Goal: Task Accomplishment & Management: Complete application form

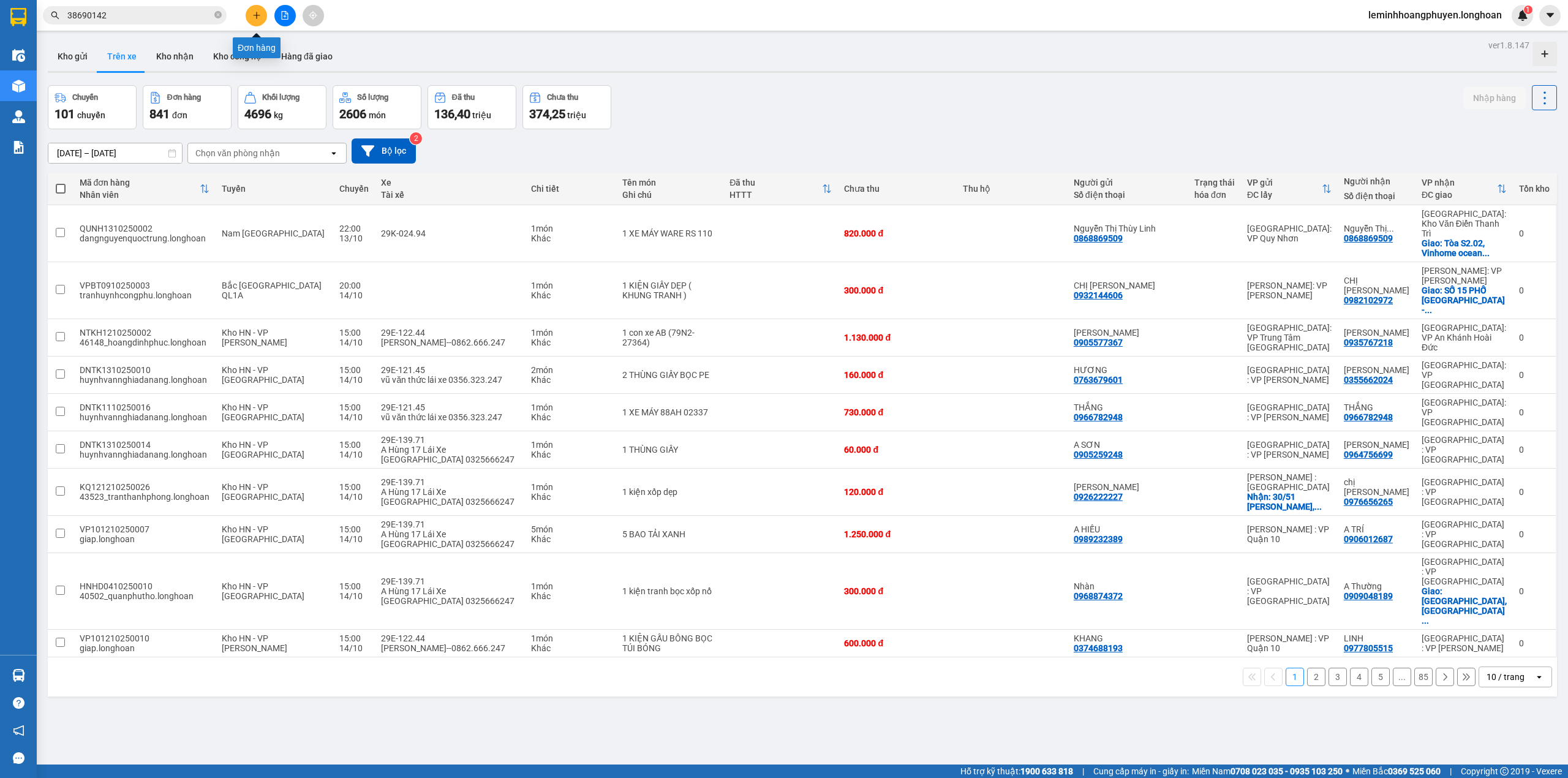
click at [256, 12] on icon "plus" at bounding box center [256, 15] width 1 height 6
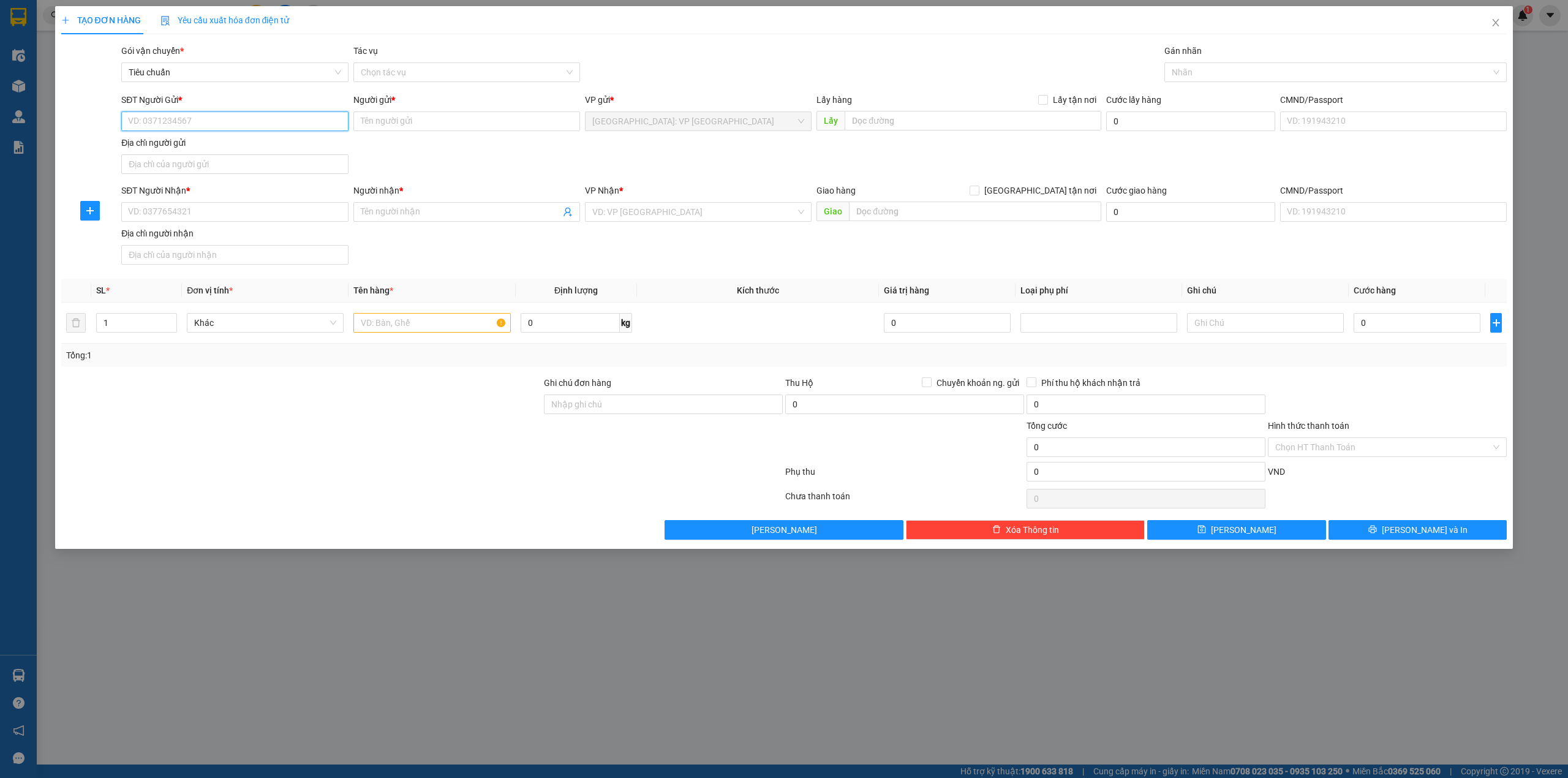
click at [241, 121] on input "SĐT Người Gửi *" at bounding box center [235, 121] width 227 height 19
click at [383, 124] on input "Người gửi *" at bounding box center [467, 121] width 227 height 19
click at [270, 116] on input "SĐT Người Gửi *" at bounding box center [235, 121] width 227 height 19
type input "0905756277"
click at [402, 127] on input "Người gửi *" at bounding box center [467, 121] width 227 height 19
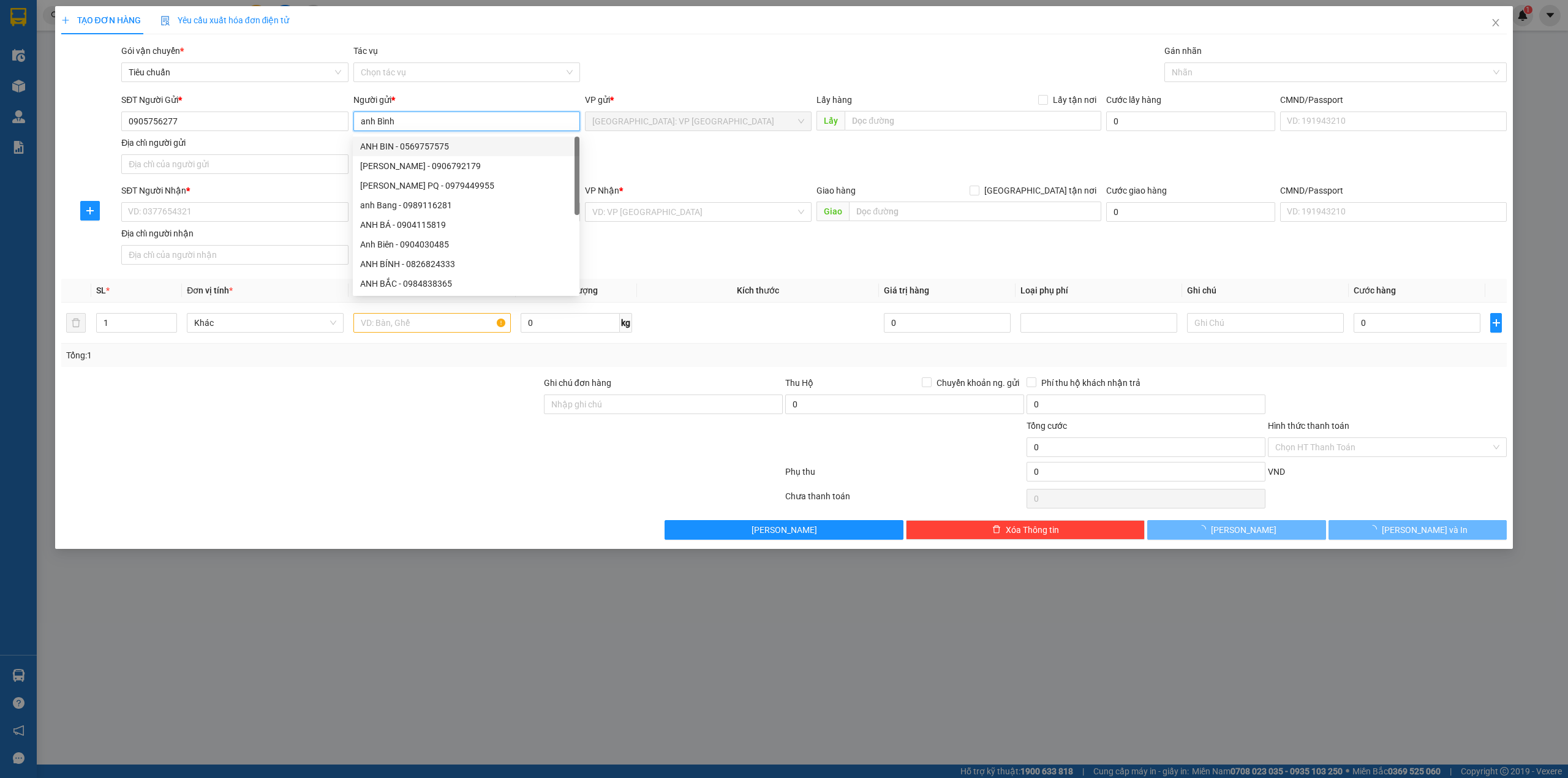
type input "anh Bình"
click at [733, 158] on div "SĐT Người Gửi * 0905756277 Người gửi * anh Bình VP gửi * [GEOGRAPHIC_DATA]: VP …" at bounding box center [814, 136] width 1391 height 86
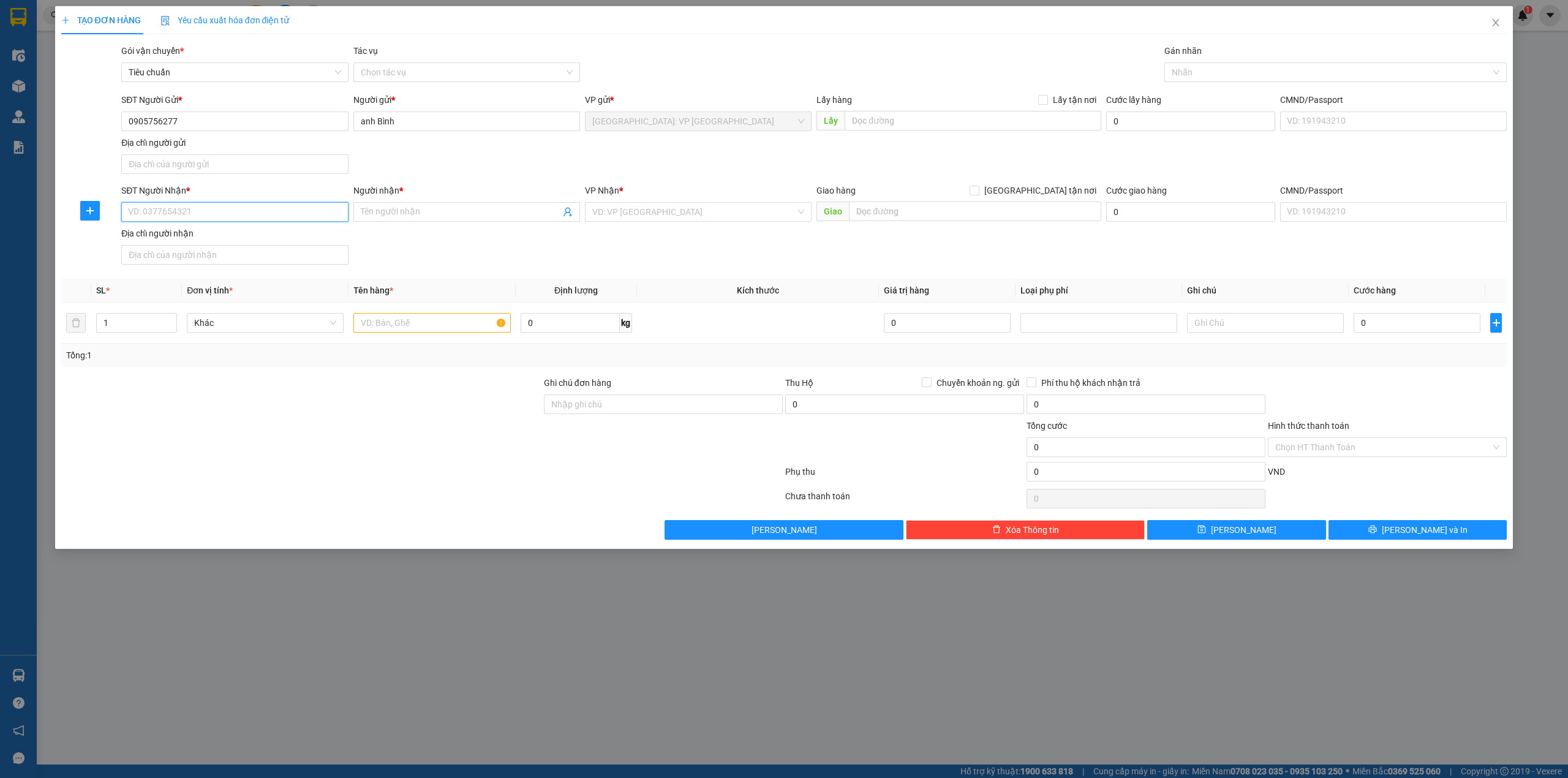
click at [191, 219] on input "SĐT Người Nhận *" at bounding box center [235, 212] width 227 height 19
type input "0336885173"
click at [405, 214] on input "Người nhận *" at bounding box center [460, 211] width 200 height 14
click at [435, 208] on input "Người nhận *" at bounding box center [460, 211] width 200 height 14
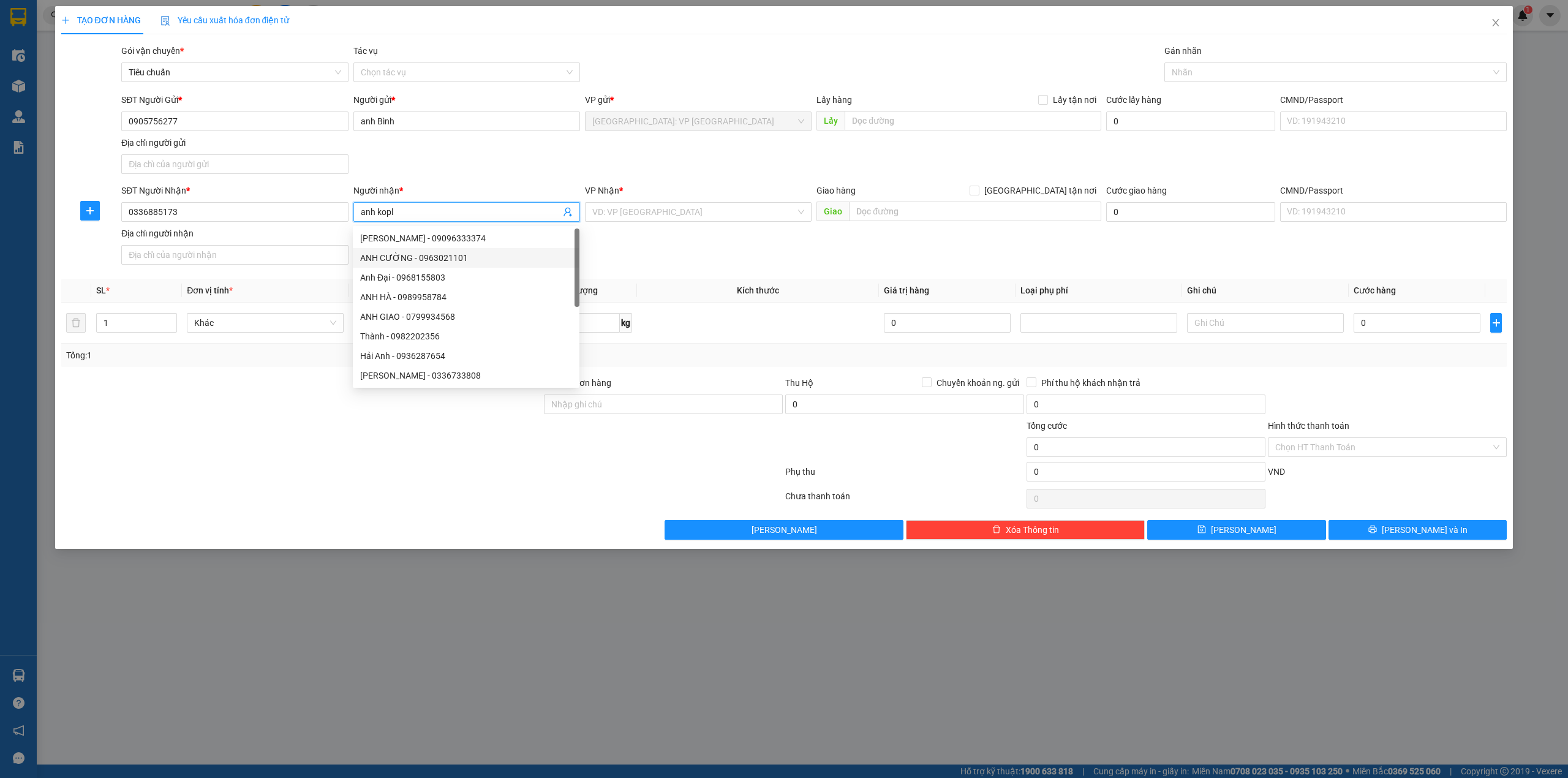
type input "anh kopl"
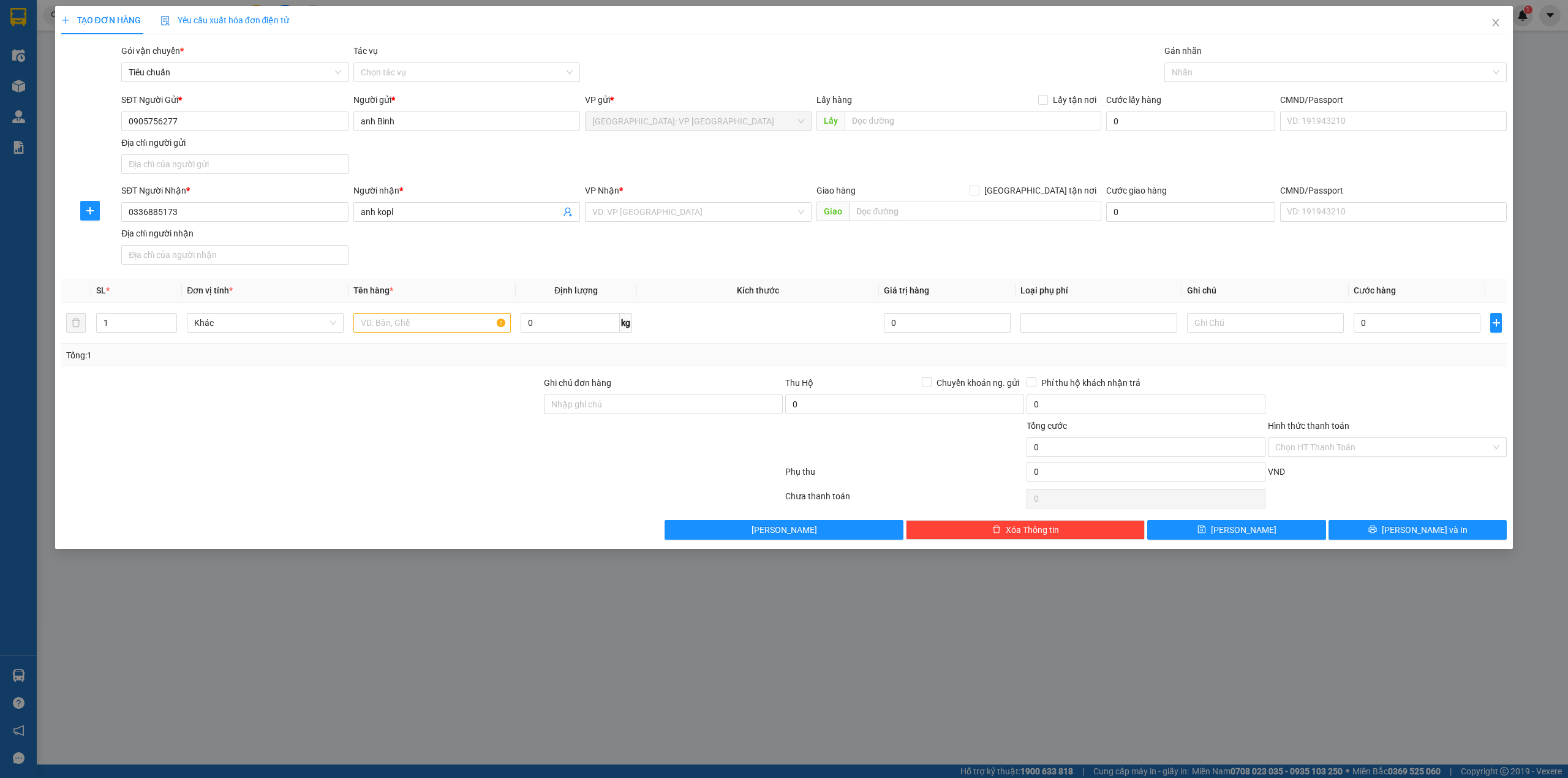
click at [664, 241] on div "SĐT Người Nhận * 0336885173 Người nhận * anh kopl VP Nhận * VD: VP [GEOGRAPHIC_…" at bounding box center [814, 226] width 1391 height 86
click at [694, 213] on input "search" at bounding box center [694, 212] width 204 height 18
type input "thanh x"
click at [694, 240] on div "[GEOGRAPHIC_DATA]: VP [GEOGRAPHIC_DATA]" at bounding box center [698, 237] width 212 height 14
click at [1390, 331] on input "0" at bounding box center [1417, 323] width 127 height 19
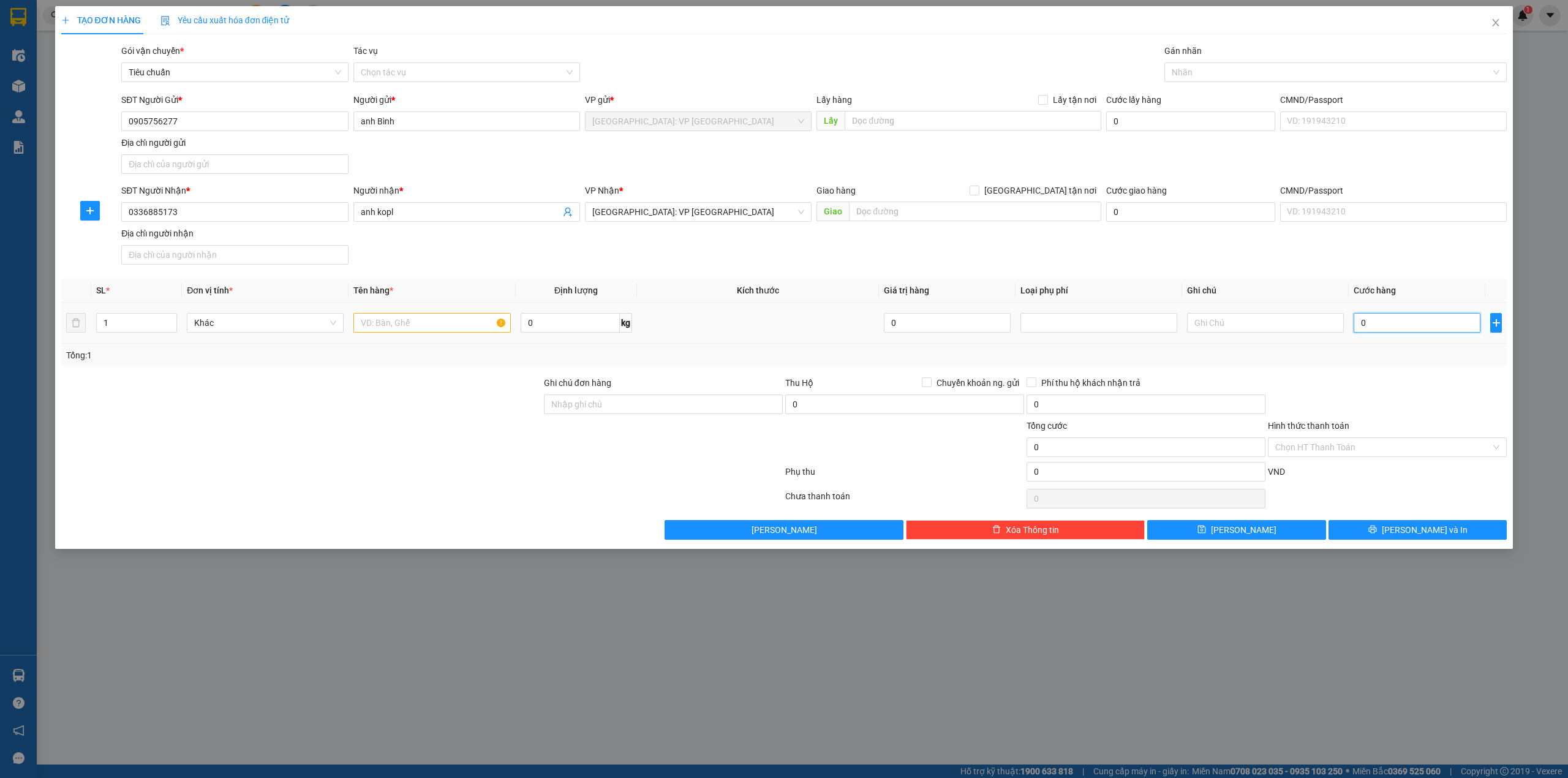
click at [1404, 327] on input "0" at bounding box center [1417, 323] width 127 height 19
click at [380, 332] on input "text" at bounding box center [432, 323] width 157 height 19
type input "1 máy DH88 (cavet, chìa)"
click at [758, 358] on div "Tổng: 1" at bounding box center [784, 355] width 1437 height 14
click at [1252, 537] on button "[PERSON_NAME]" at bounding box center [1236, 530] width 179 height 19
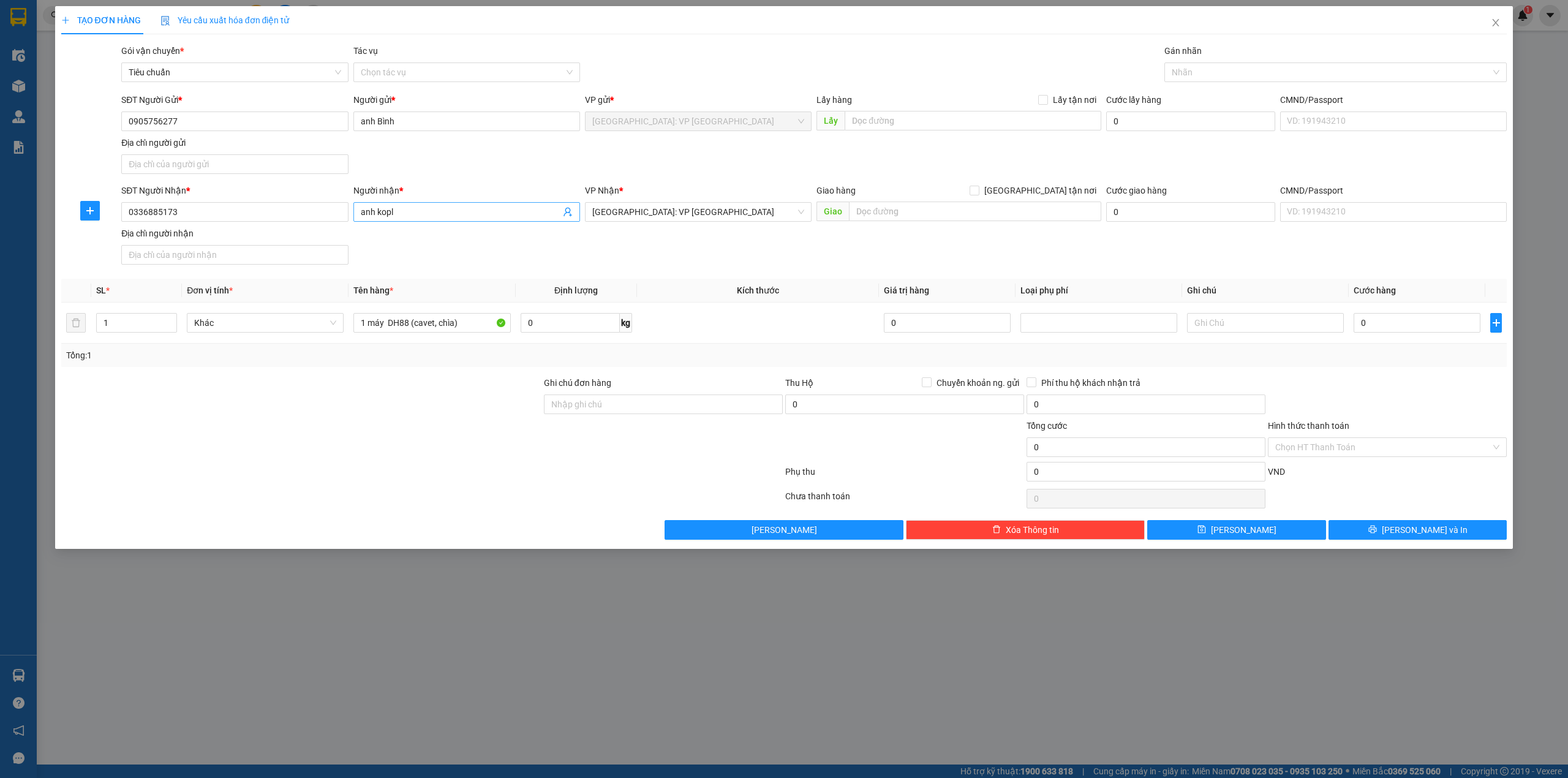
click at [435, 211] on input "anh kopl" at bounding box center [460, 211] width 200 height 14
click at [1373, 324] on input "0" at bounding box center [1417, 323] width 127 height 19
click at [1408, 329] on input "0" at bounding box center [1417, 323] width 127 height 19
type input "08"
type input "8"
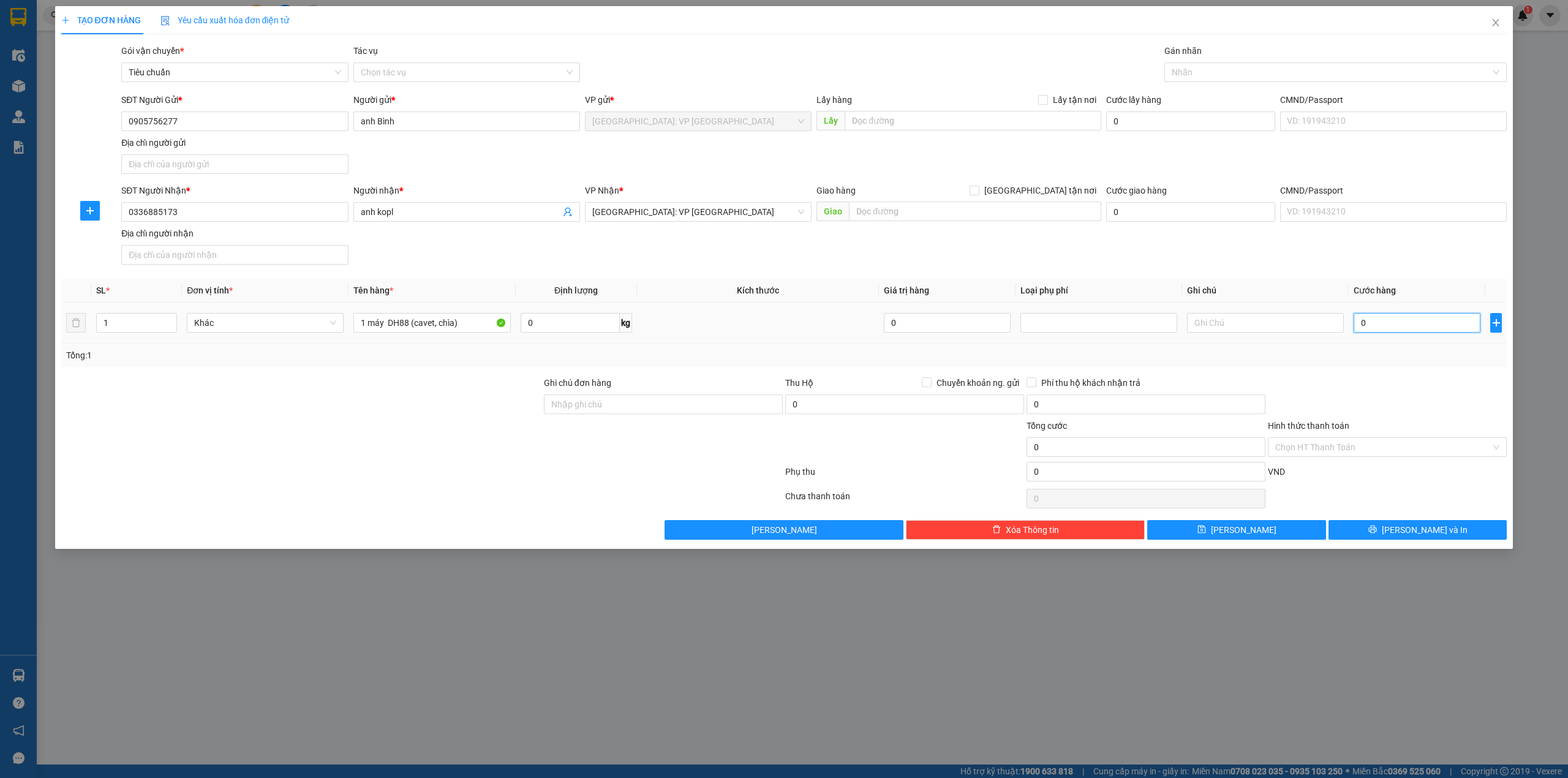
type input "8"
type input "080"
type input "80"
type input "0.800"
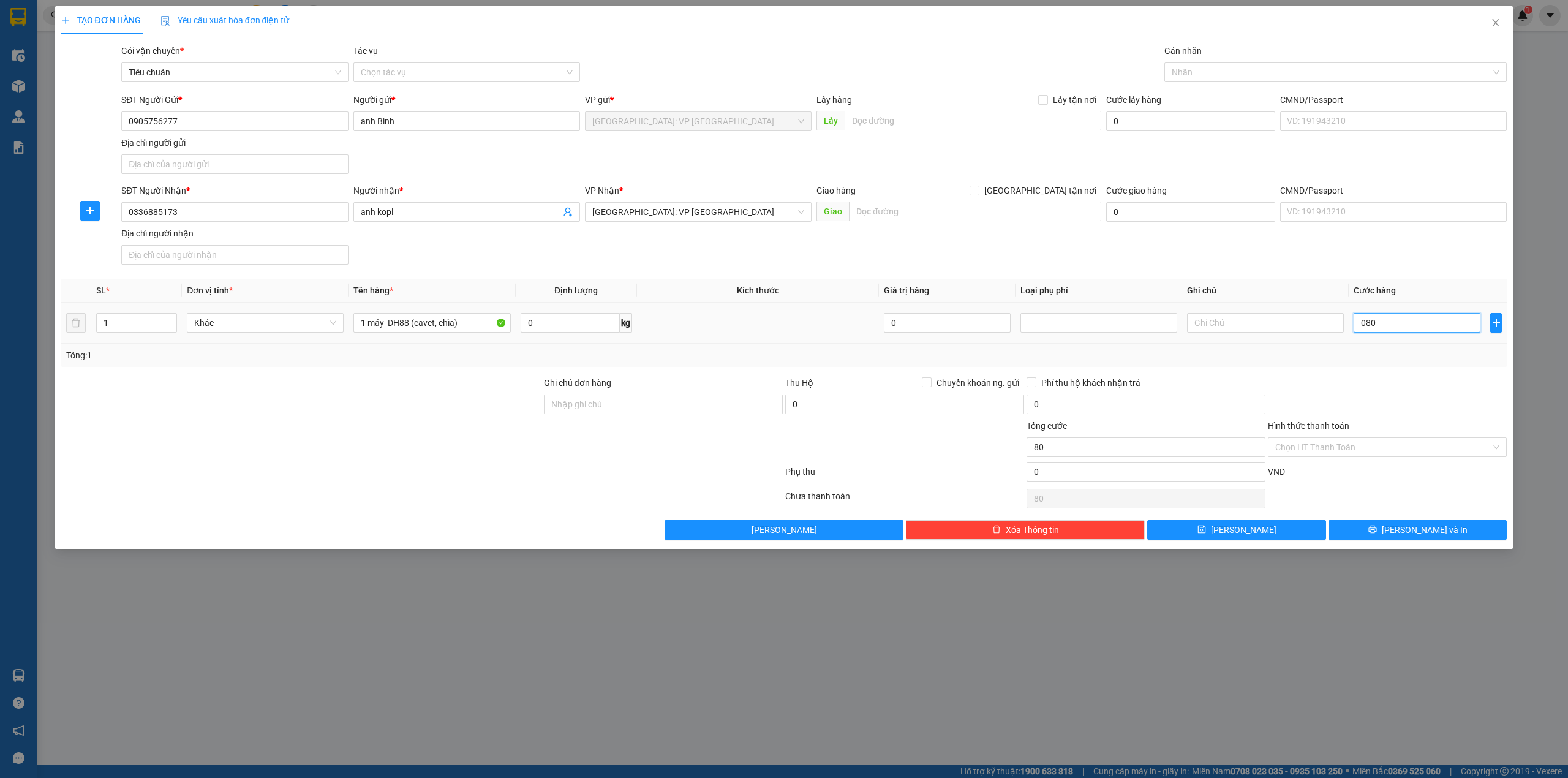
type input "800"
type input "080"
type input "80"
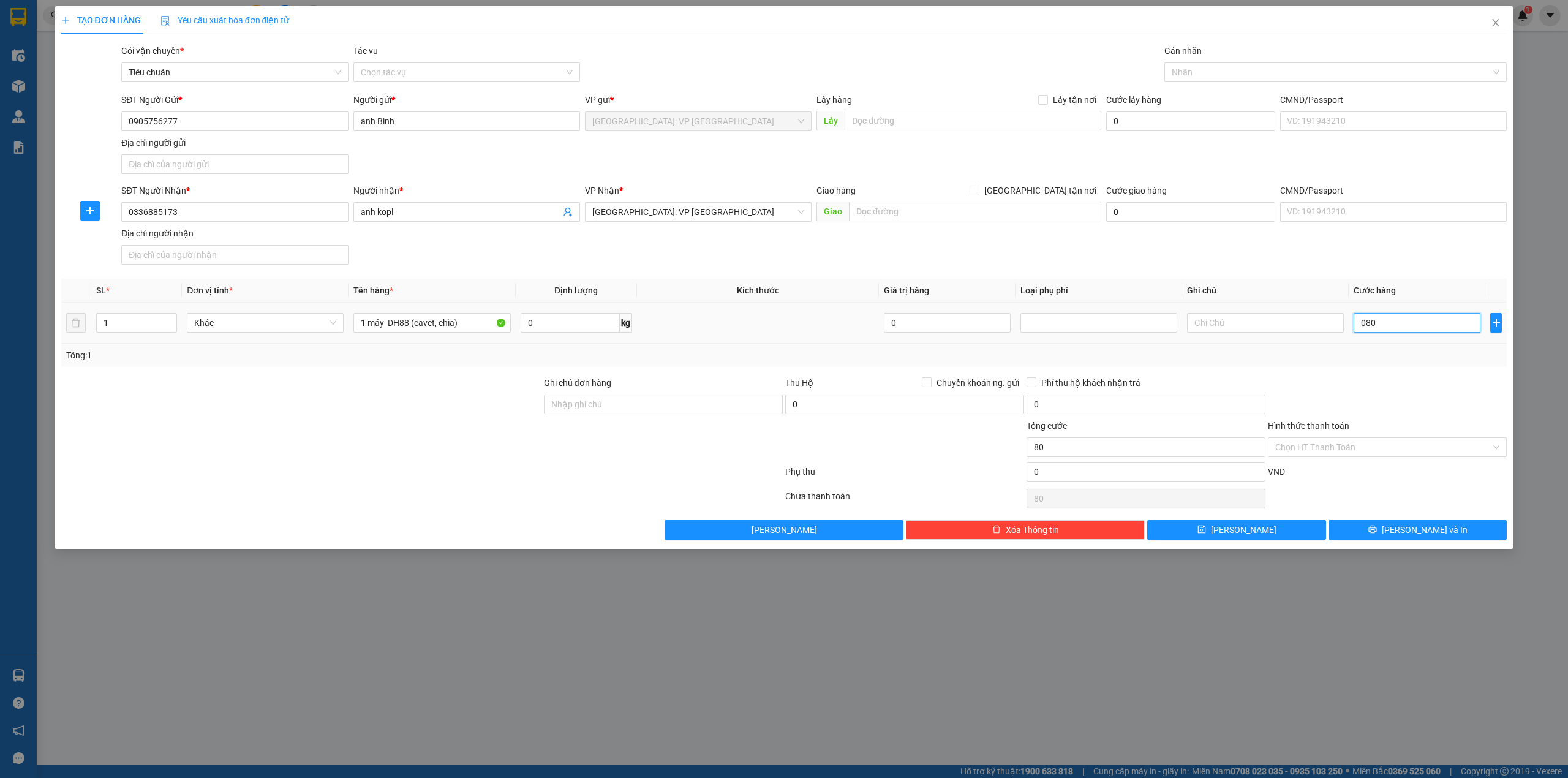
type input "08"
type input "8"
type input "0"
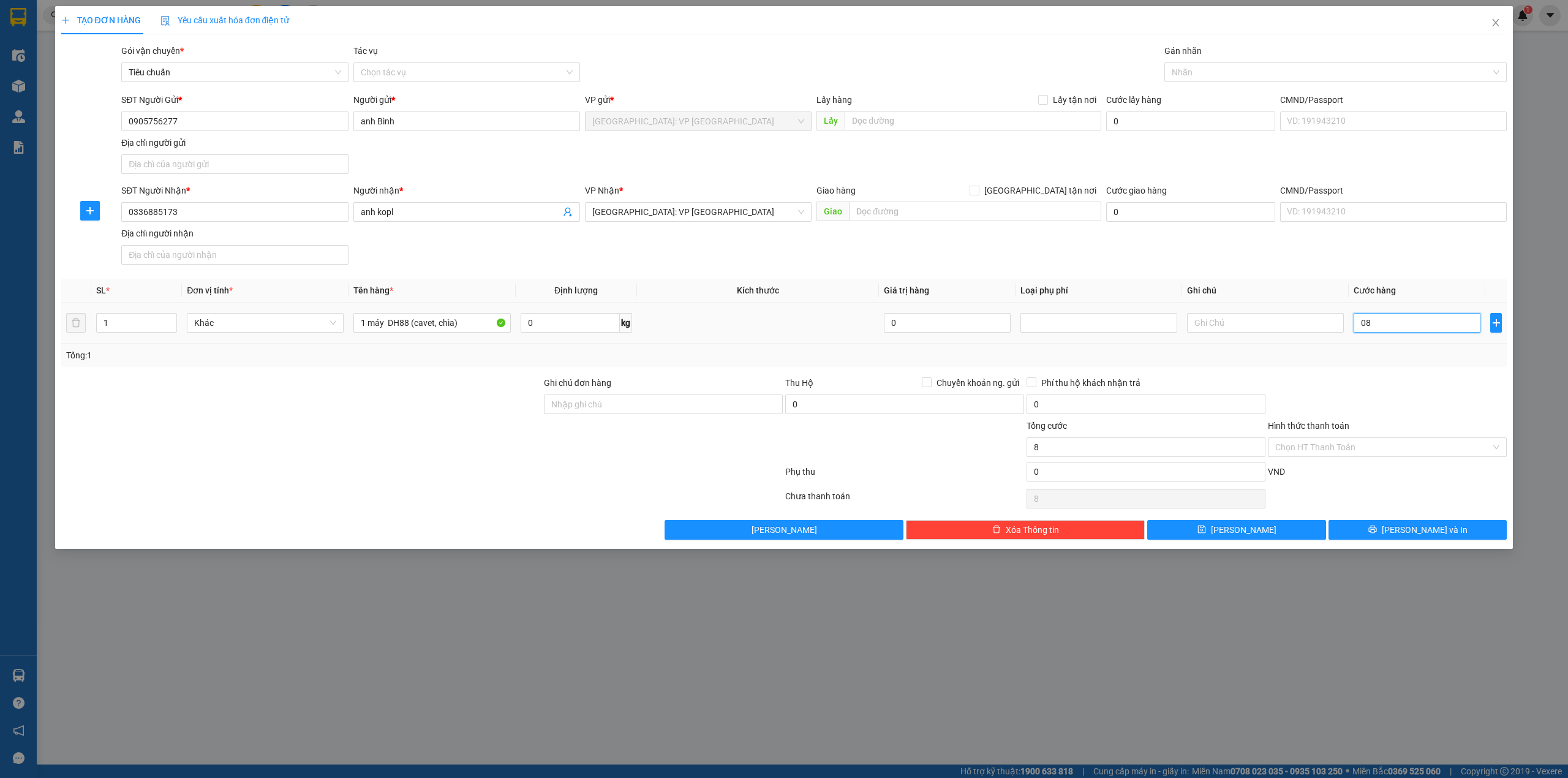
type input "0"
type input "80"
type input "800"
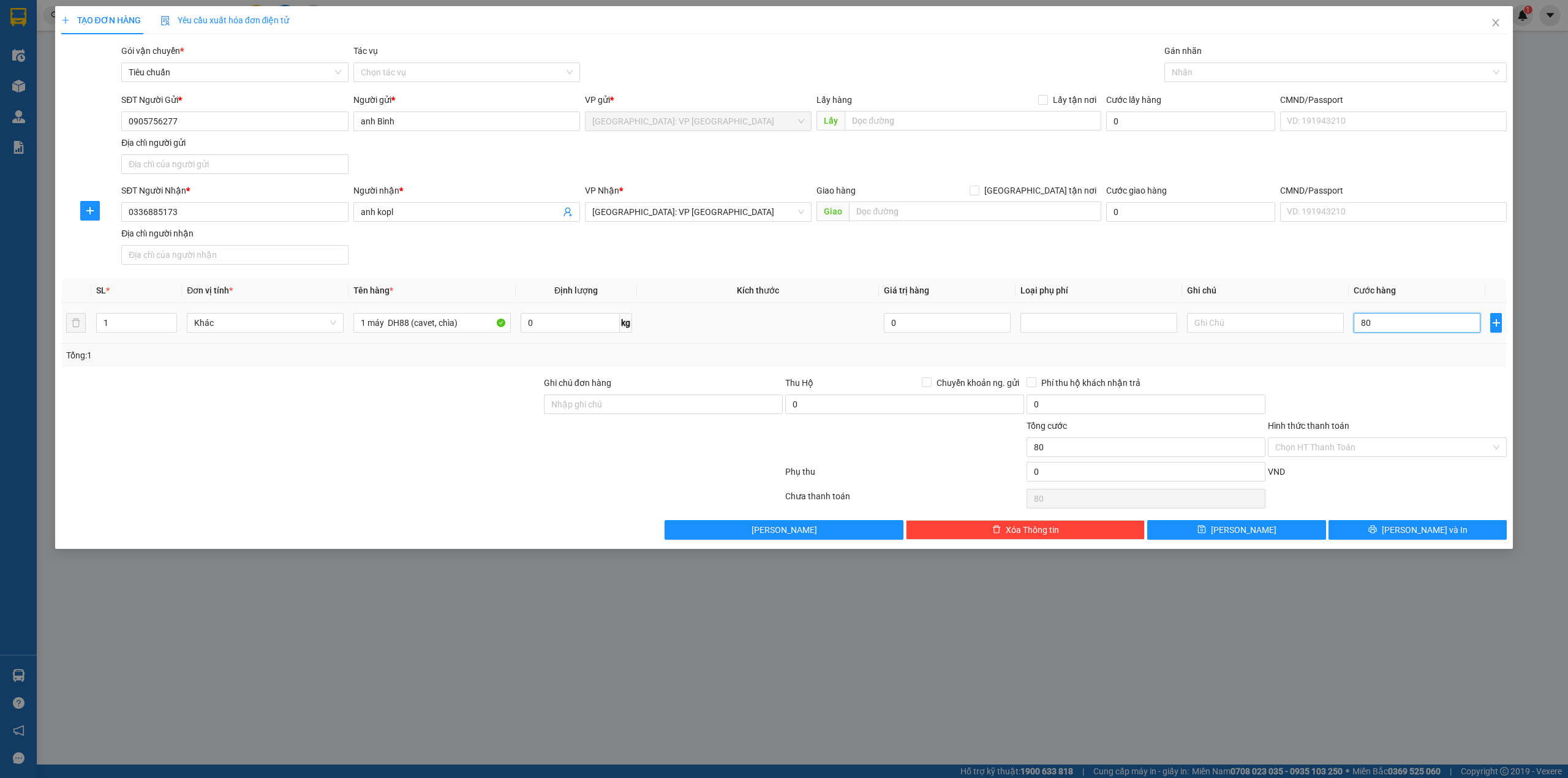
type input "800"
type input "8.000"
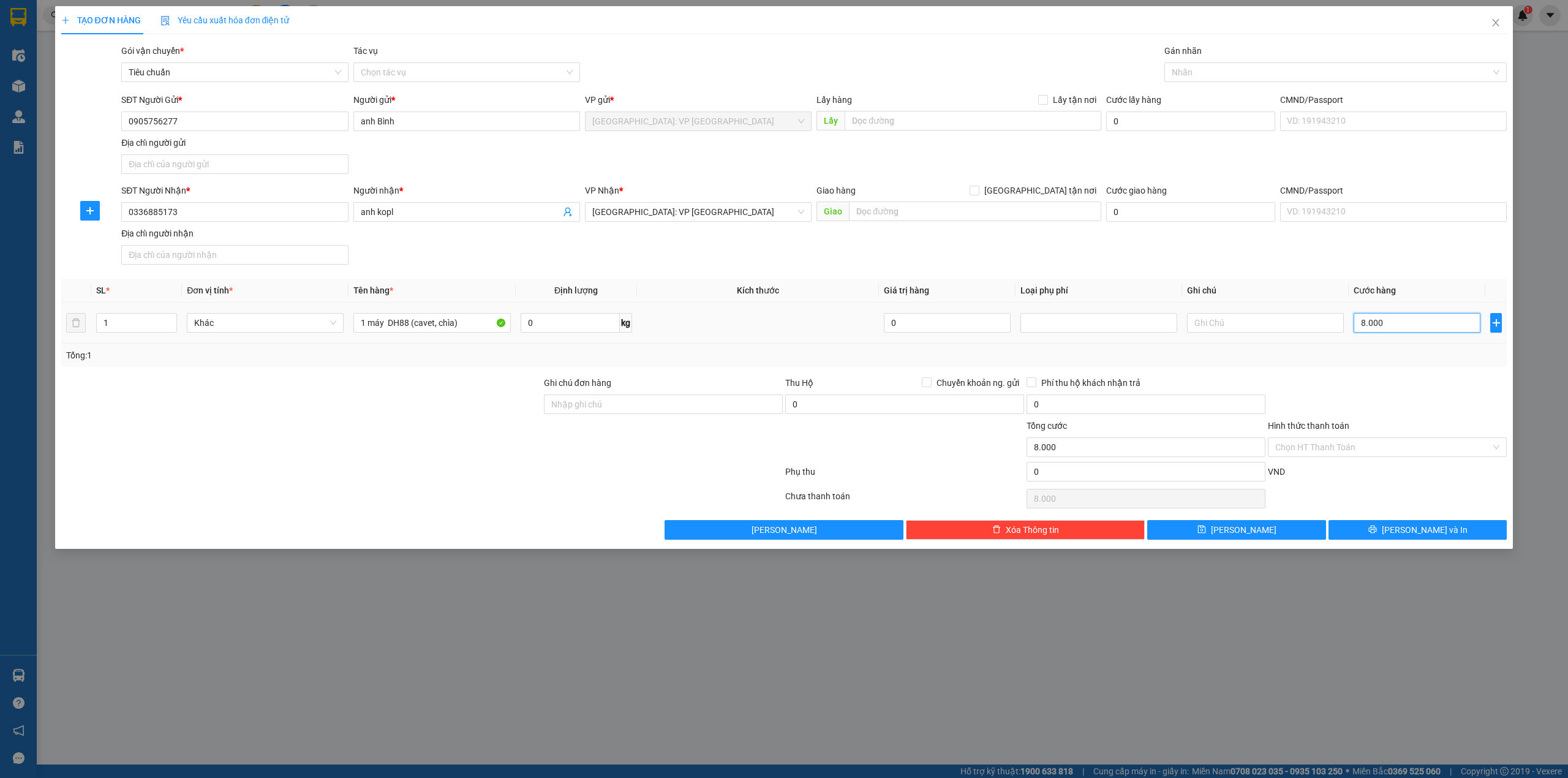
type input "80.000"
type input "800.000"
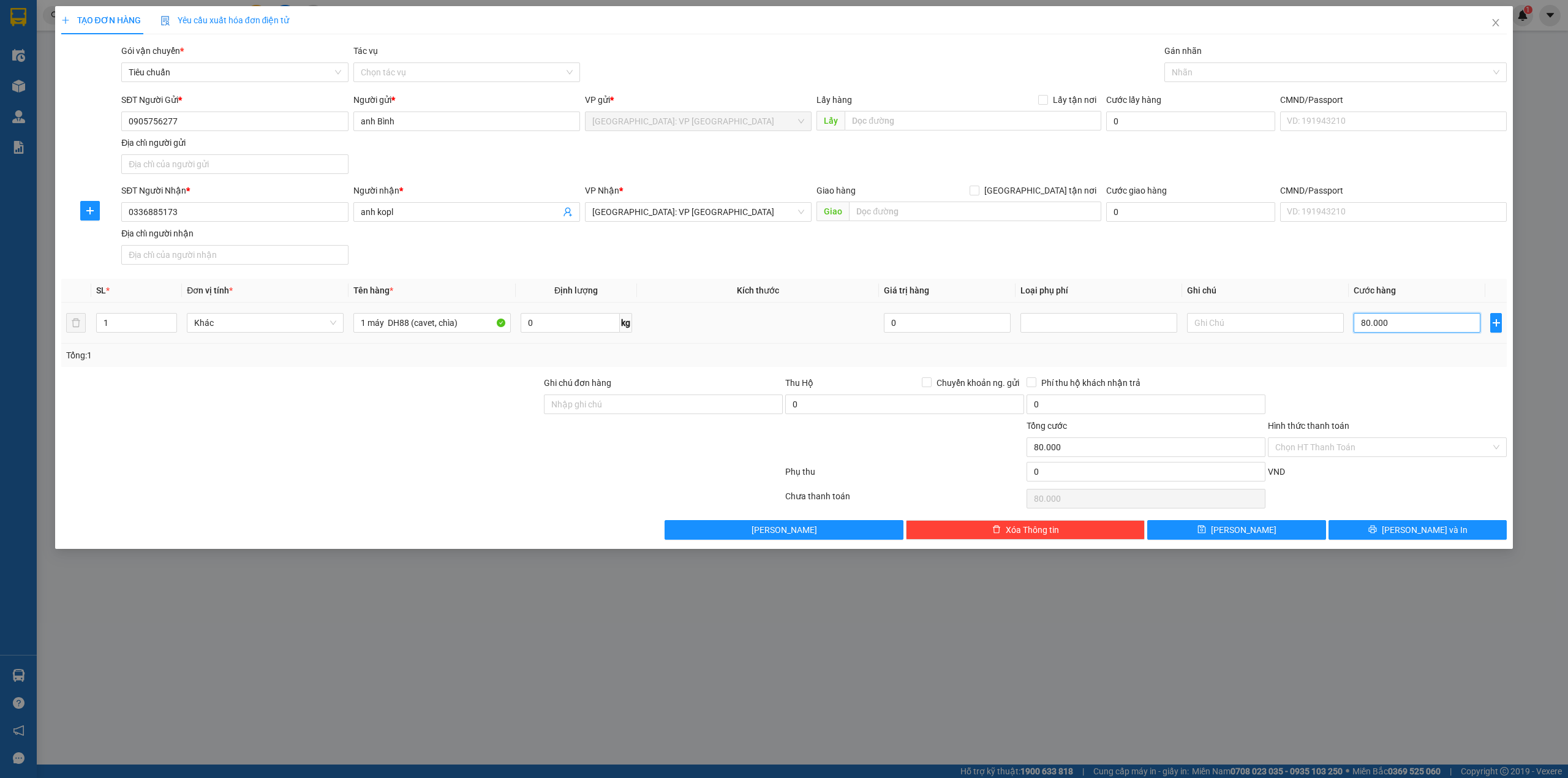
type input "800.000"
type input "80.000"
type input "8.000"
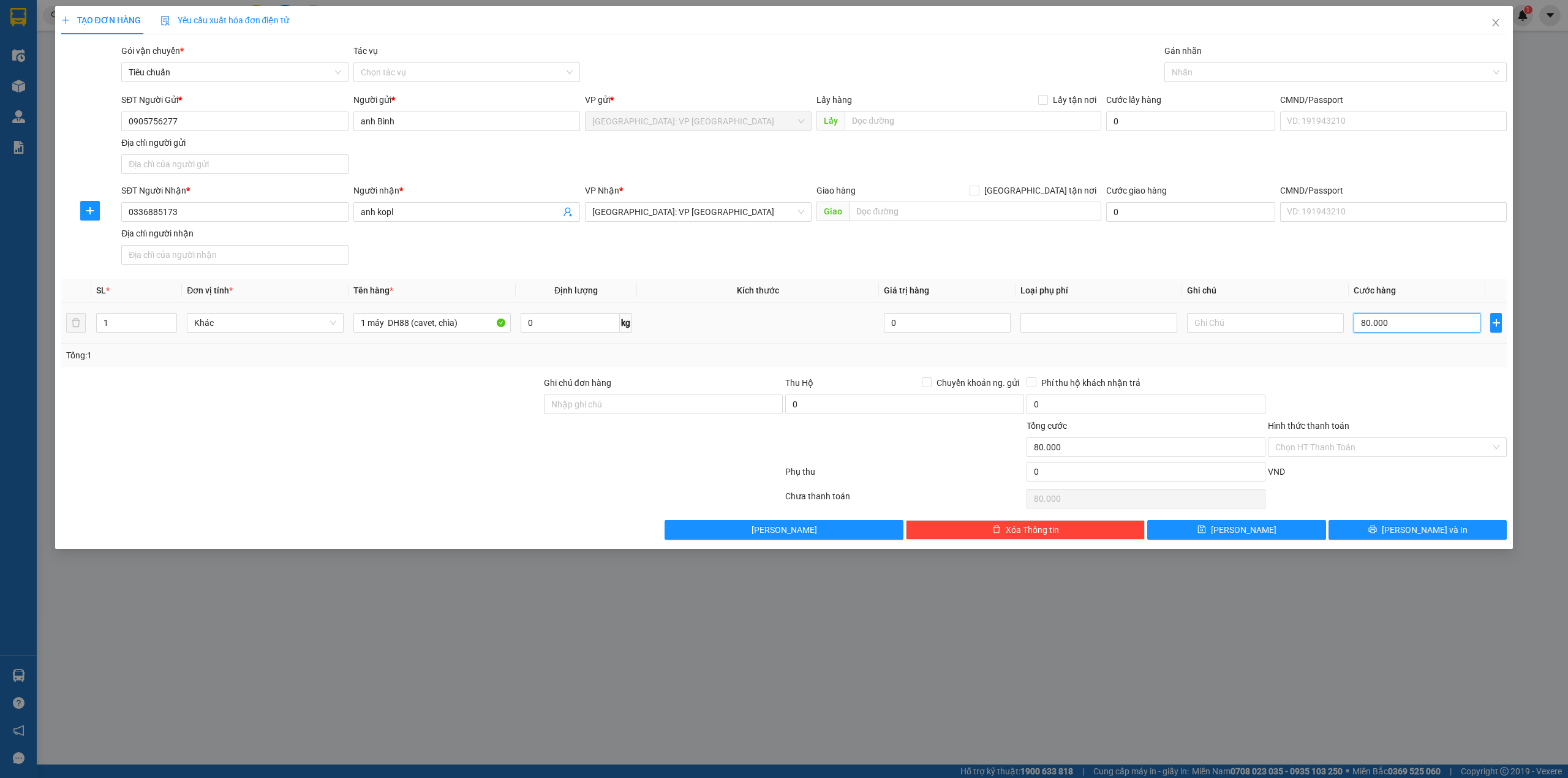
type input "8.000"
type input "800"
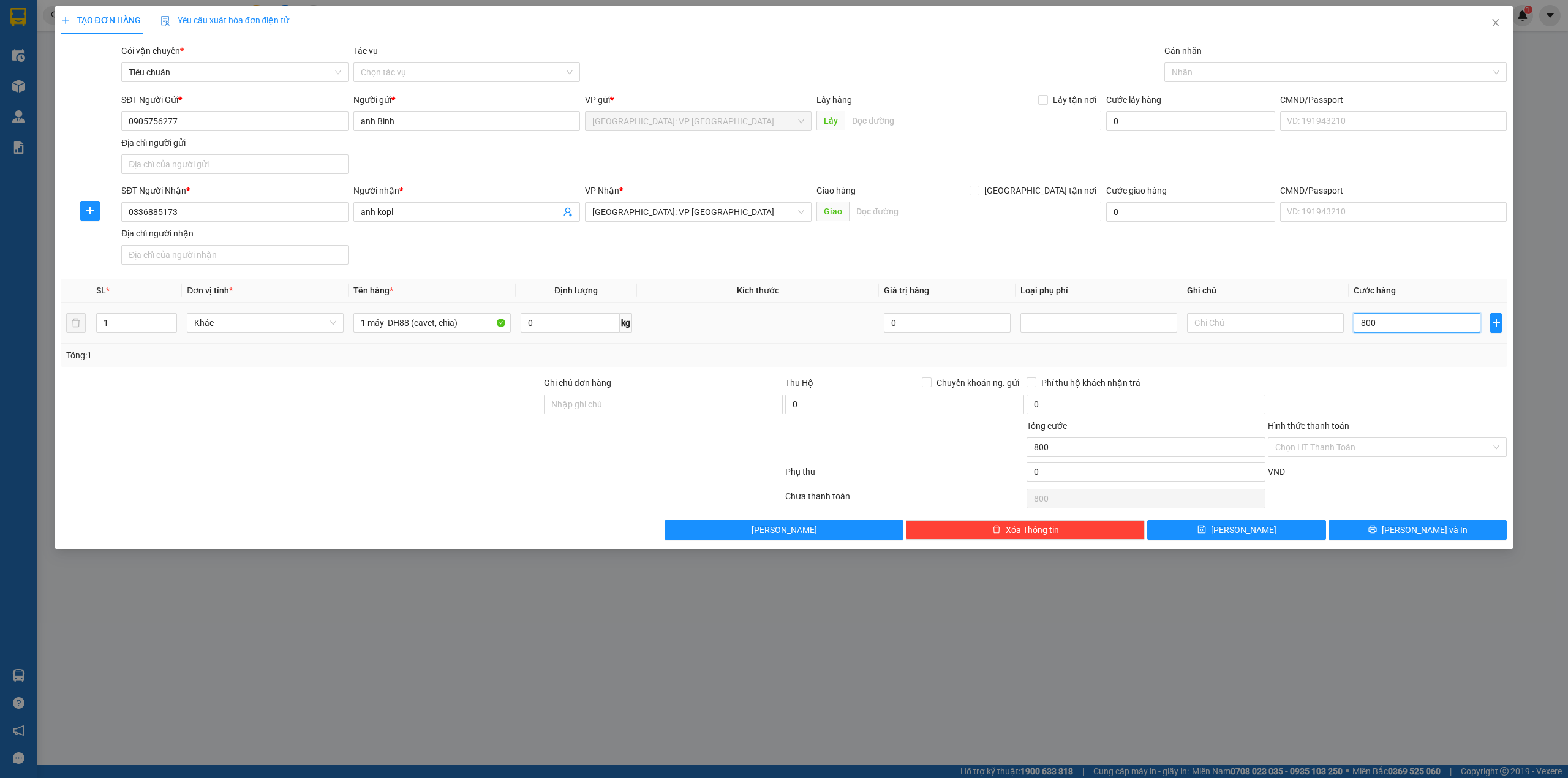
type input "80"
type input "8"
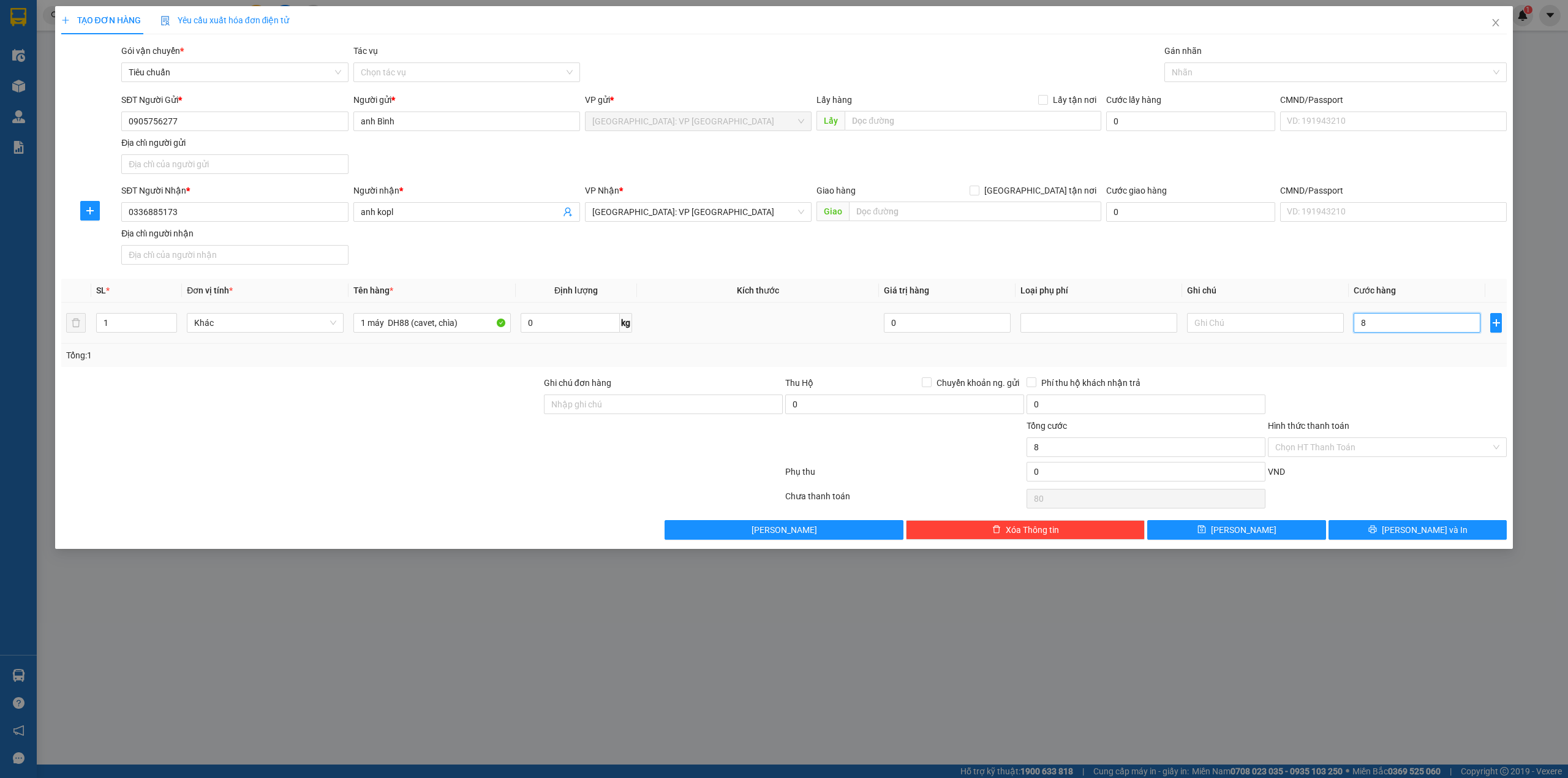
type input "8"
type input "8.000"
type input "8.000.000"
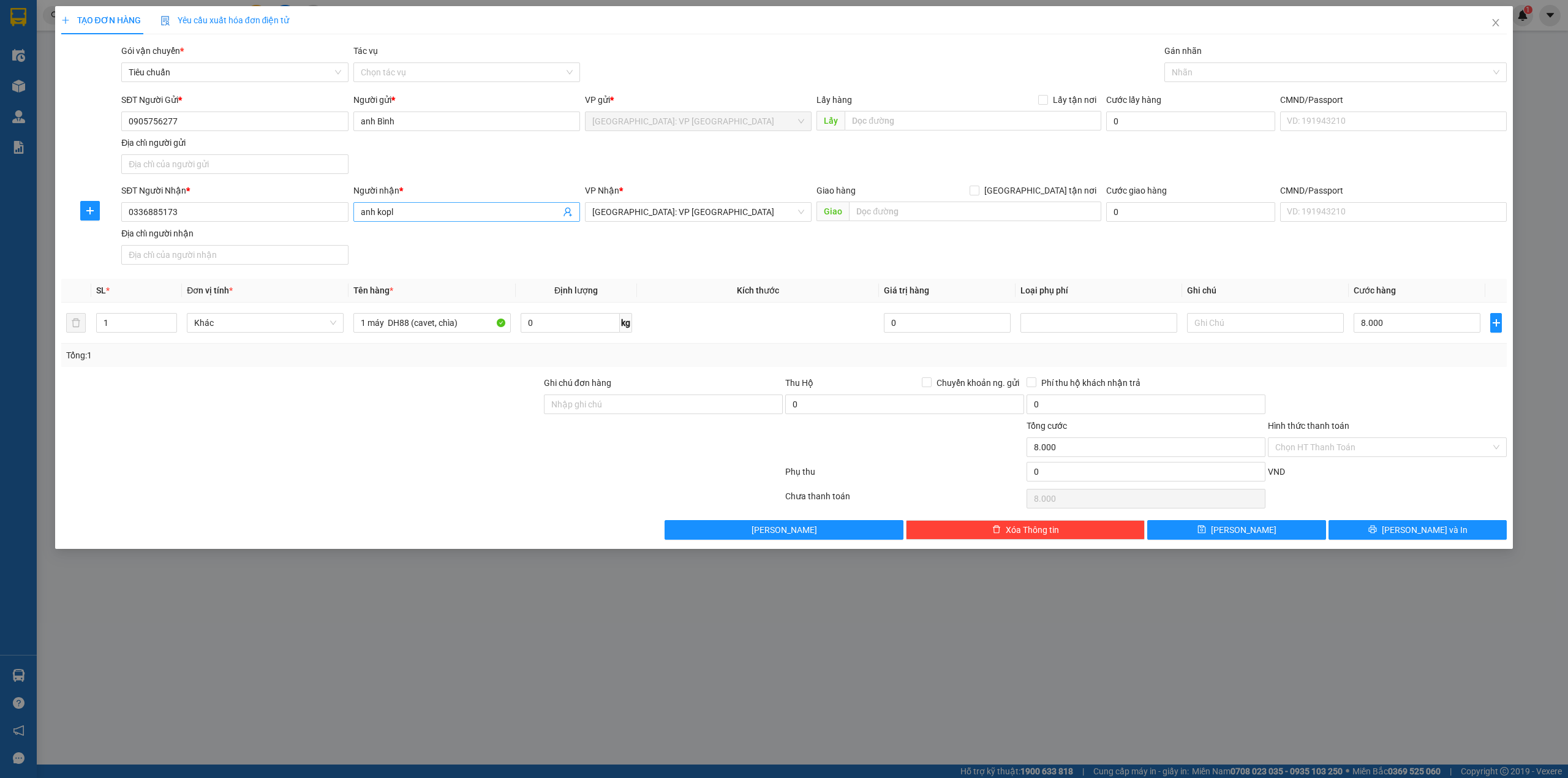
type input "8.000.000"
click at [426, 211] on input "anh kopl" at bounding box center [460, 211] width 200 height 14
type input "a"
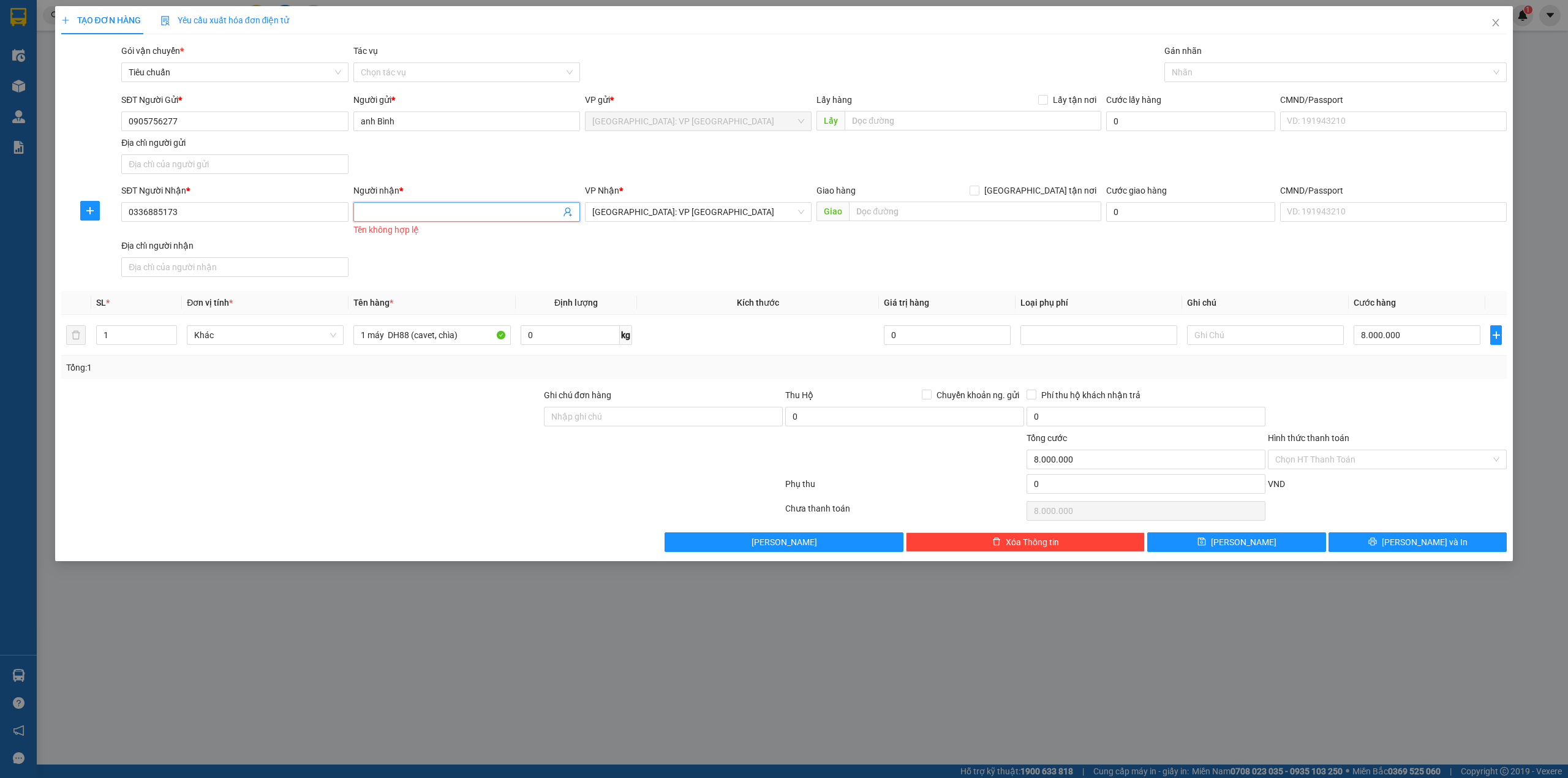
click at [456, 207] on input "Người nhận *" at bounding box center [460, 211] width 200 height 14
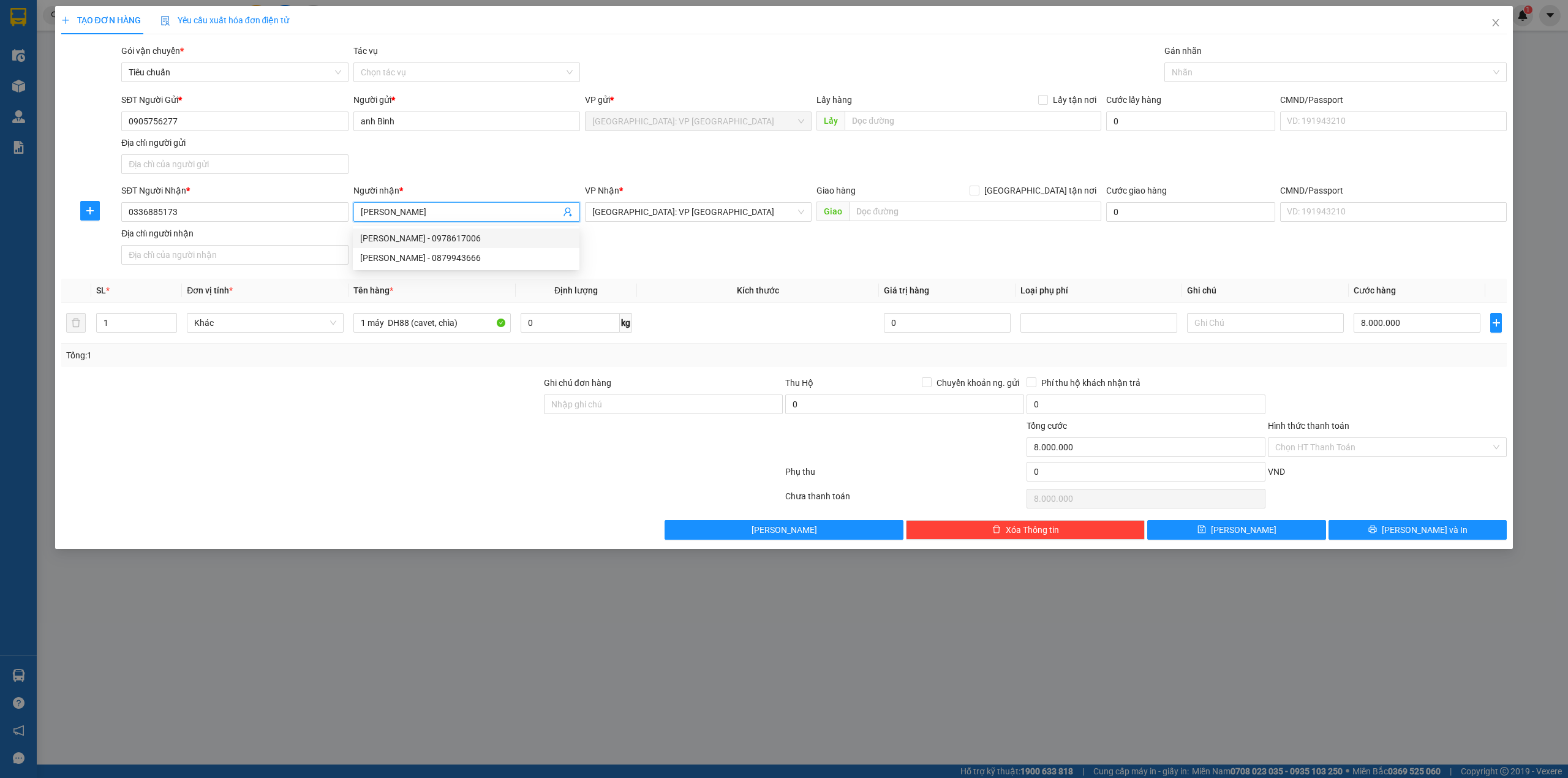
type input "[PERSON_NAME]"
click at [689, 248] on div "SĐT Người Nhận * 0336885173 Người nhận * [PERSON_NAME] VP Nhận * [GEOGRAPHIC_DA…" at bounding box center [814, 226] width 1391 height 86
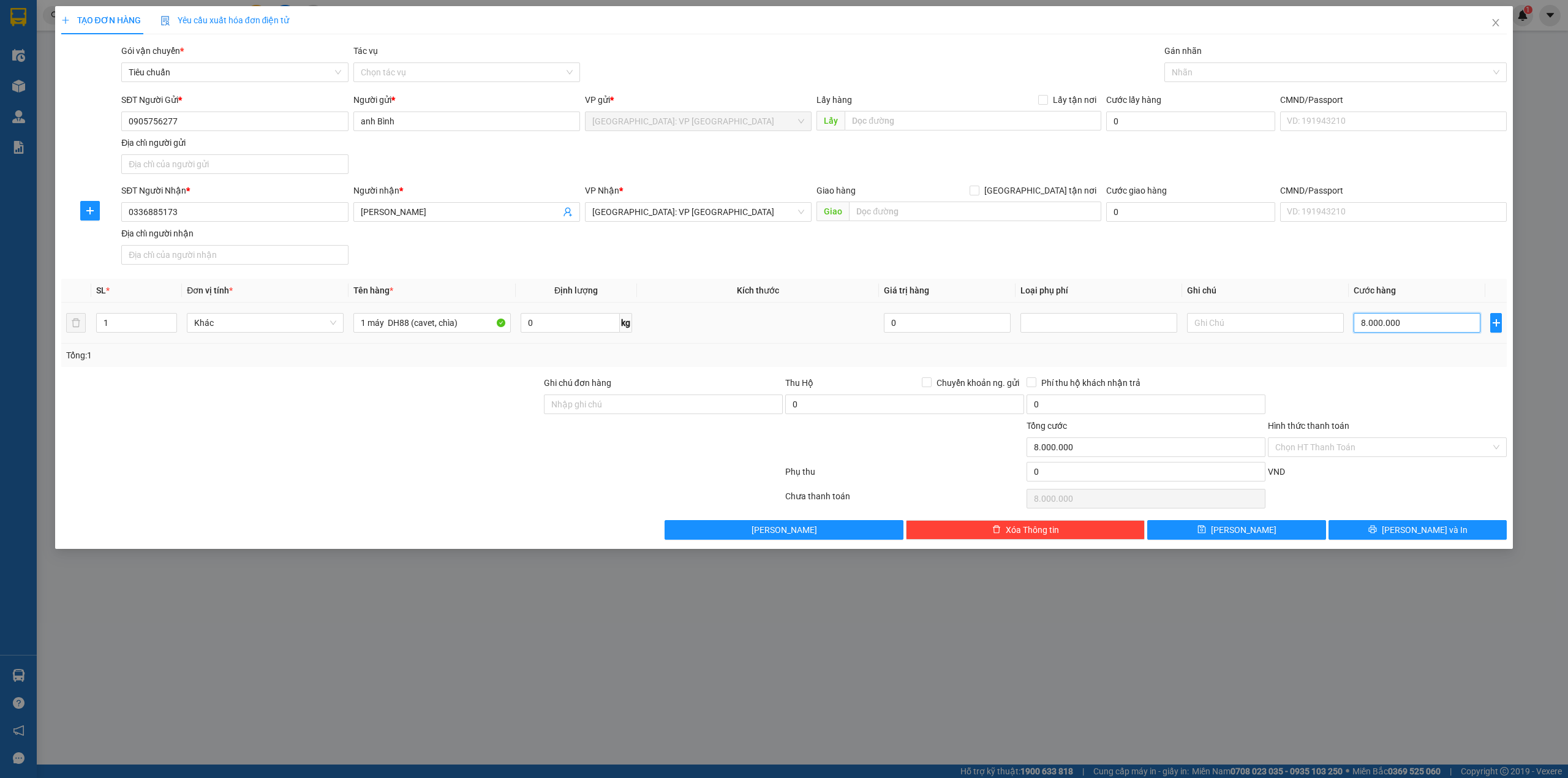
click at [1403, 327] on input "8.000.000" at bounding box center [1417, 323] width 127 height 19
type input "800.000"
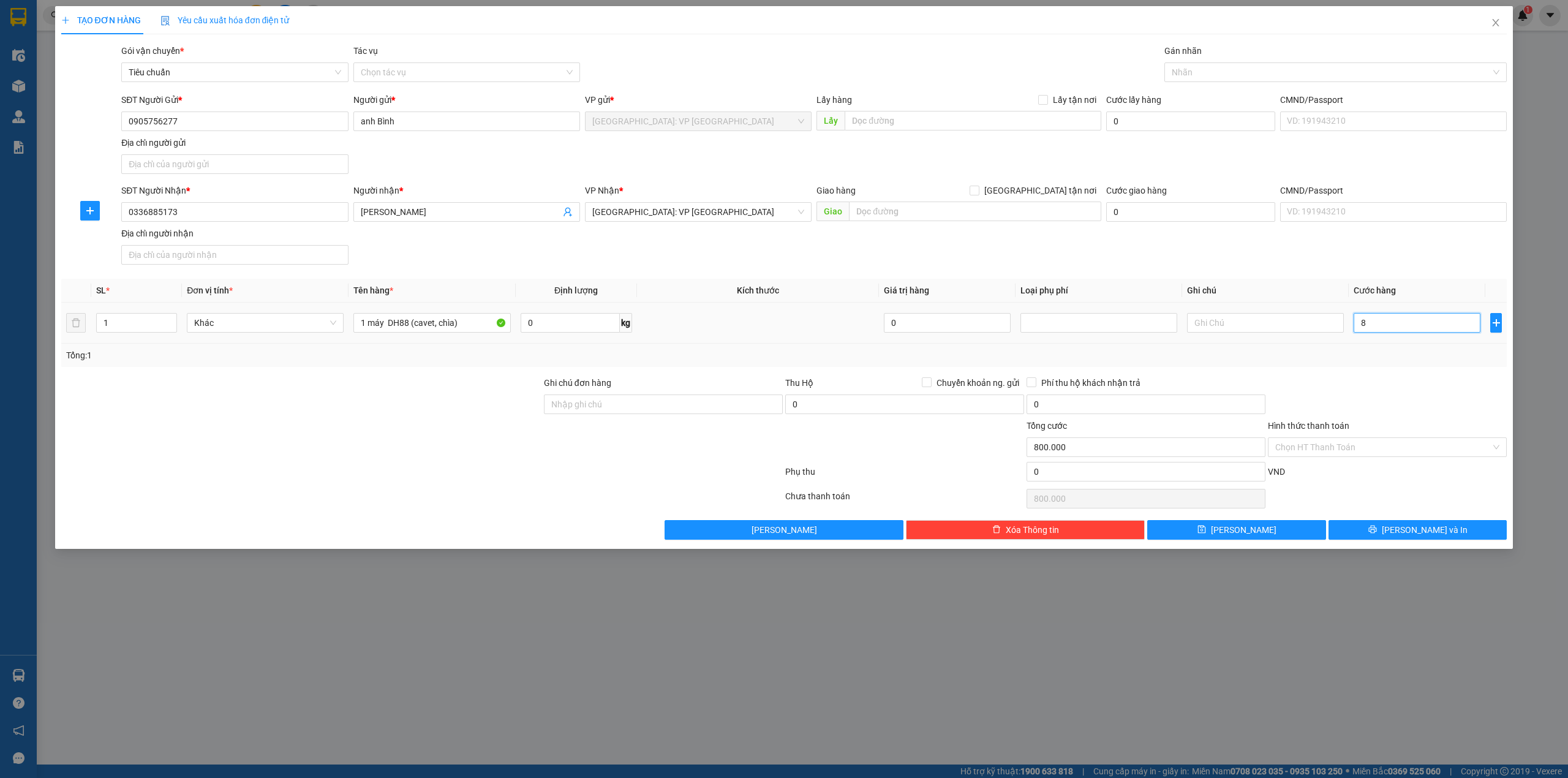
type input "0"
type input "70"
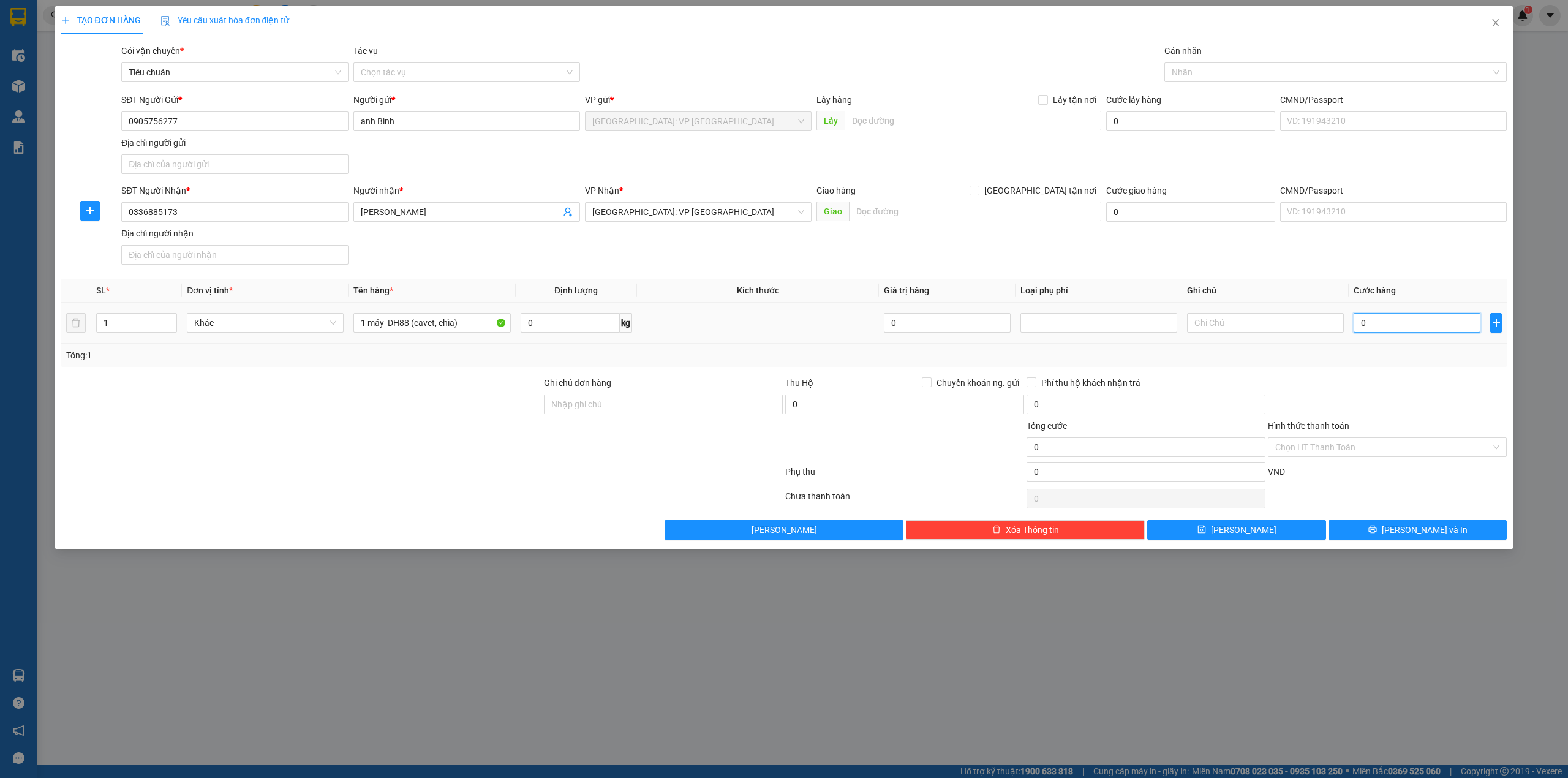
type input "70"
type input "750"
type input "7.500"
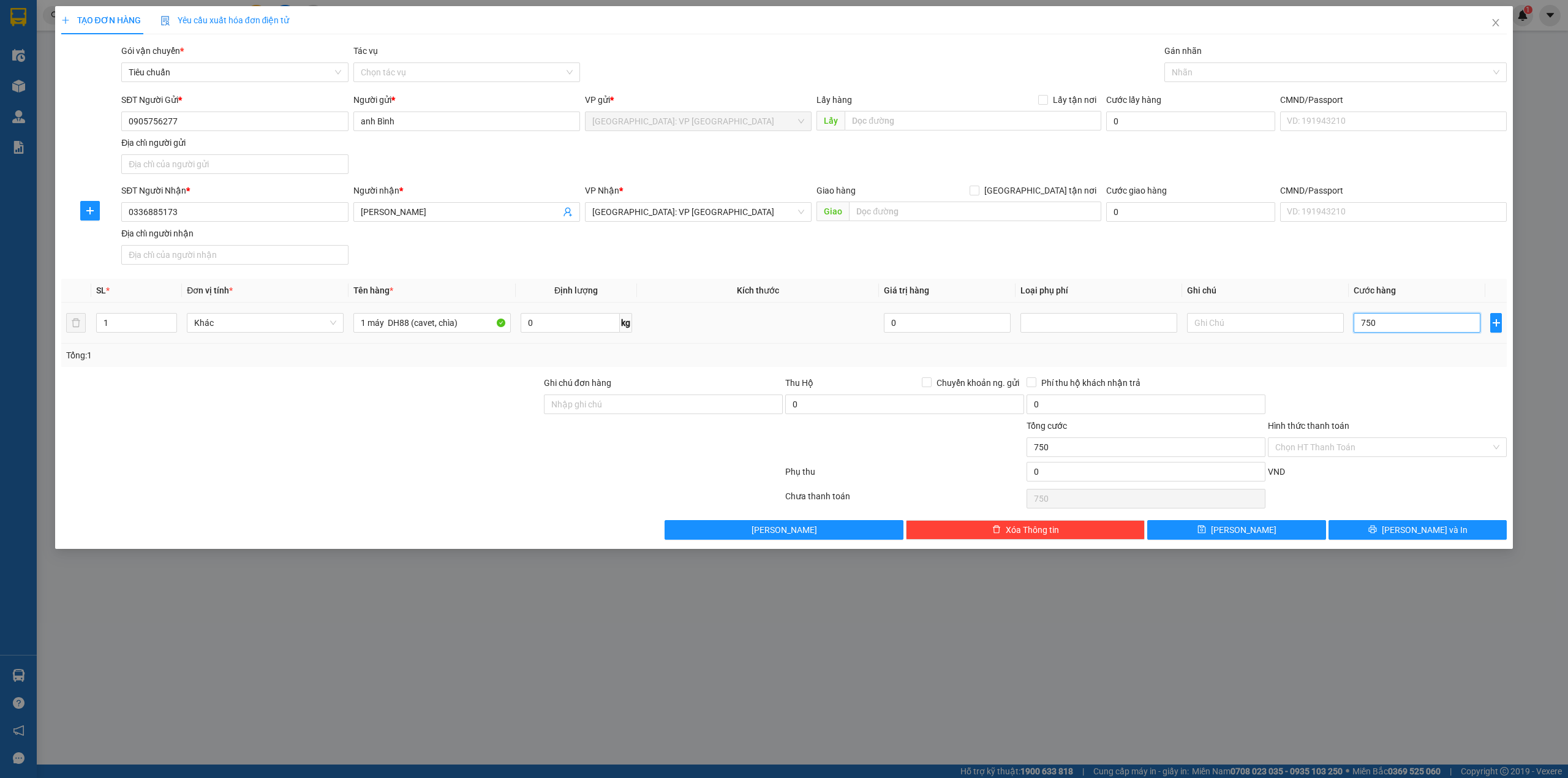
type input "7.500"
type input "75.000"
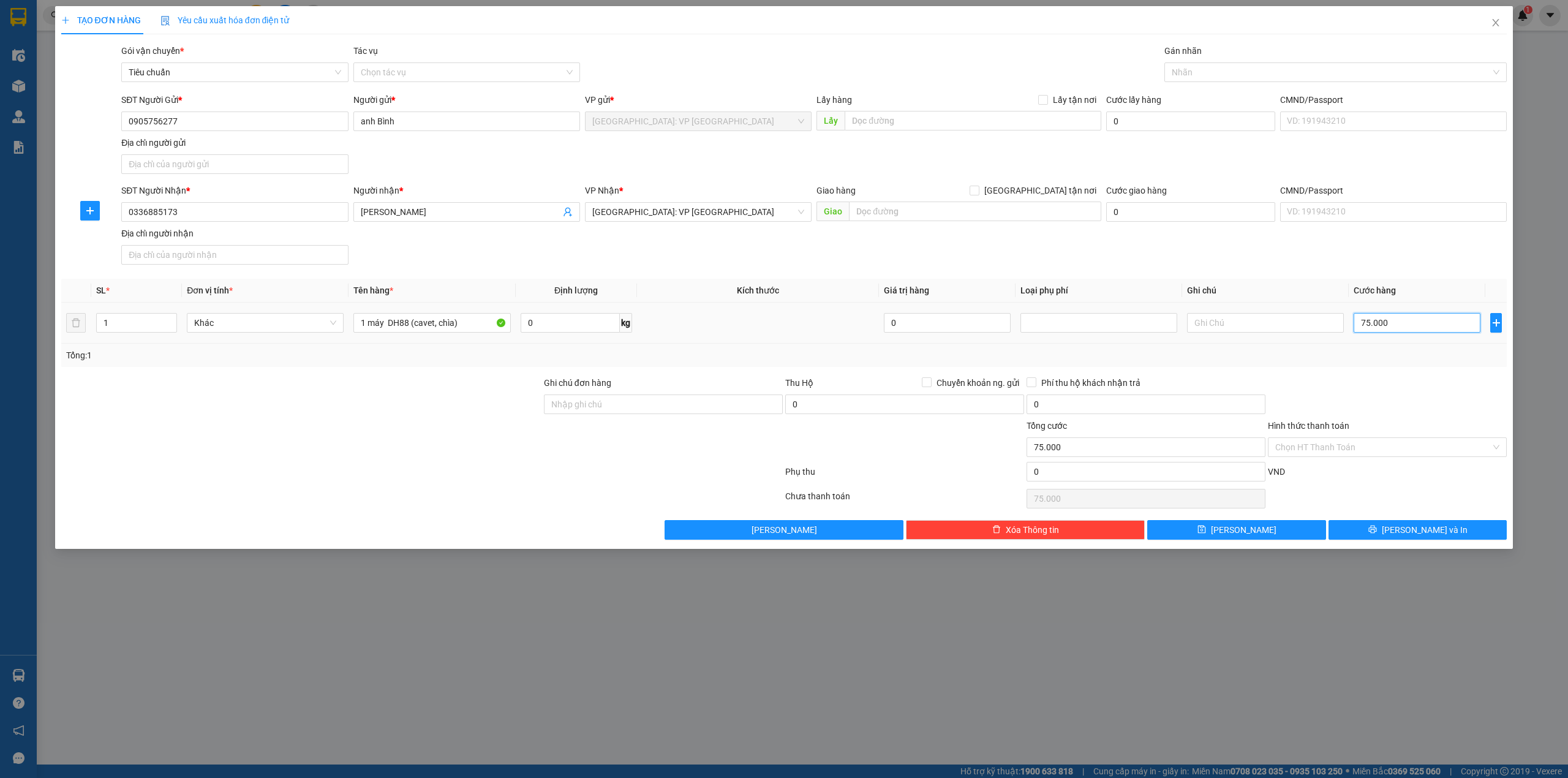
type input "750.000"
type input "75.000"
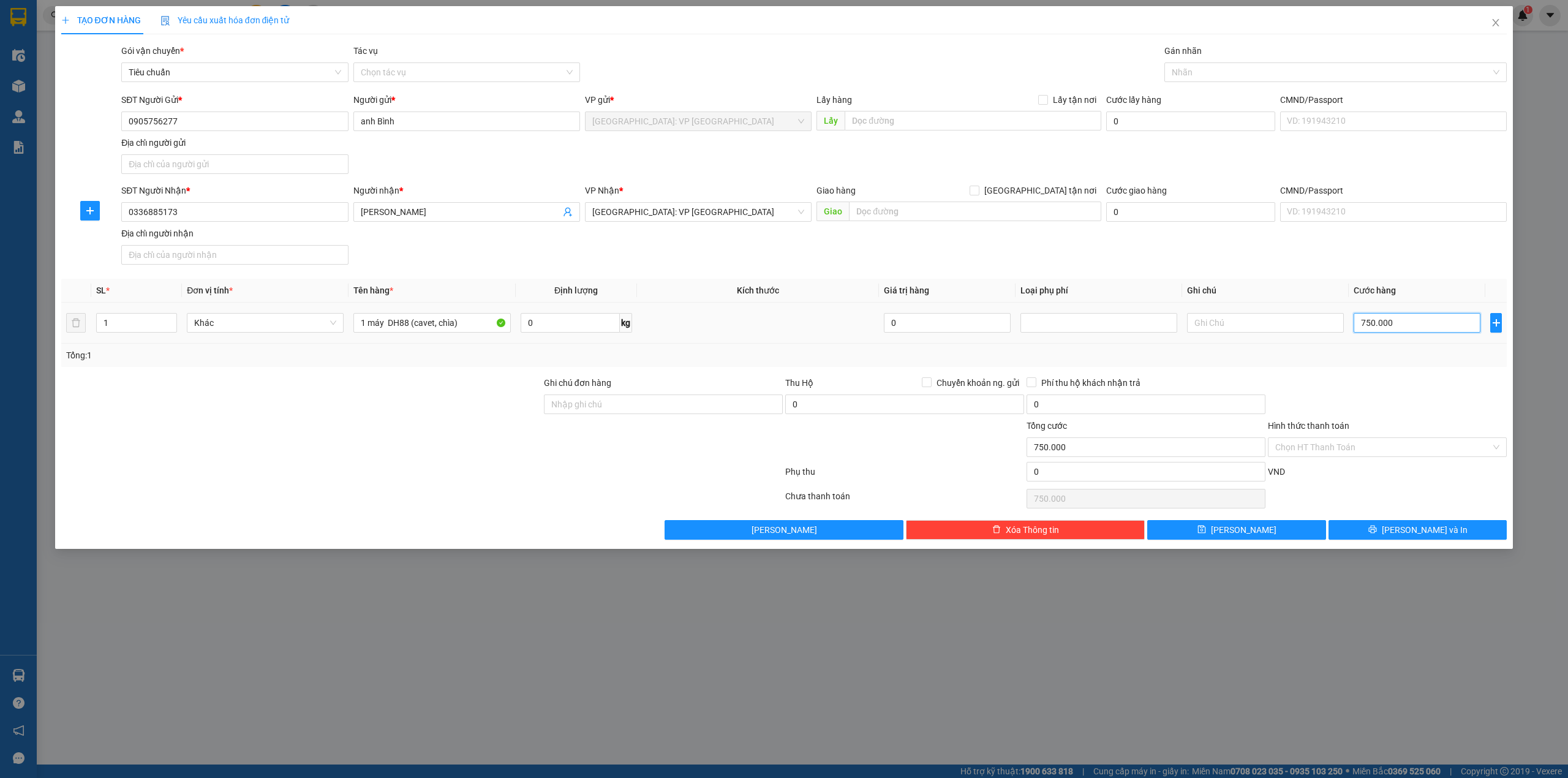
type input "75.000"
type input "7.500"
type input "750"
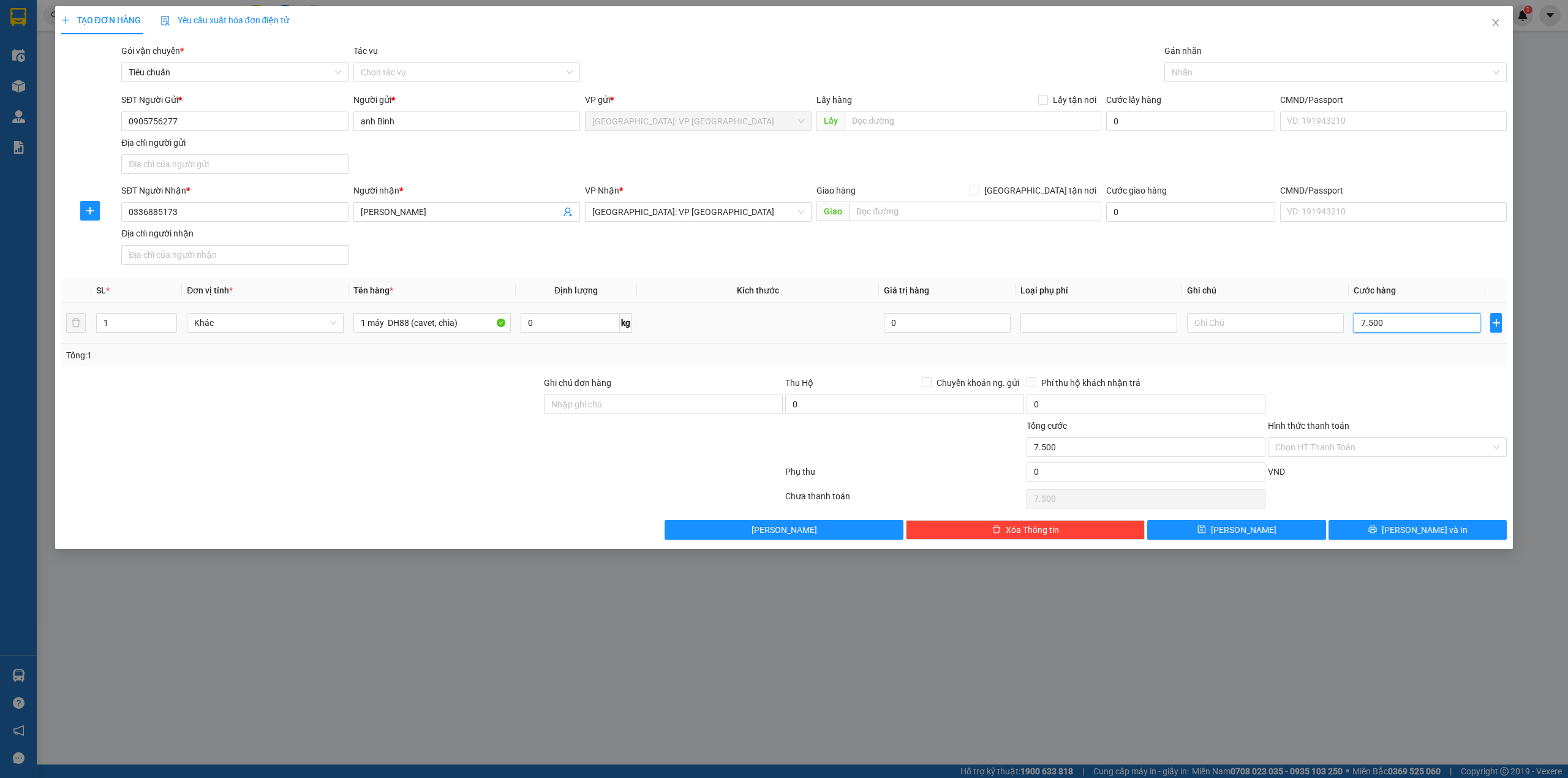
type input "750"
type input "75"
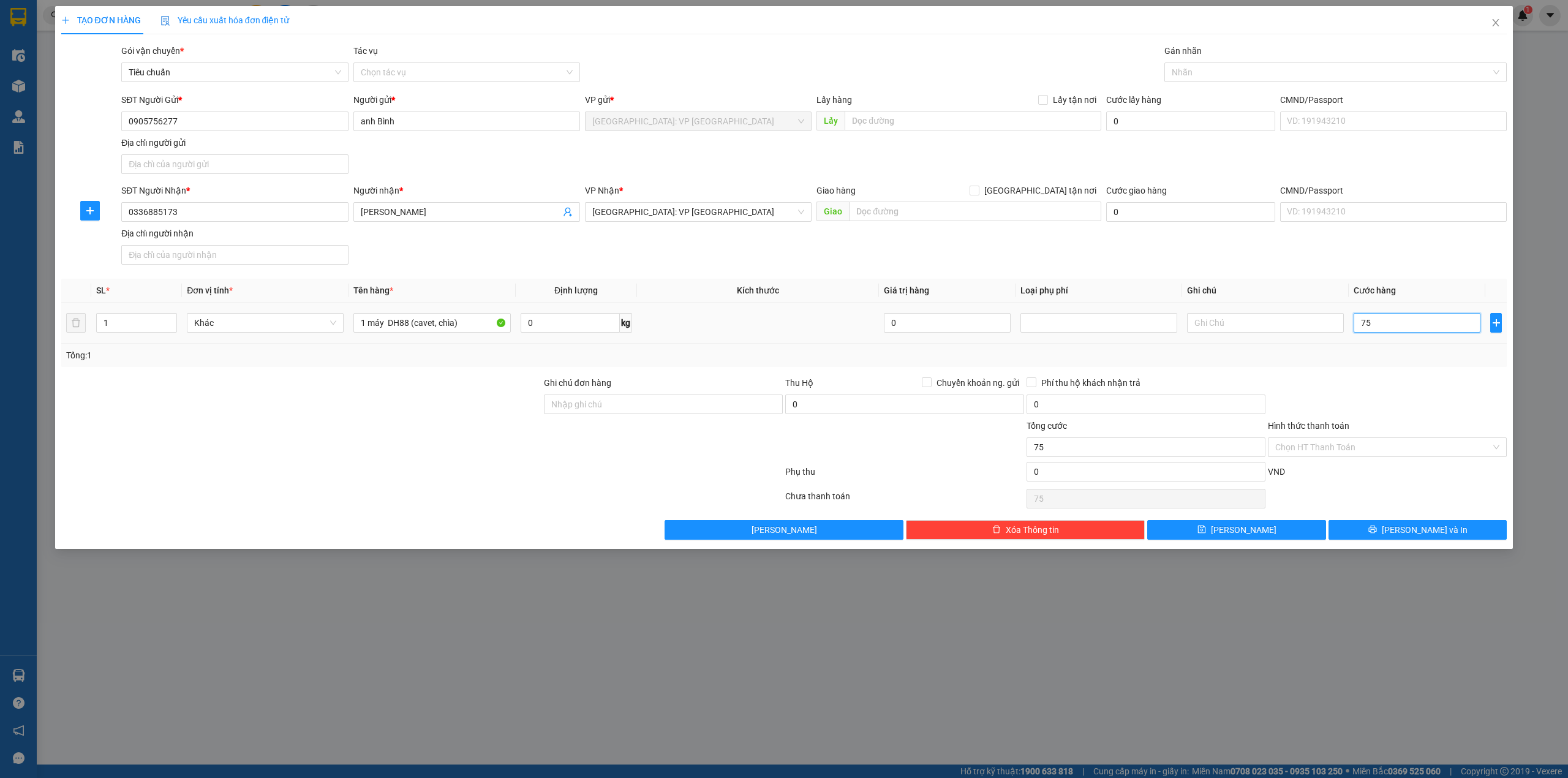
type input "7"
type input "0"
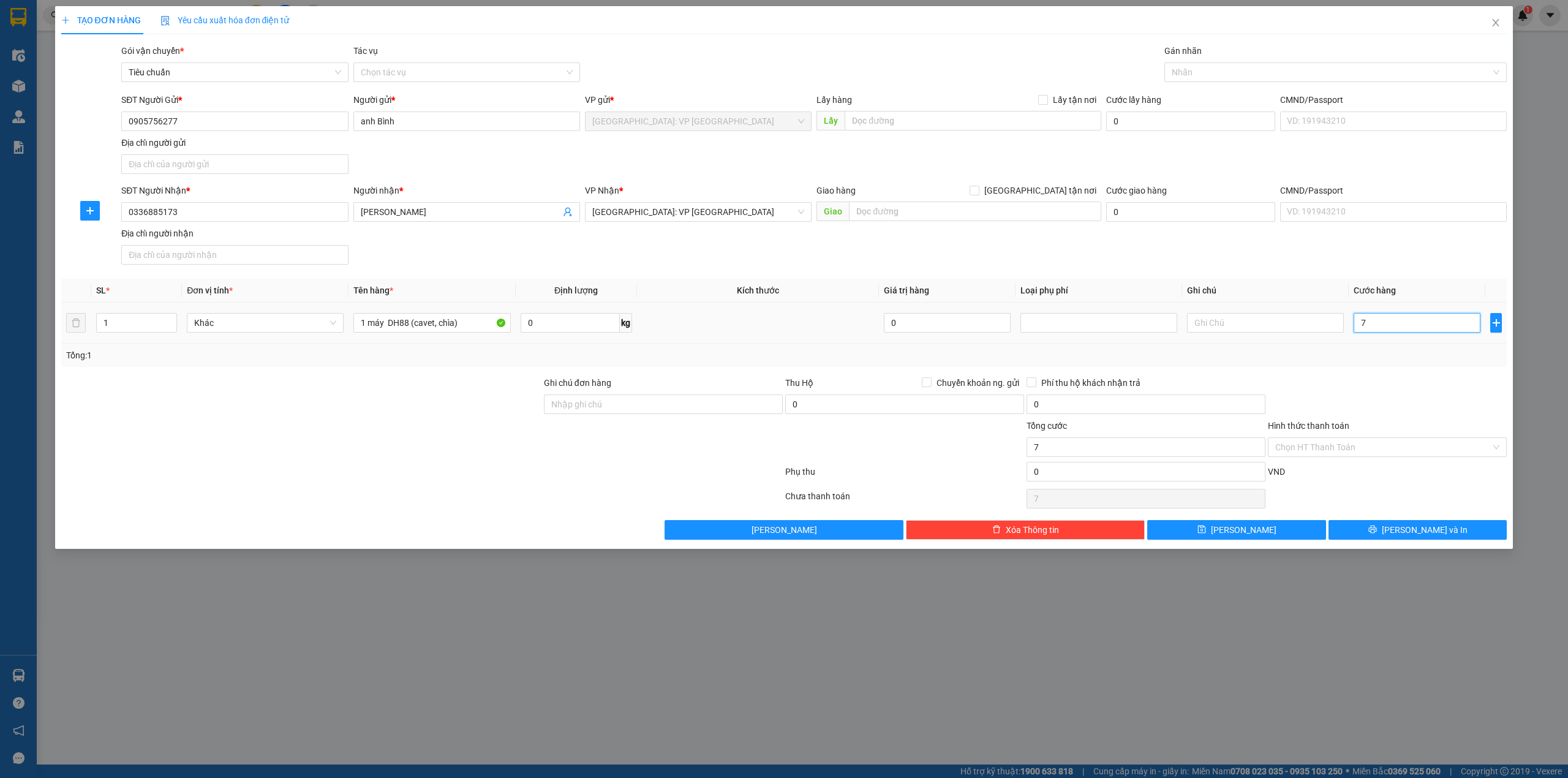
type input "0"
type input "80"
type input "800"
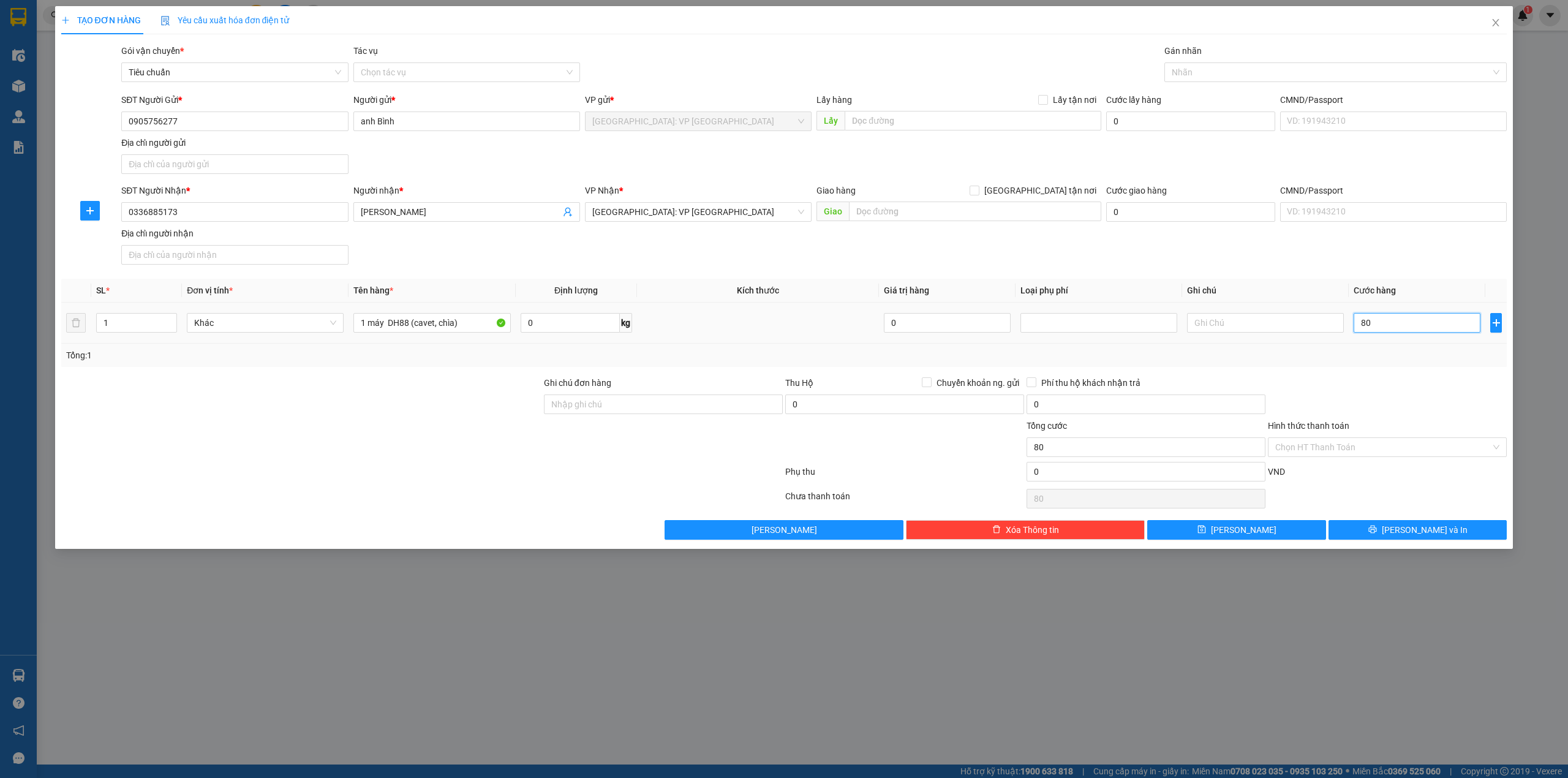
type input "800"
type input "8.000"
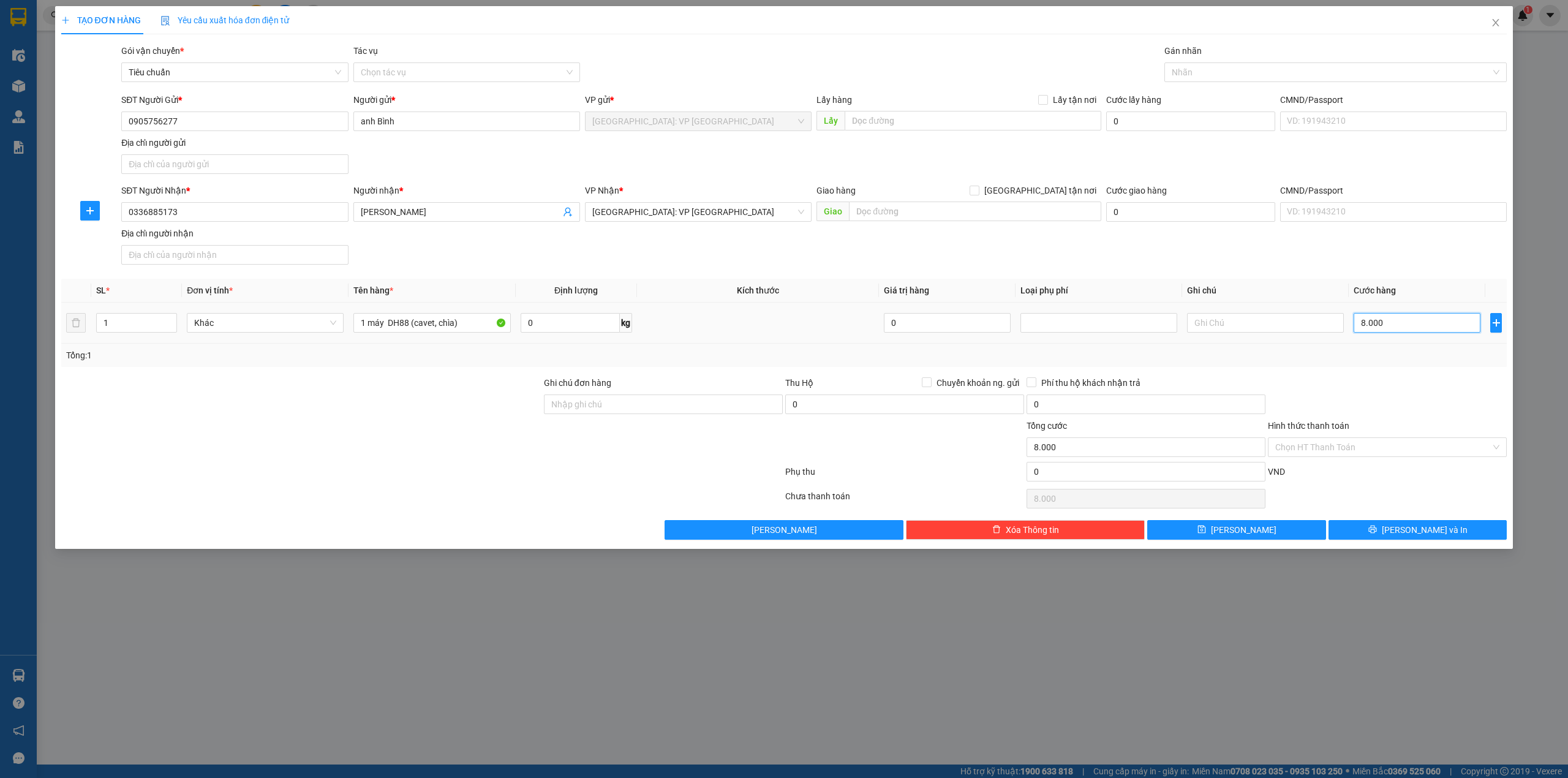
type input "80.000"
type input "800.000"
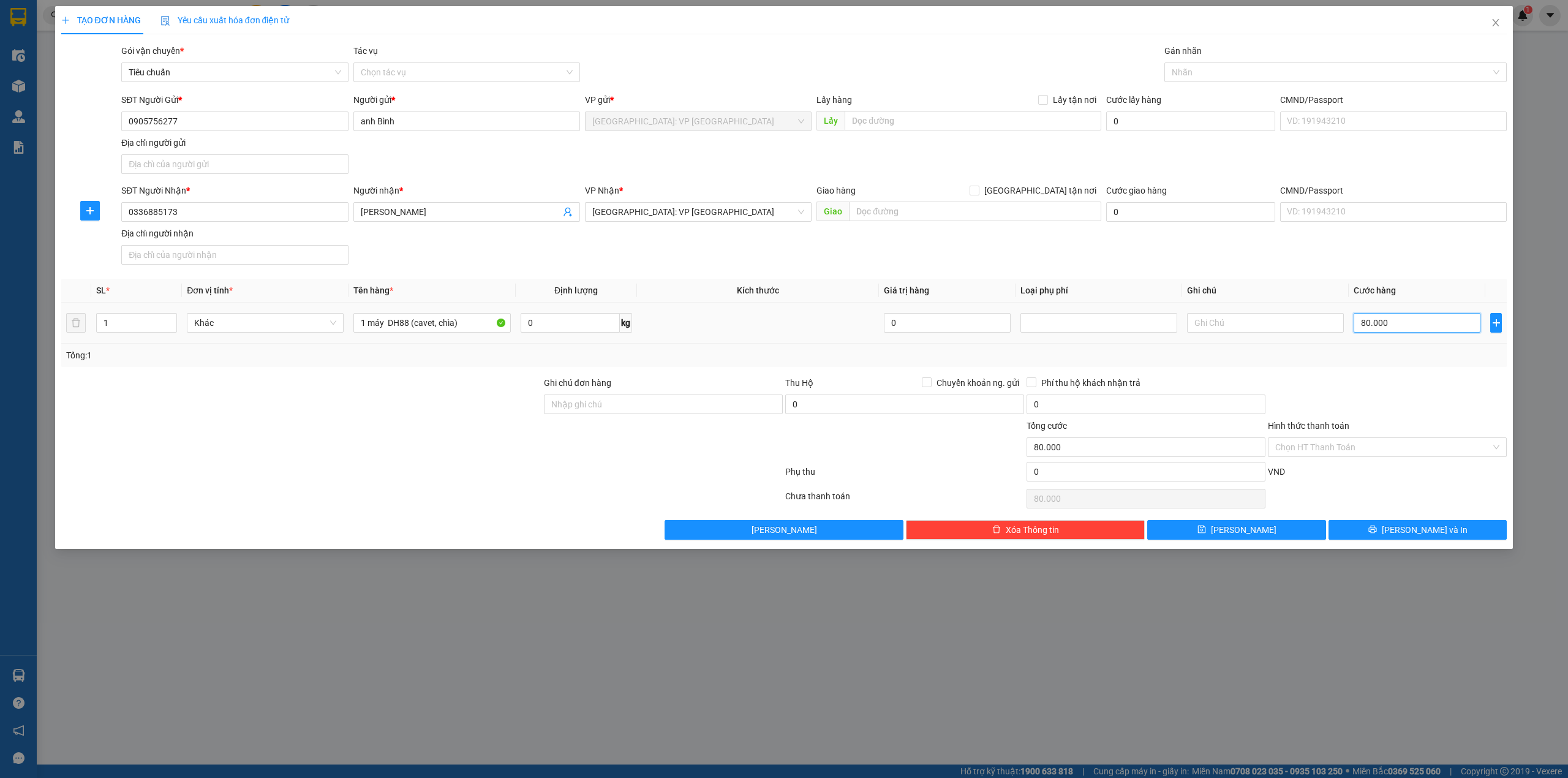
type input "800.000"
click at [623, 407] on input "Ghi chú đơn hàng" at bounding box center [663, 404] width 239 height 19
click at [588, 403] on input "Ghi chú đơn hàng" at bounding box center [663, 404] width 239 height 19
type input "c"
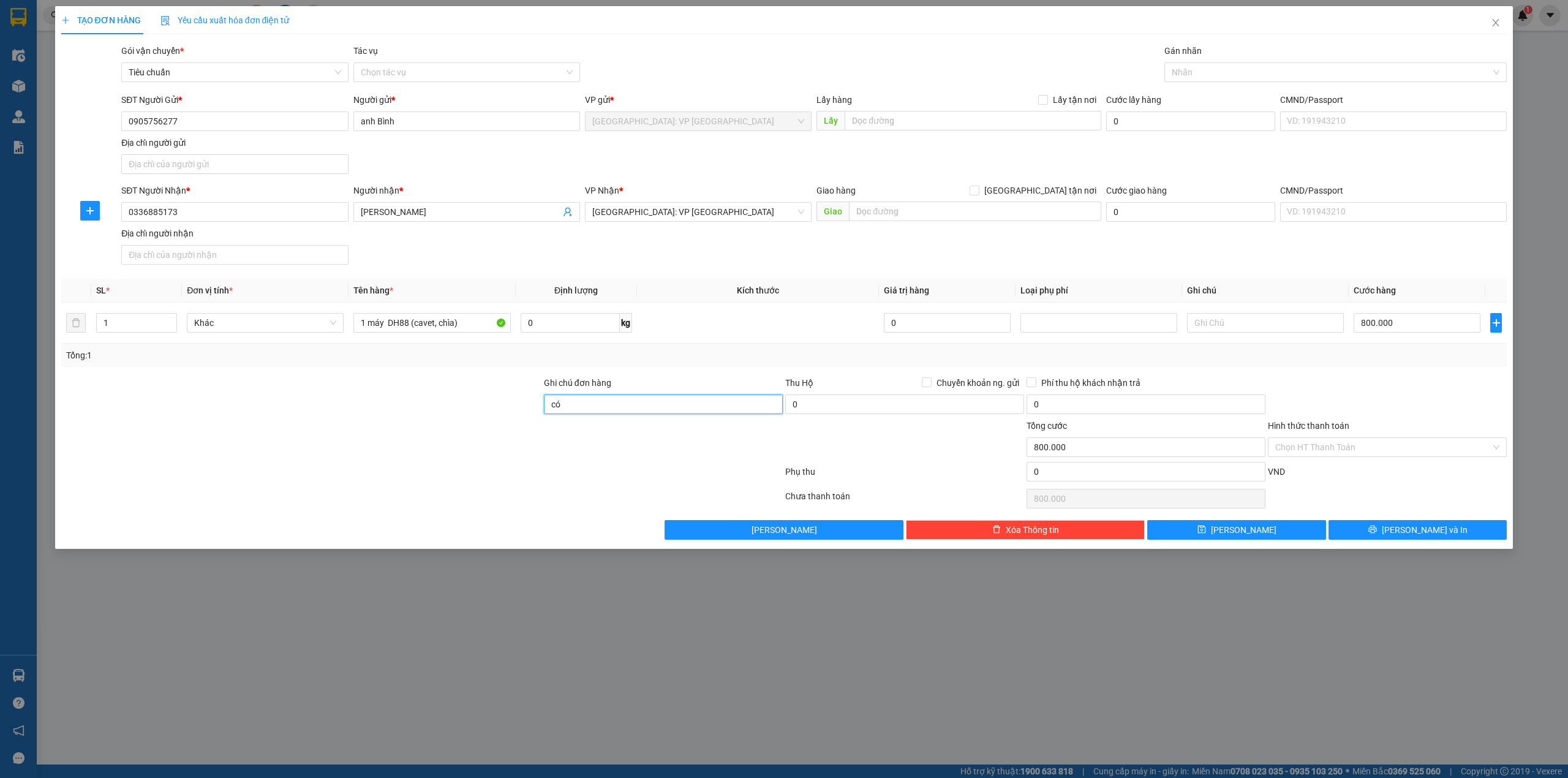
type input "c"
click at [684, 405] on input "có cavet chìa" at bounding box center [663, 404] width 239 height 19
type input "có cavet chìa treo tên tay lái"
click at [799, 427] on div at bounding box center [905, 440] width 241 height 43
click at [1309, 74] on div at bounding box center [1330, 72] width 325 height 15
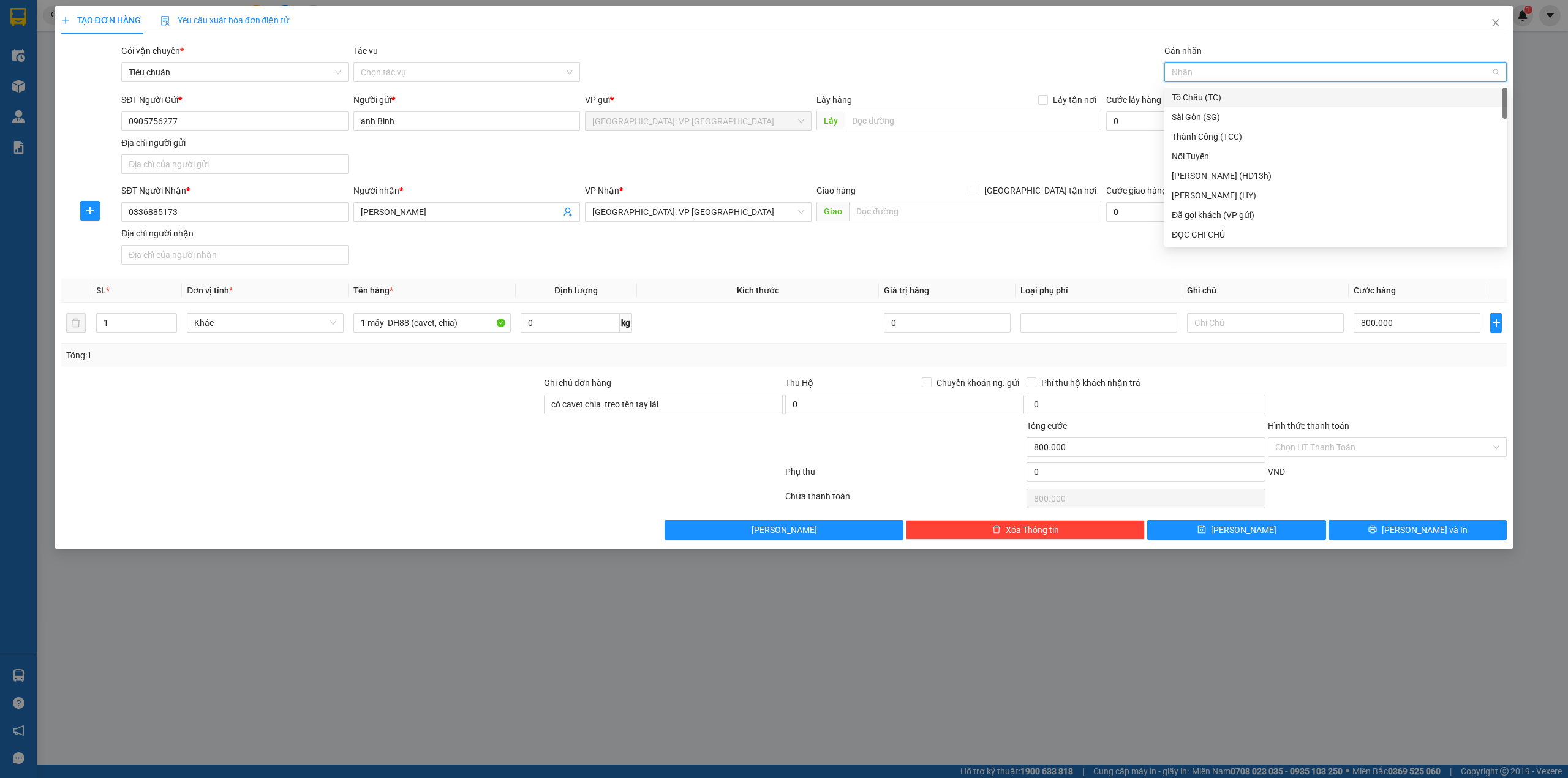
type input "x"
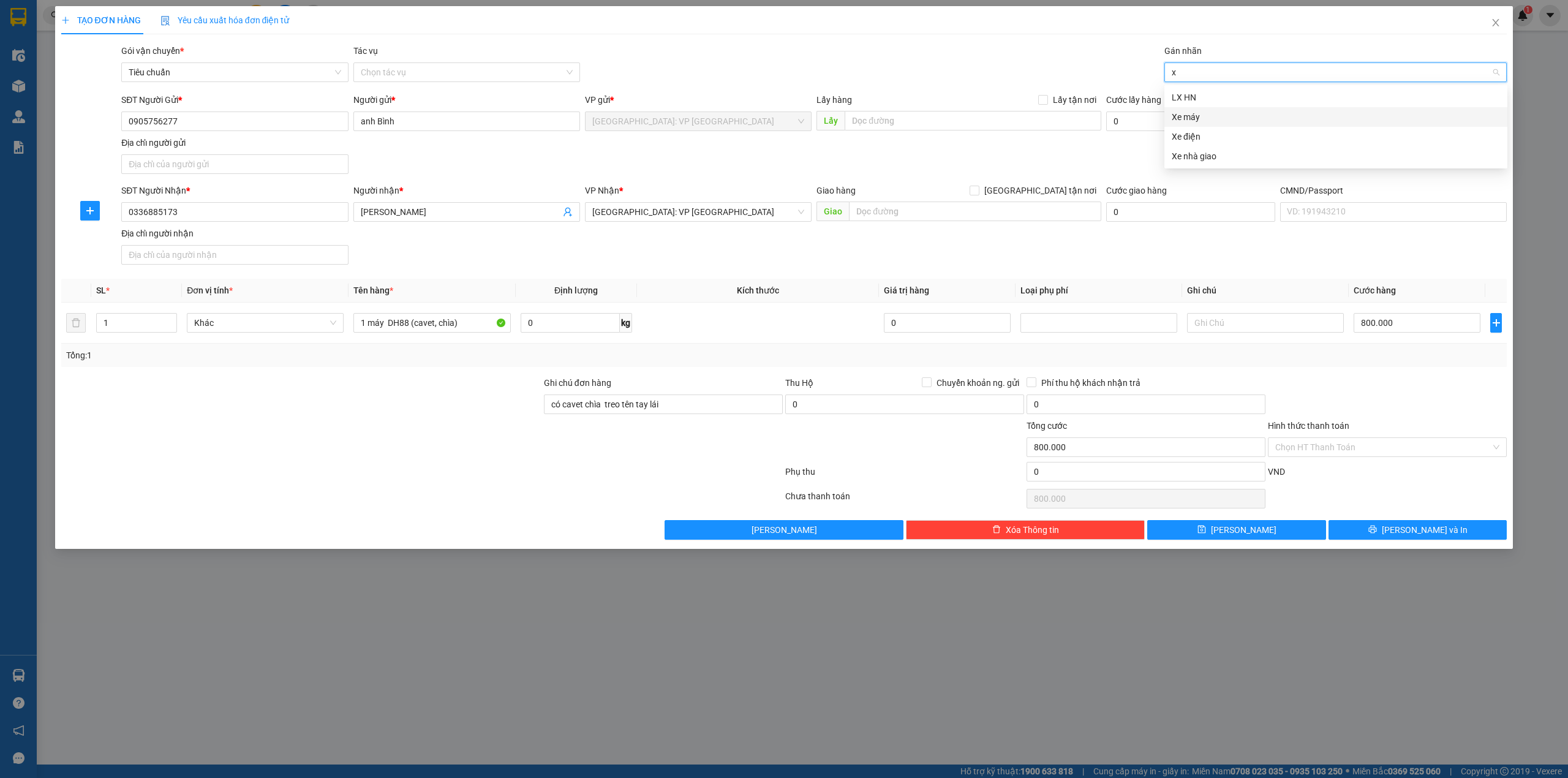
click at [1194, 111] on div "Xe máy" at bounding box center [1336, 117] width 328 height 14
click at [1275, 259] on div "SĐT Người Nhận * 0336885173 Người nhận * [PERSON_NAME] VP Nhận * [GEOGRAPHIC_DA…" at bounding box center [814, 226] width 1391 height 86
click at [1373, 67] on div "Xe máy" at bounding box center [1330, 72] width 325 height 15
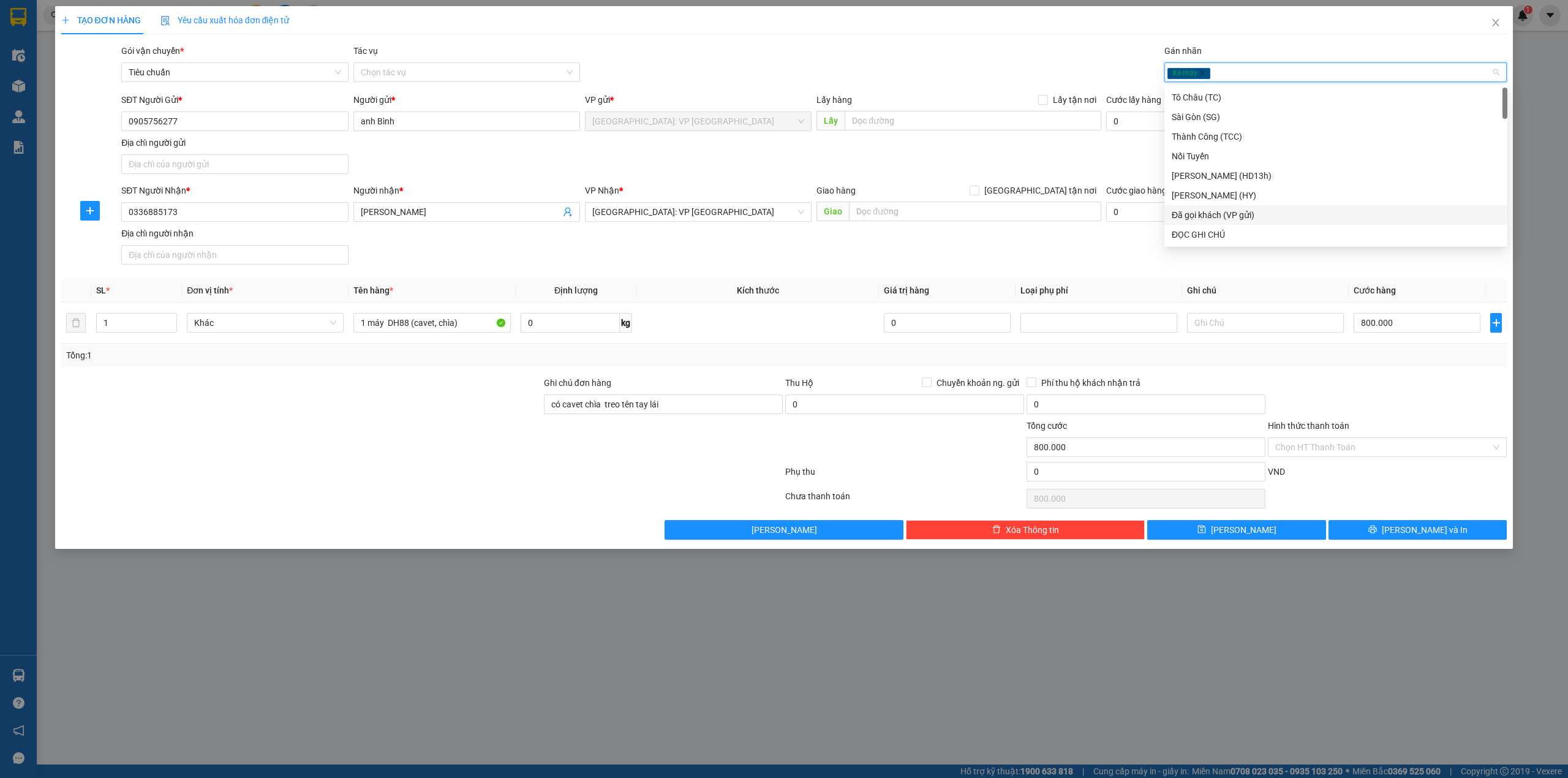
click at [1221, 213] on div "Đã gọi khách (VP gửi)" at bounding box center [1336, 215] width 328 height 14
click at [1094, 252] on div "SĐT Người Nhận * 0336885173 Người nhận * [PERSON_NAME] VP Nhận * [GEOGRAPHIC_DA…" at bounding box center [814, 226] width 1391 height 86
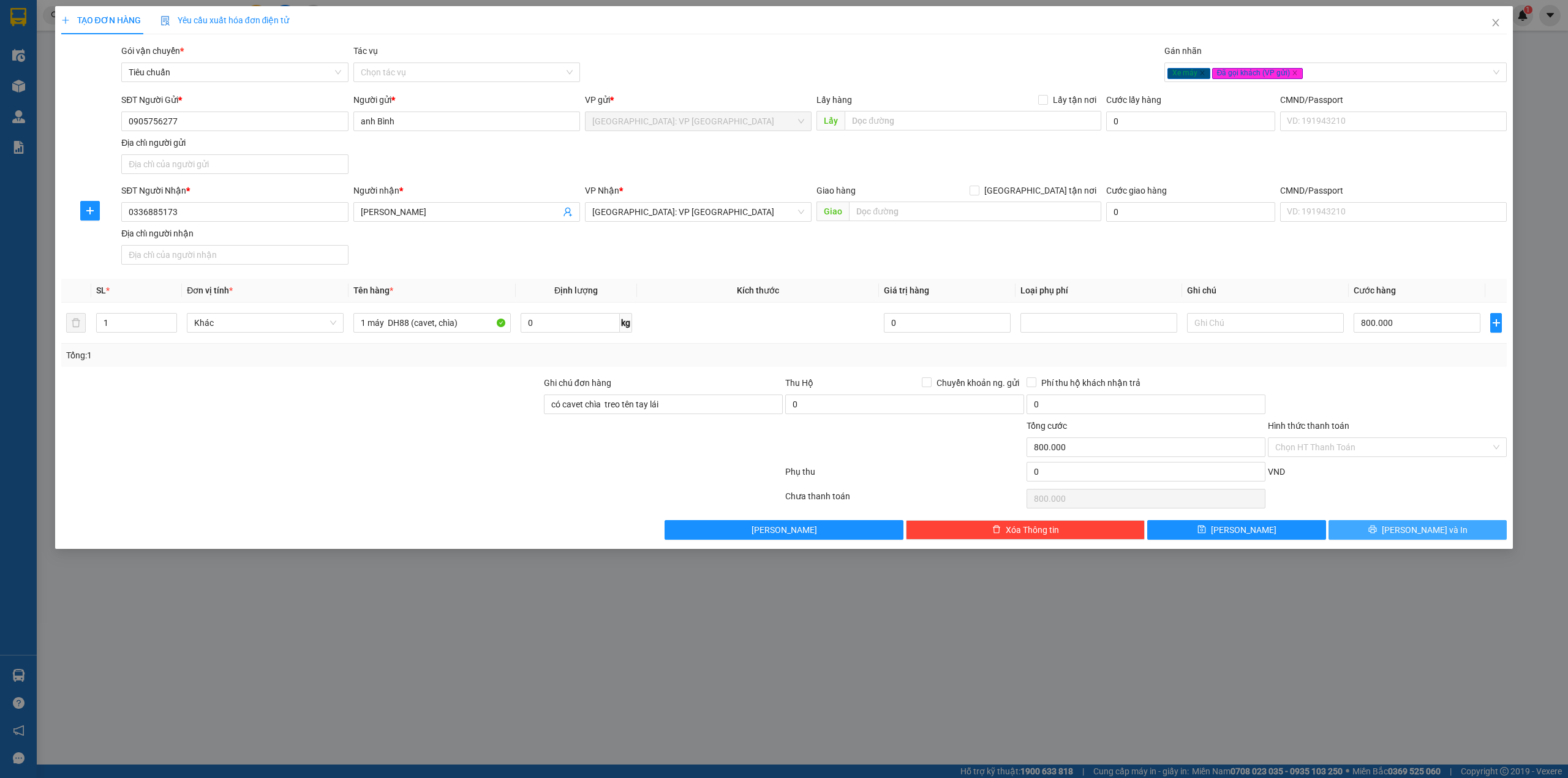
click at [1432, 532] on span "[PERSON_NAME] và In" at bounding box center [1424, 530] width 86 height 14
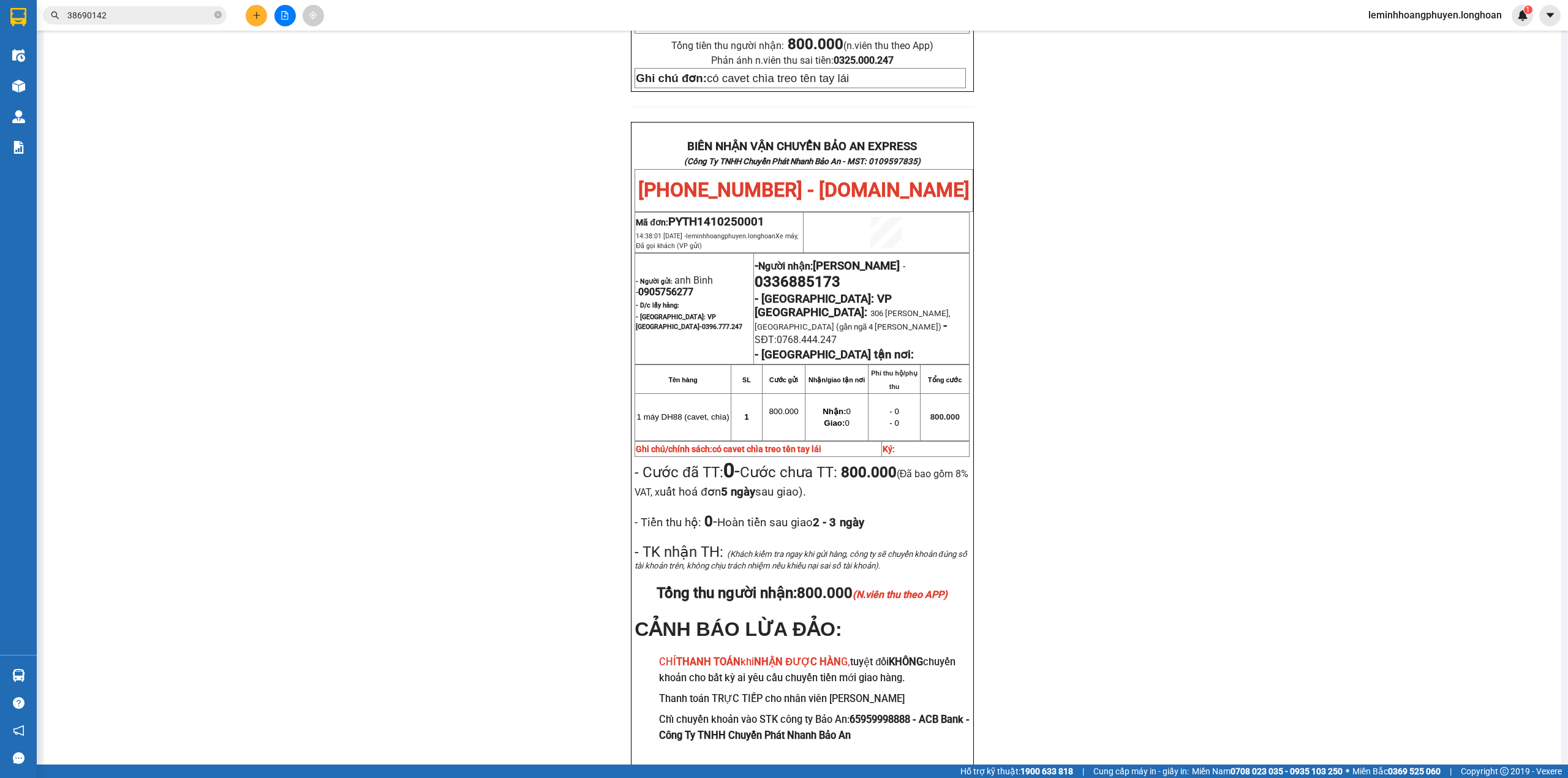
scroll to position [553, 0]
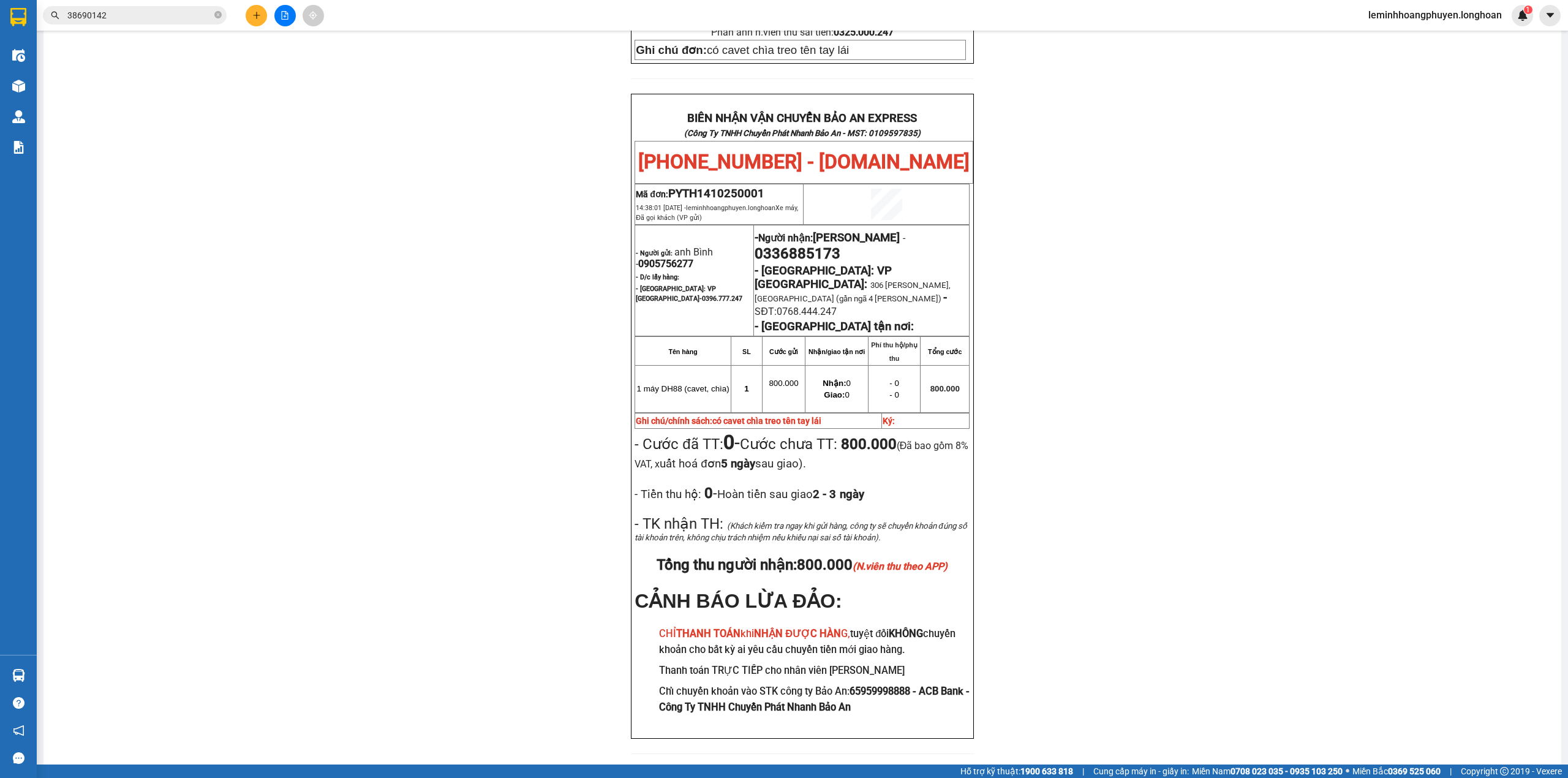
click at [402, 210] on div "PHIẾU DÁN LÊN HÀNG Ngày in phiếu: 14:38 [DATE] CSKH: [PHONE_NUMBER] CÔNG TY TNH…" at bounding box center [802, 161] width 1488 height 1215
drag, startPoint x: 689, startPoint y: 213, endPoint x: 632, endPoint y: 218, distance: 57.2
click at [636, 246] on p "- Người gửi: anh Bình - 0905756277" at bounding box center [694, 258] width 117 height 23
copy span "0905756277"
drag, startPoint x: 537, startPoint y: 17, endPoint x: 650, endPoint y: 48, distance: 117.2
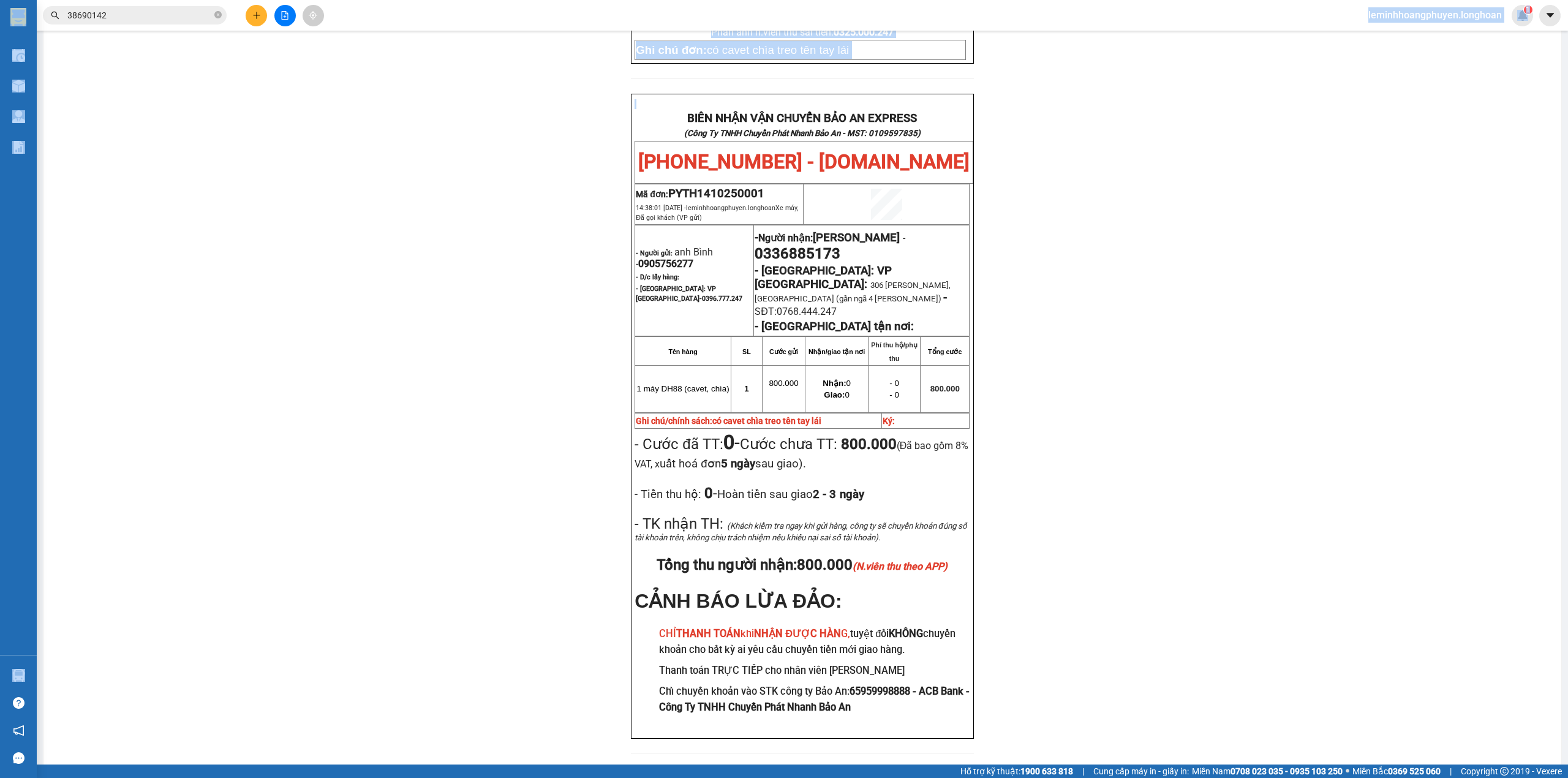
click at [669, 47] on section "Kết quả tìm kiếm ( 0 ) Bộ lọc No Data 38690142 leminhhoangphuyen.longhoan 1 Điề…" at bounding box center [784, 389] width 1568 height 778
click at [508, 147] on div "PHIẾU DÁN LÊN HÀNG Ngày in phiếu: 14:38 [DATE] CSKH: [PHONE_NUMBER] CÔNG TY TNH…" at bounding box center [802, 161] width 1488 height 1215
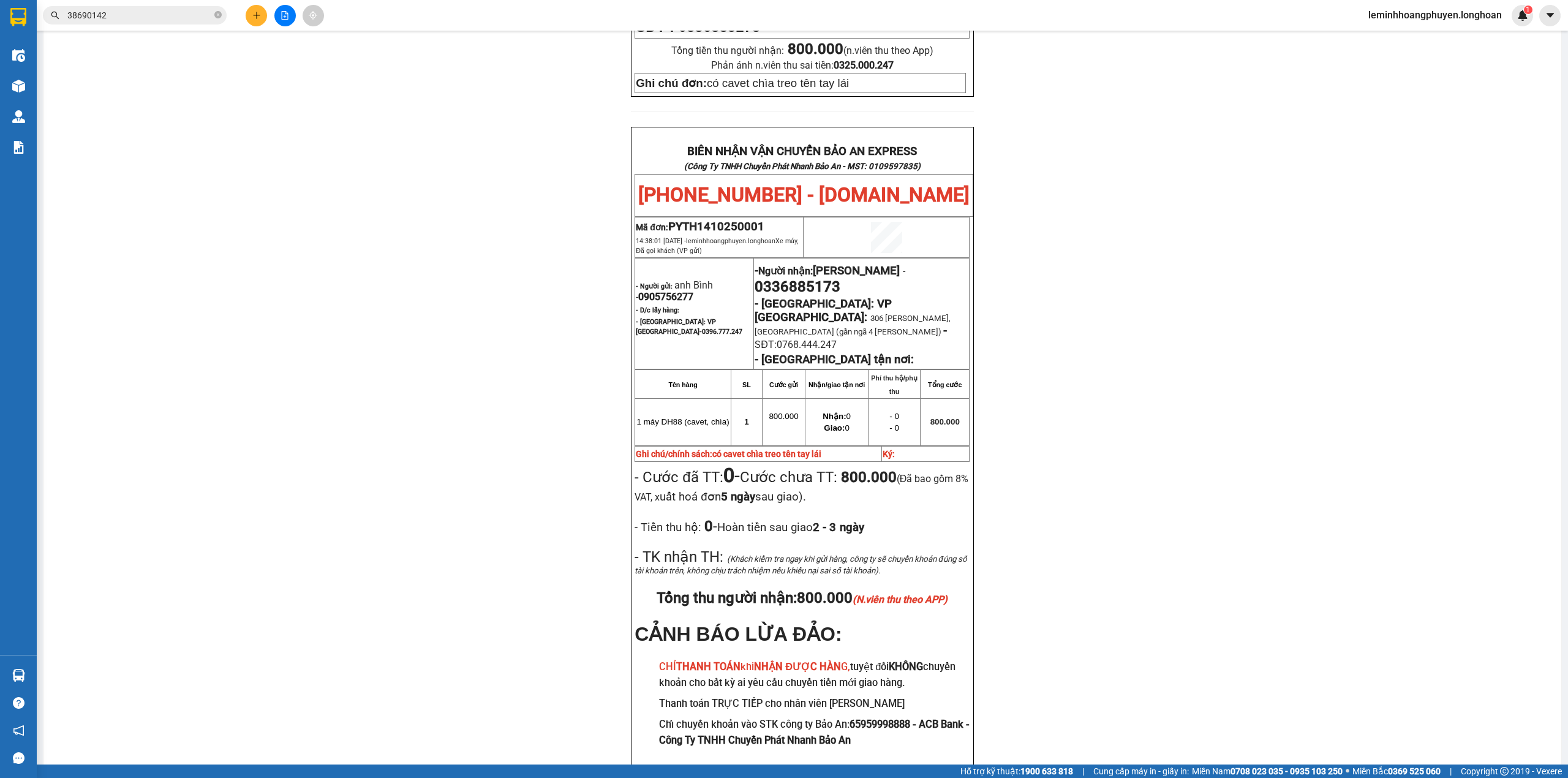
scroll to position [532, 0]
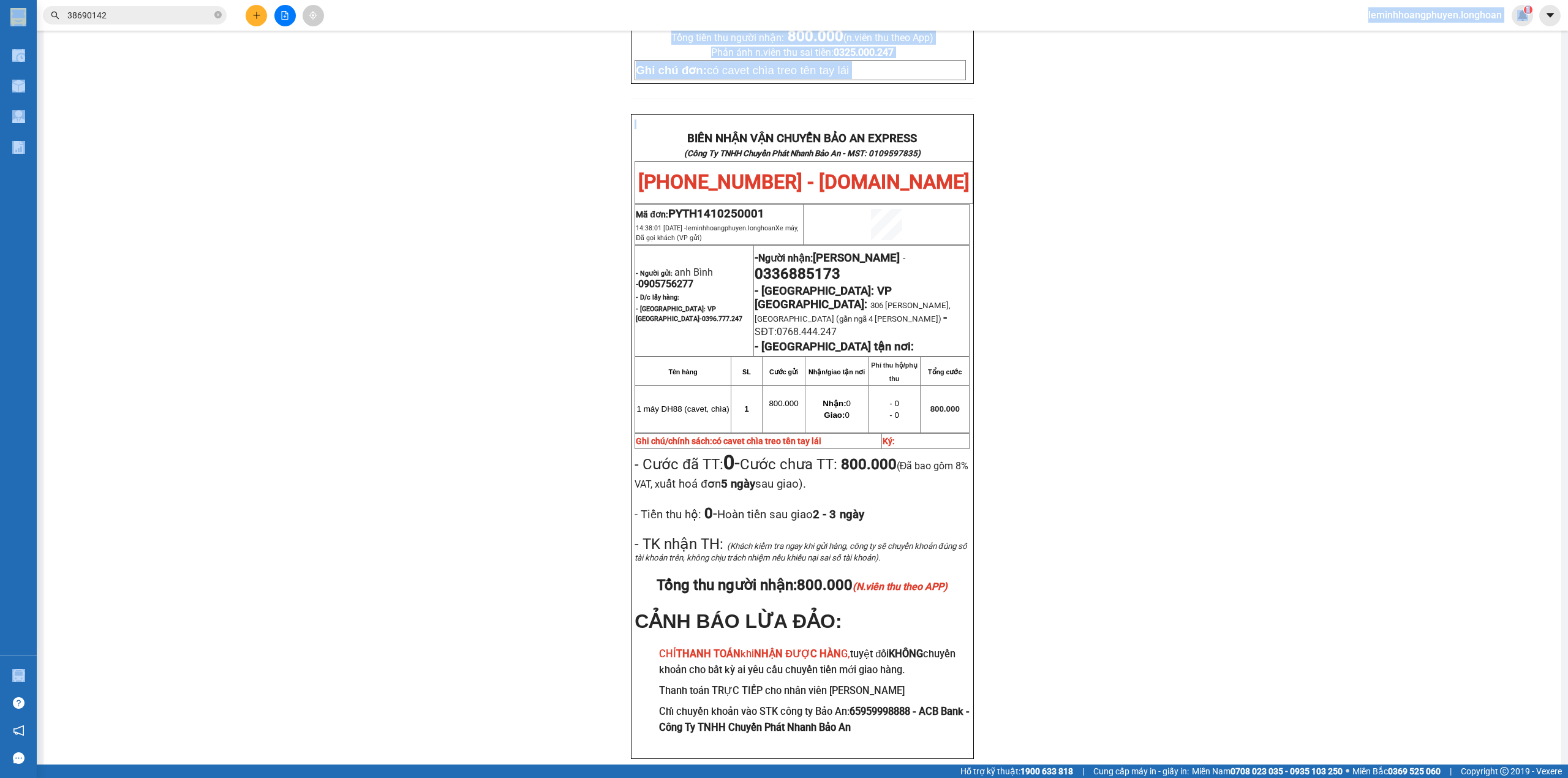
drag, startPoint x: 578, startPoint y: 40, endPoint x: 684, endPoint y: 59, distance: 107.7
click at [684, 59] on section "Kết quả tìm kiếm ( 0 ) Bộ lọc No Data 38690142 leminhhoangphuyen.longhoan 1 Điề…" at bounding box center [784, 389] width 1568 height 778
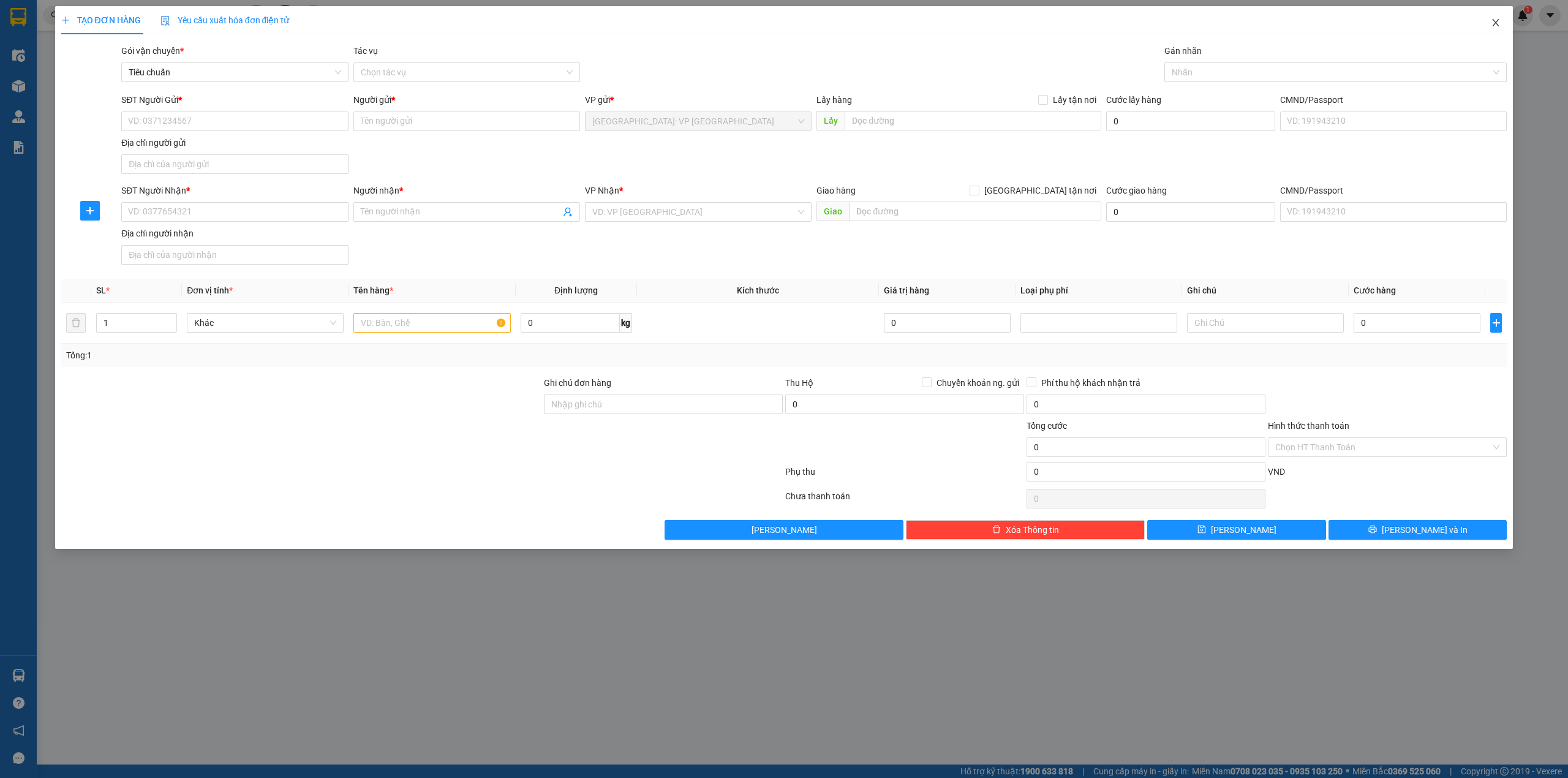
click at [1493, 18] on icon "close" at bounding box center [1496, 22] width 10 height 10
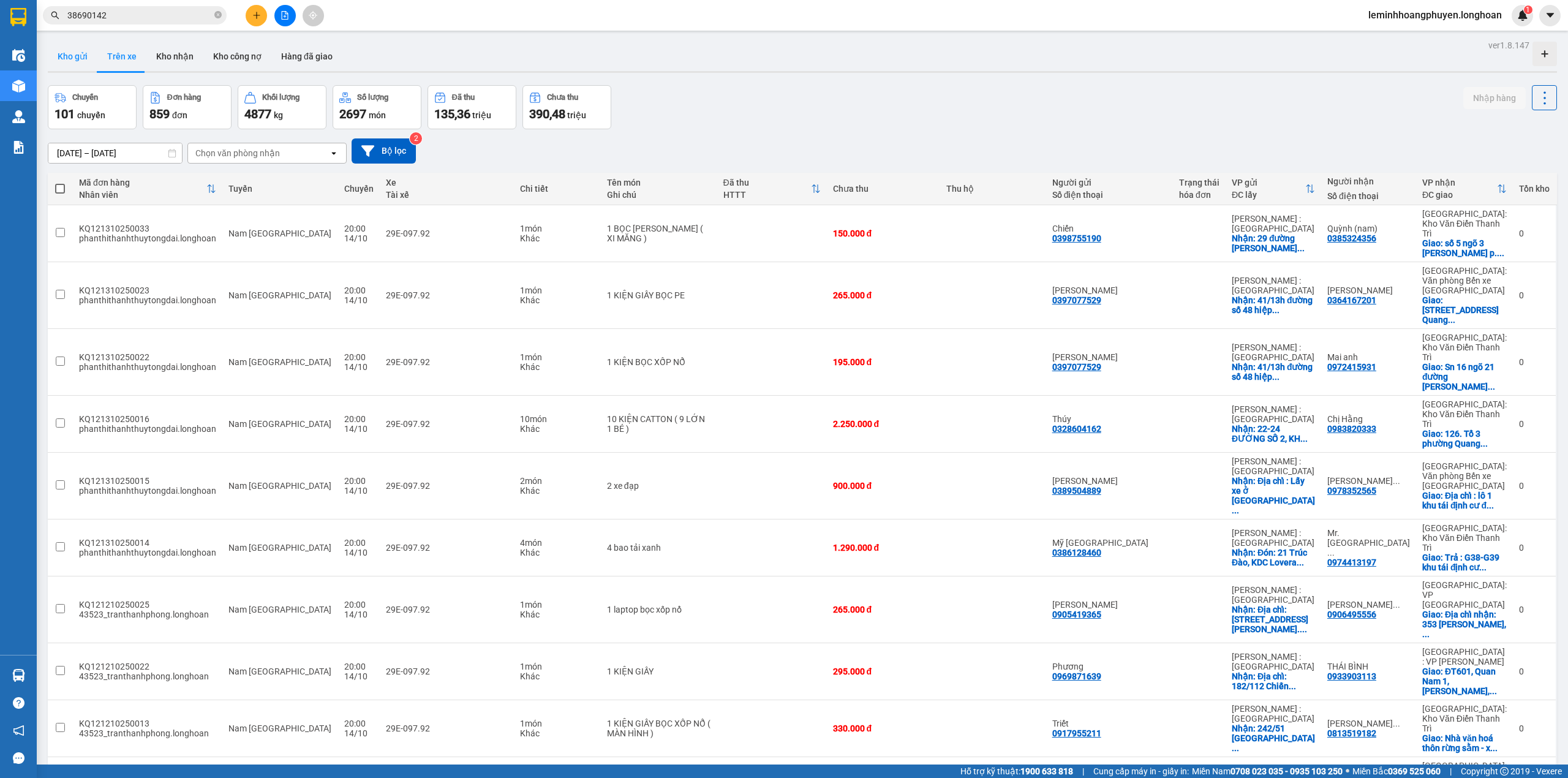
click at [77, 56] on button "Kho gửi" at bounding box center [72, 56] width 50 height 29
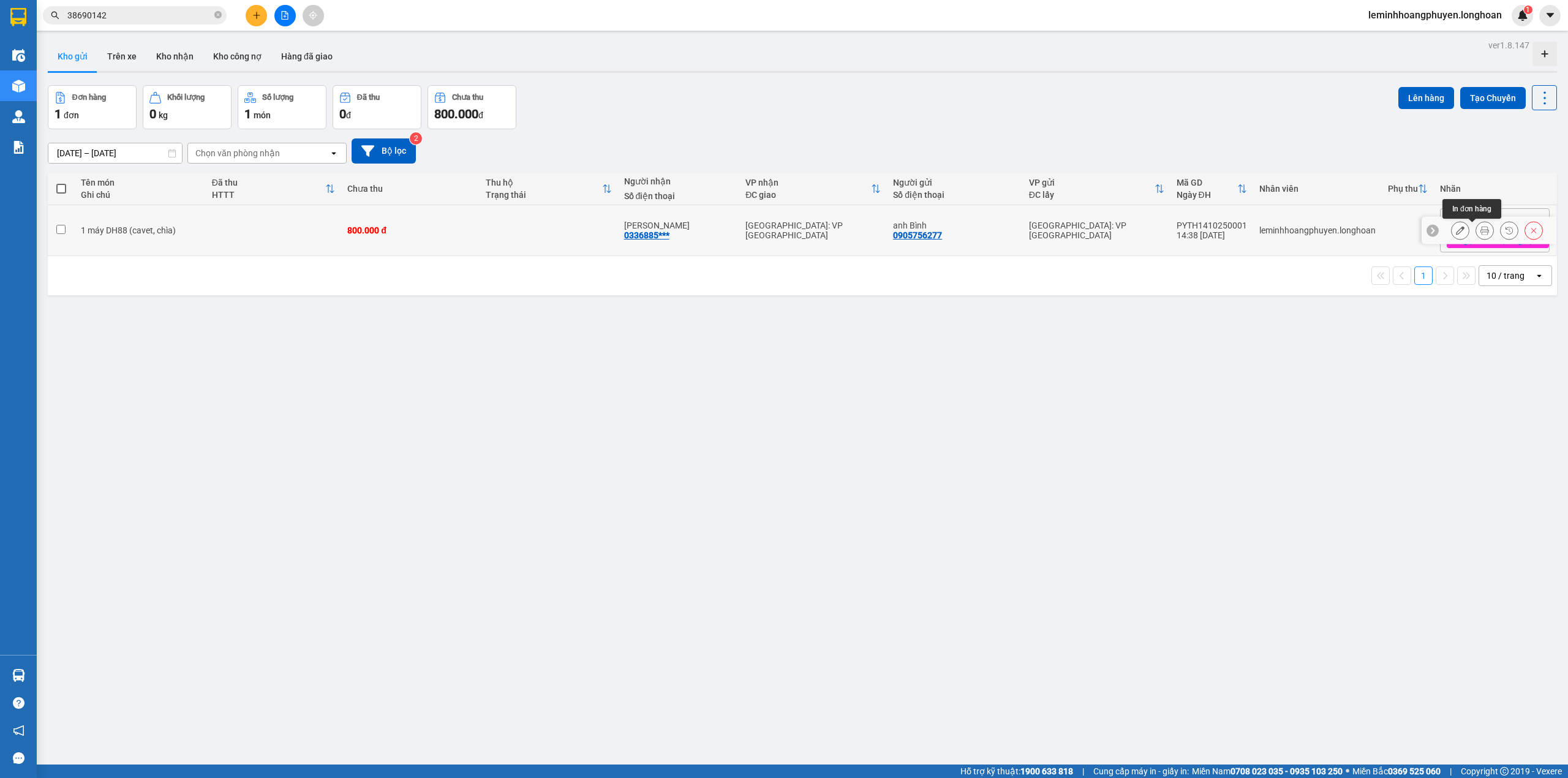
click at [1481, 228] on button at bounding box center [1485, 230] width 17 height 21
click at [1456, 228] on icon at bounding box center [1460, 230] width 8 height 8
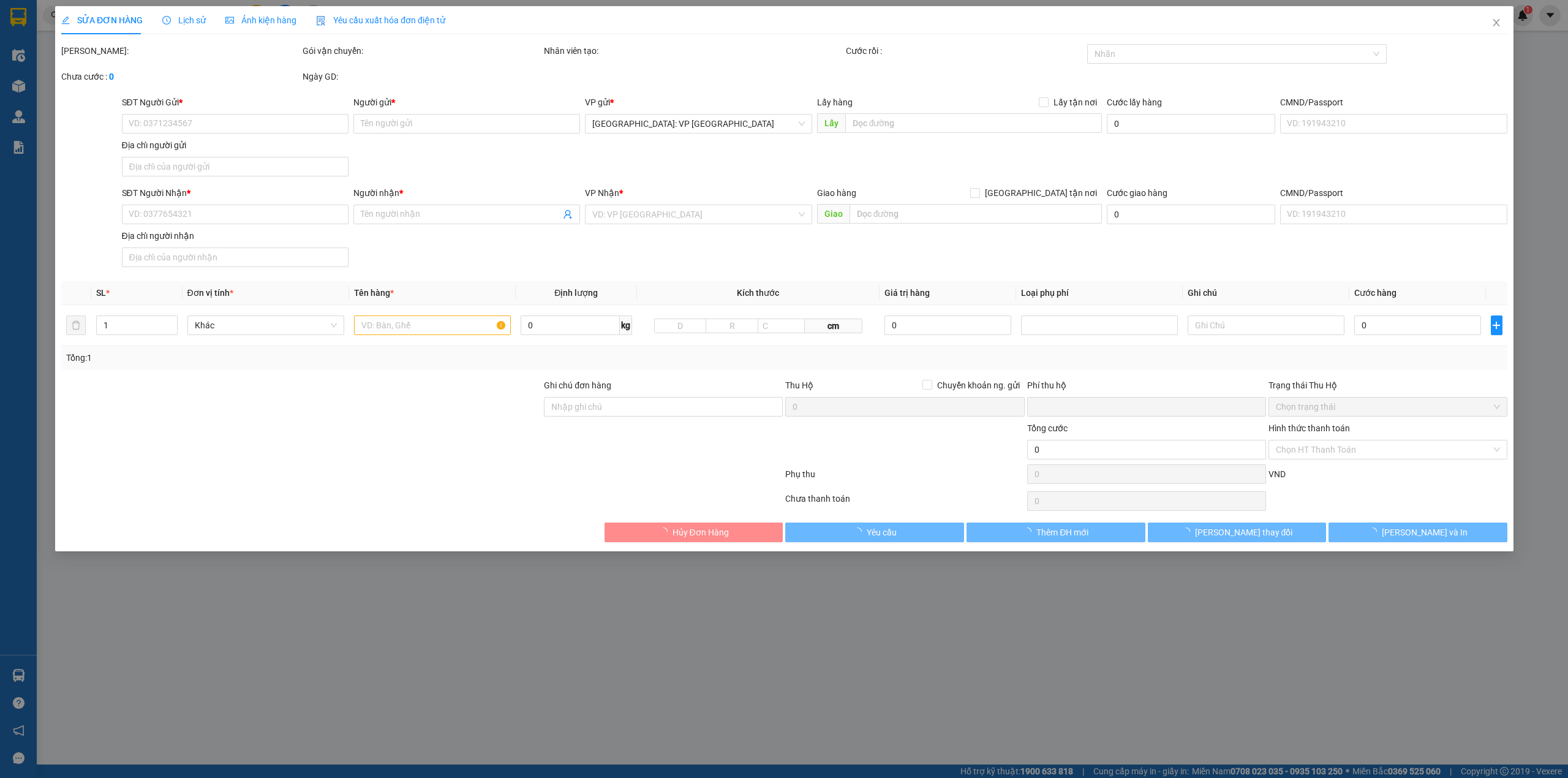
type input "0905756277"
type input "anh Bình"
type input "0336885173"
type input "[PERSON_NAME]"
type input "có cavet chìa treo tên tay lái"
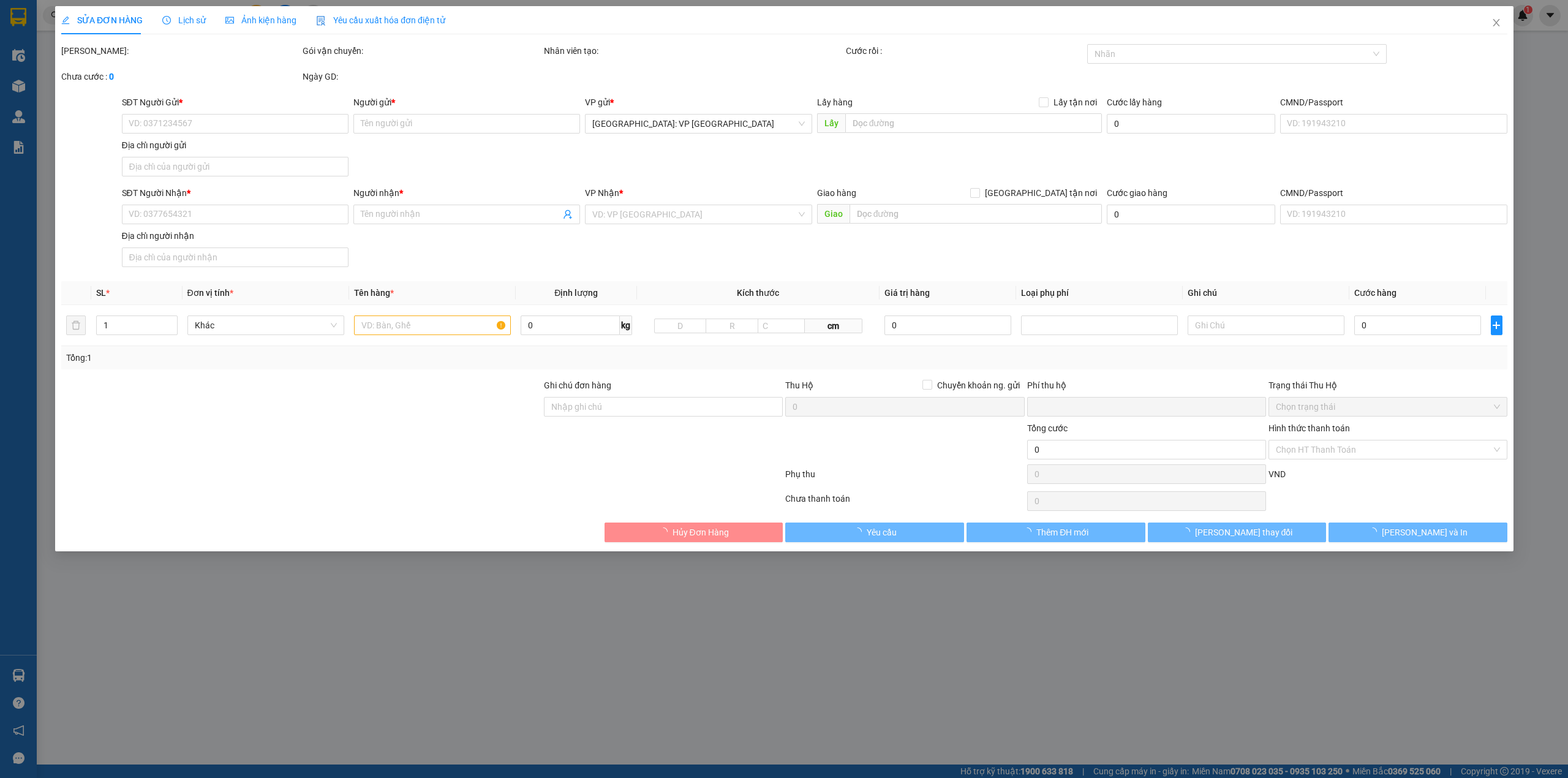
type input "0"
type input "800.000"
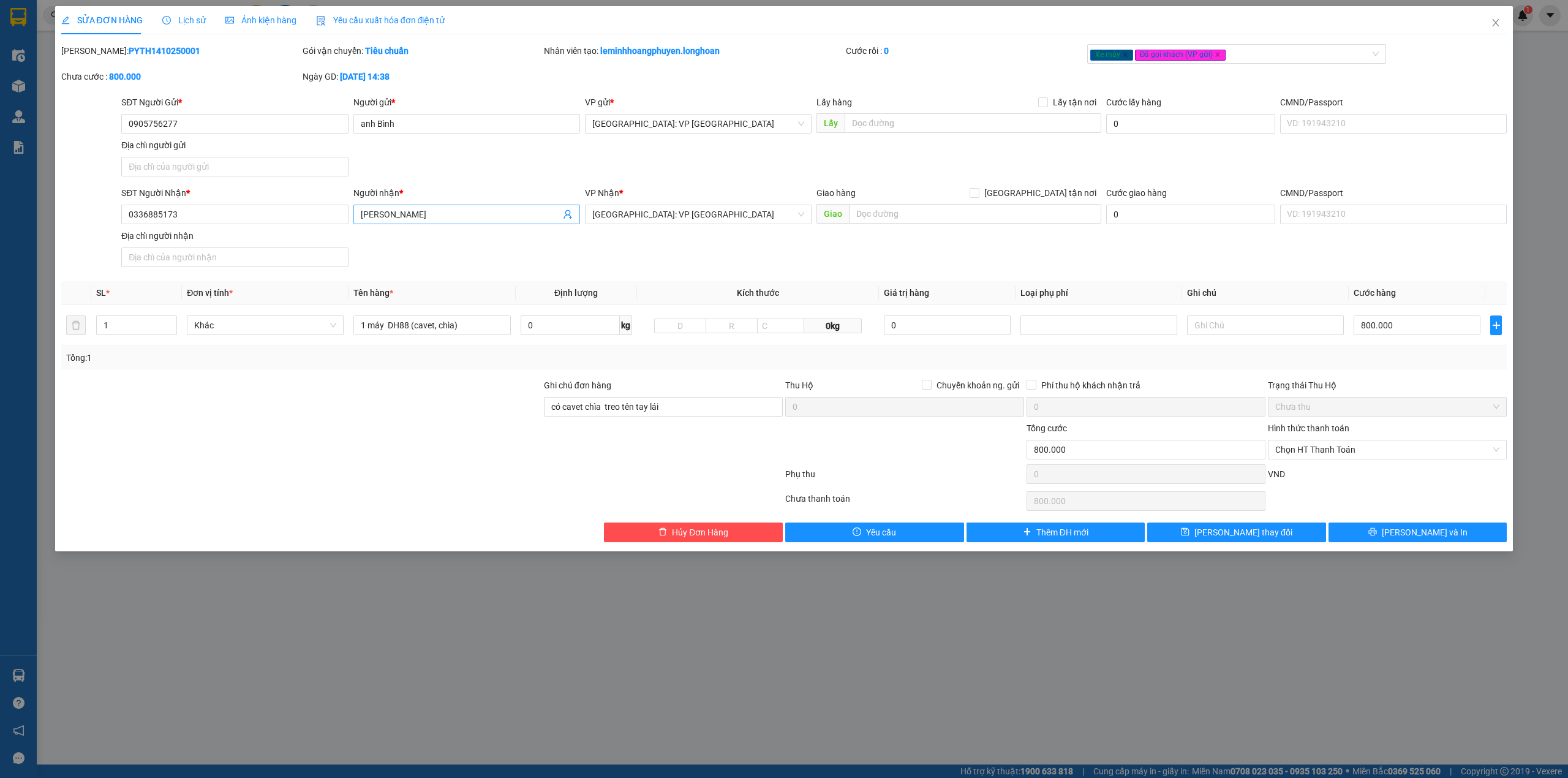
click at [411, 215] on input "[PERSON_NAME]" at bounding box center [460, 214] width 200 height 14
click at [413, 217] on input "[PERSON_NAME]" at bounding box center [460, 214] width 200 height 14
click at [414, 217] on input "[PERSON_NAME]" at bounding box center [460, 214] width 200 height 14
type input "[PERSON_NAME]"
click at [705, 246] on div "SĐT Người Nhận * 0336885173 Người nhận * [PERSON_NAME] VP Nhận * [GEOGRAPHIC_DA…" at bounding box center [814, 229] width 1391 height 86
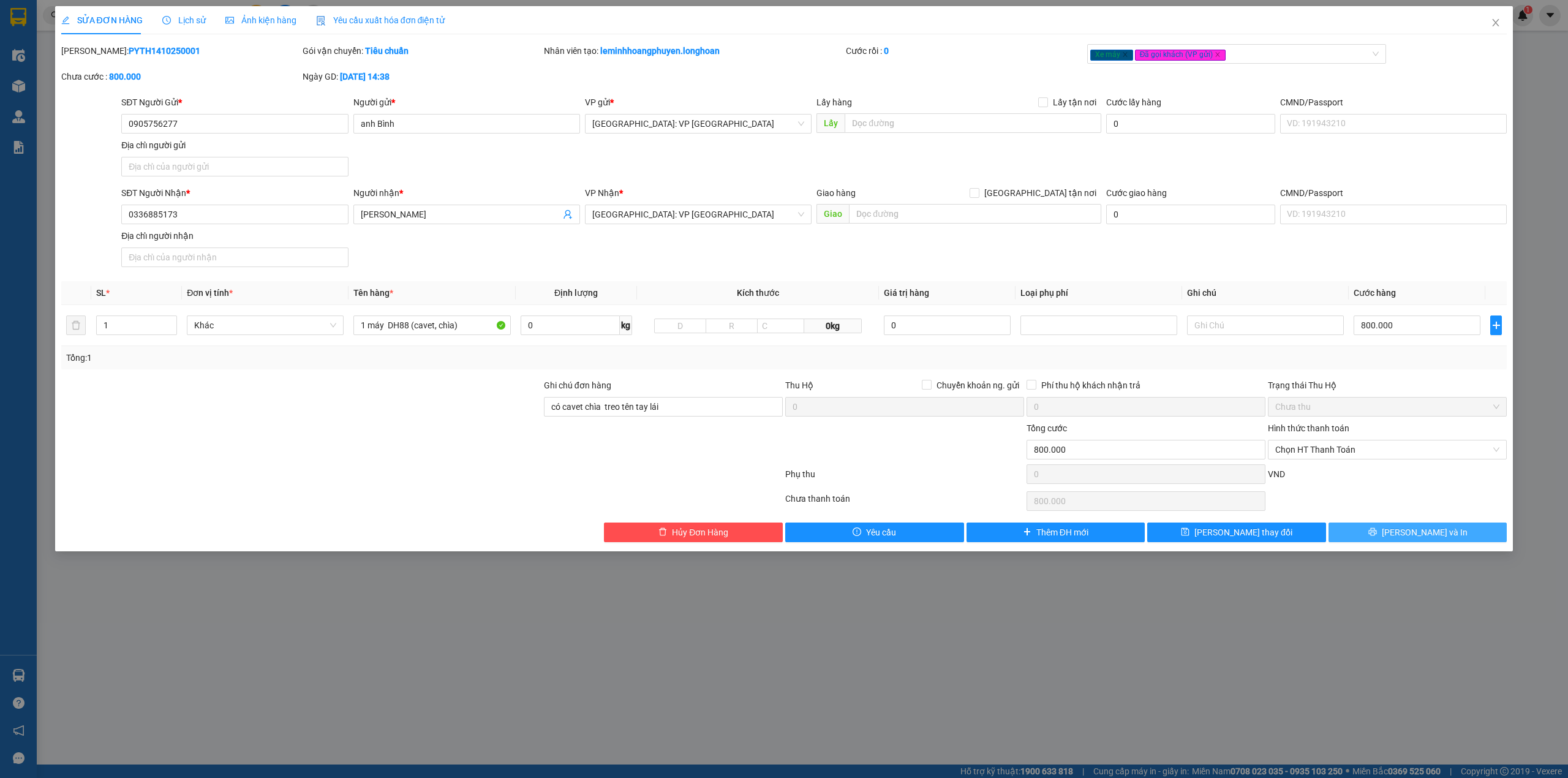
click at [1444, 535] on button "[PERSON_NAME] và In" at bounding box center [1418, 532] width 179 height 19
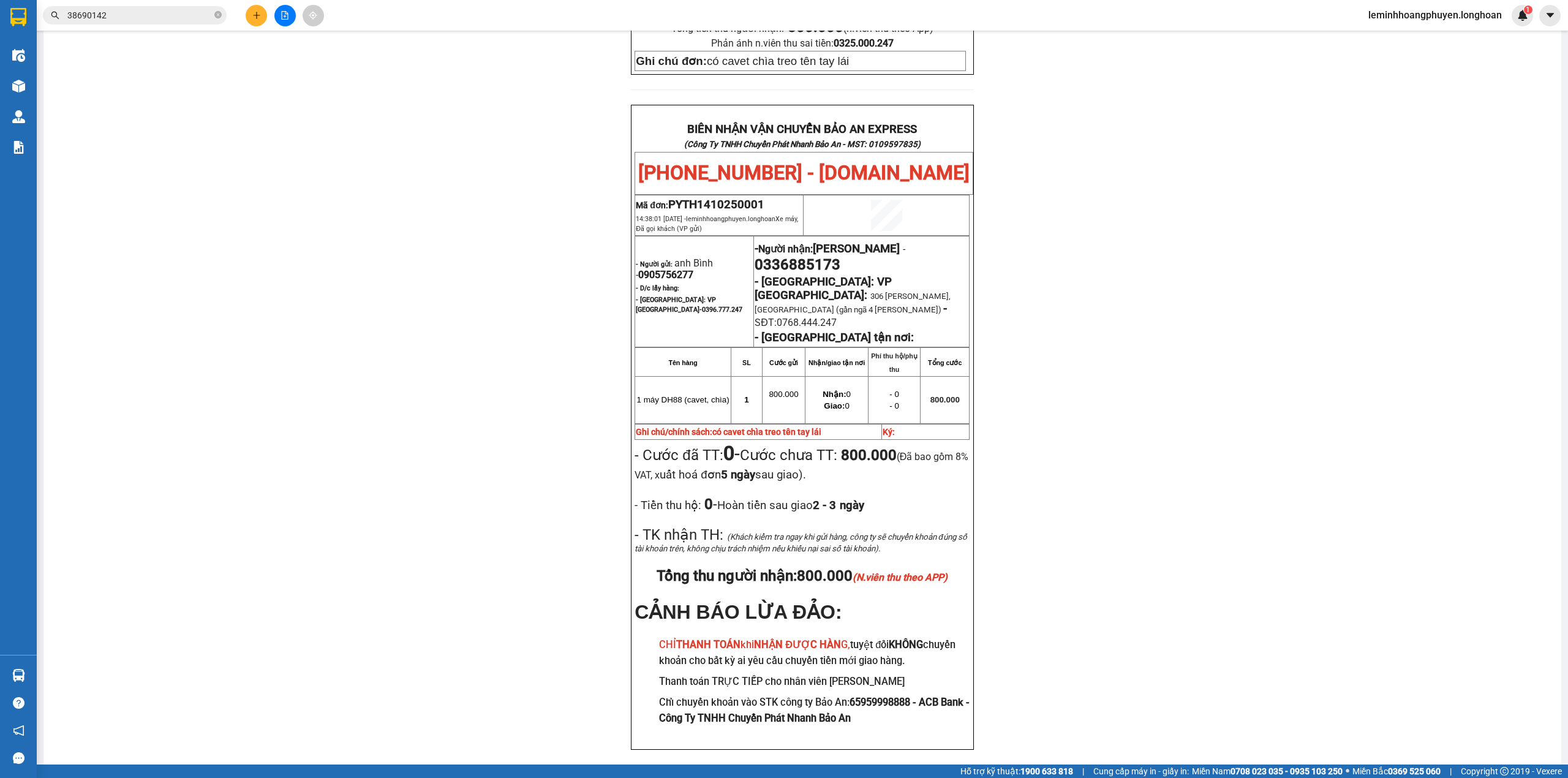
scroll to position [537, 0]
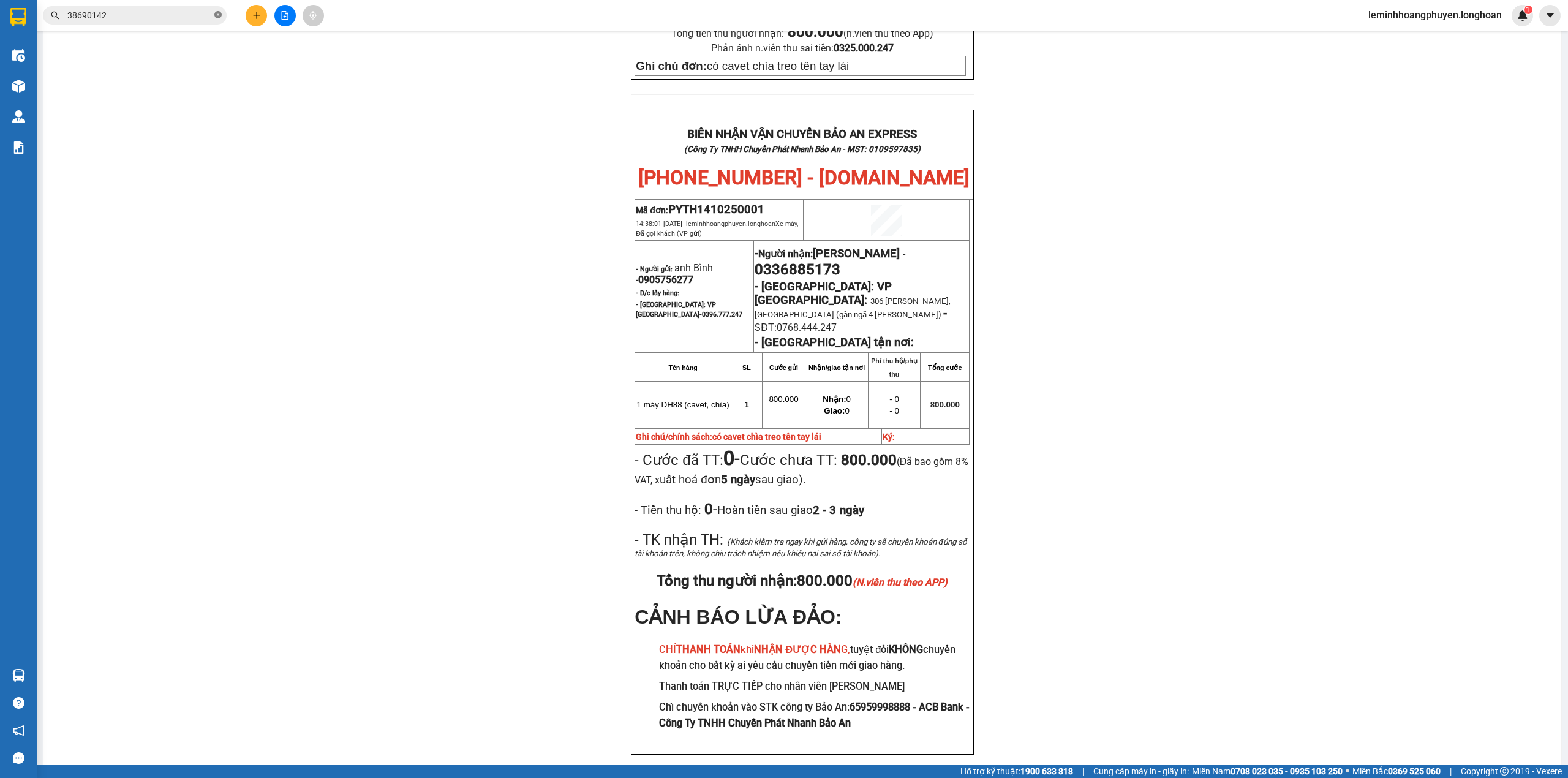
click at [216, 13] on icon "close-circle" at bounding box center [218, 14] width 7 height 7
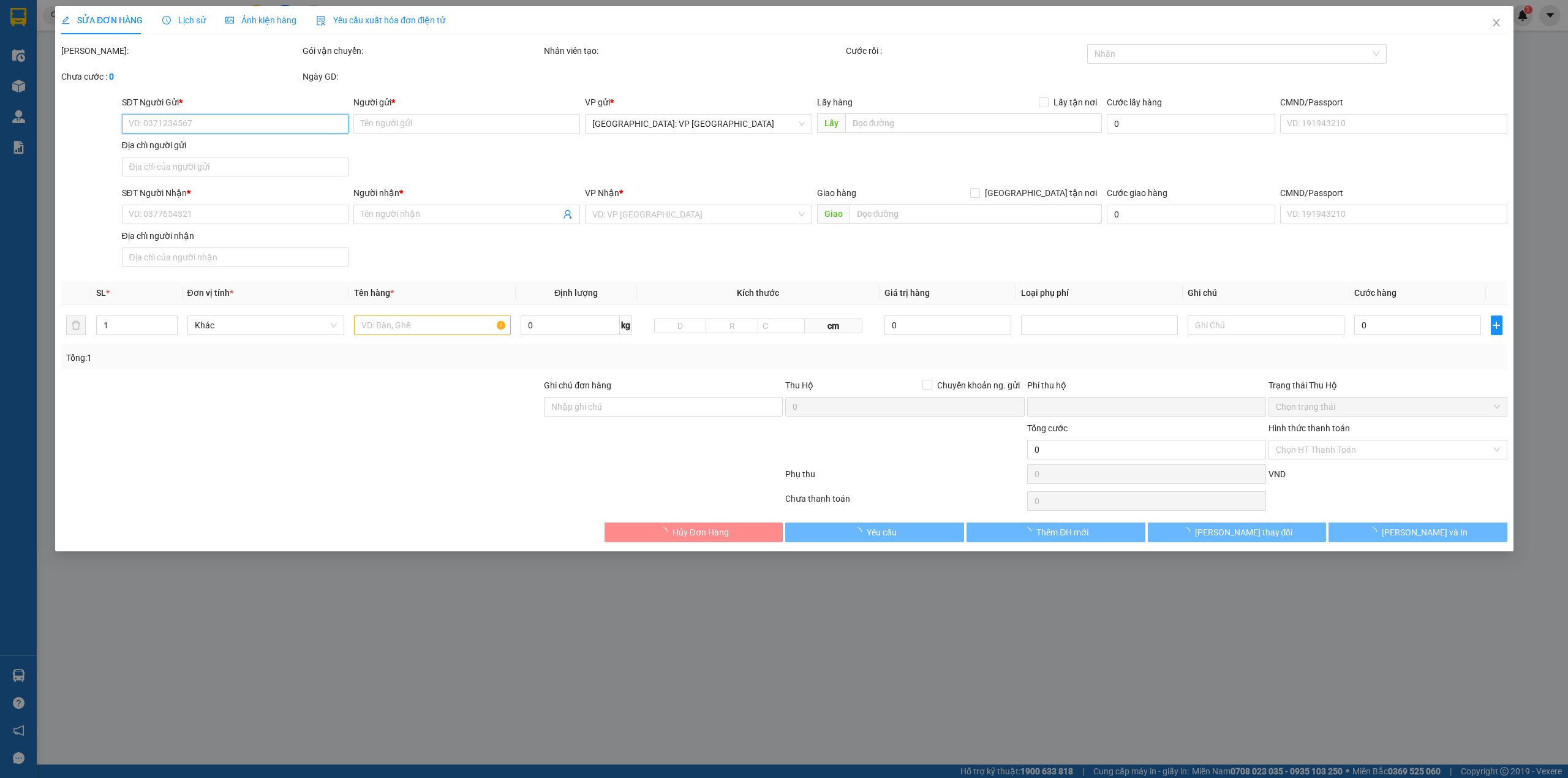
type input "0905756277"
type input "anh Bình"
type input "0336885173"
type input "[PERSON_NAME]"
type input "có cavet chìa treo tên tay lái"
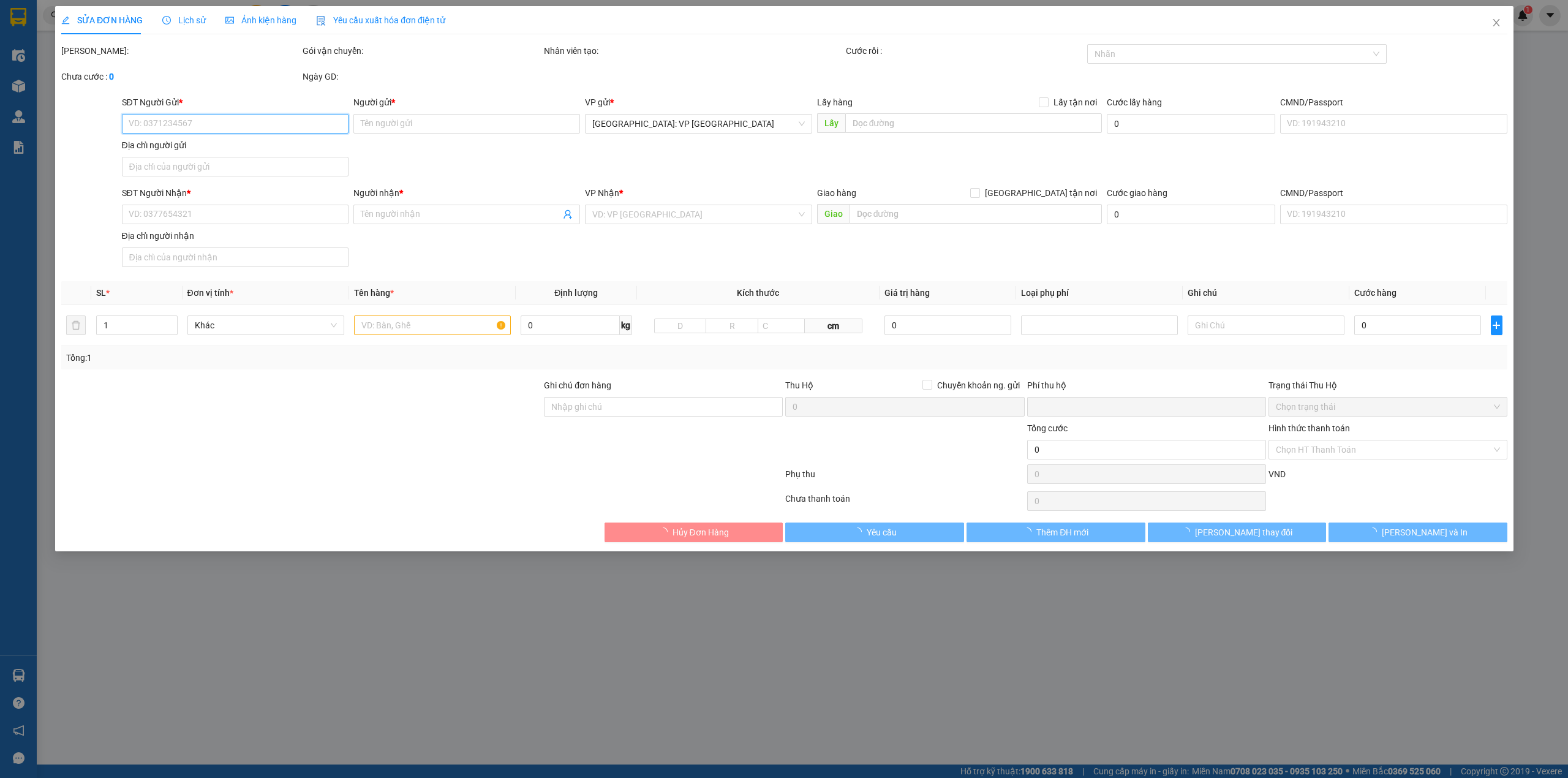
type input "0"
type input "800.000"
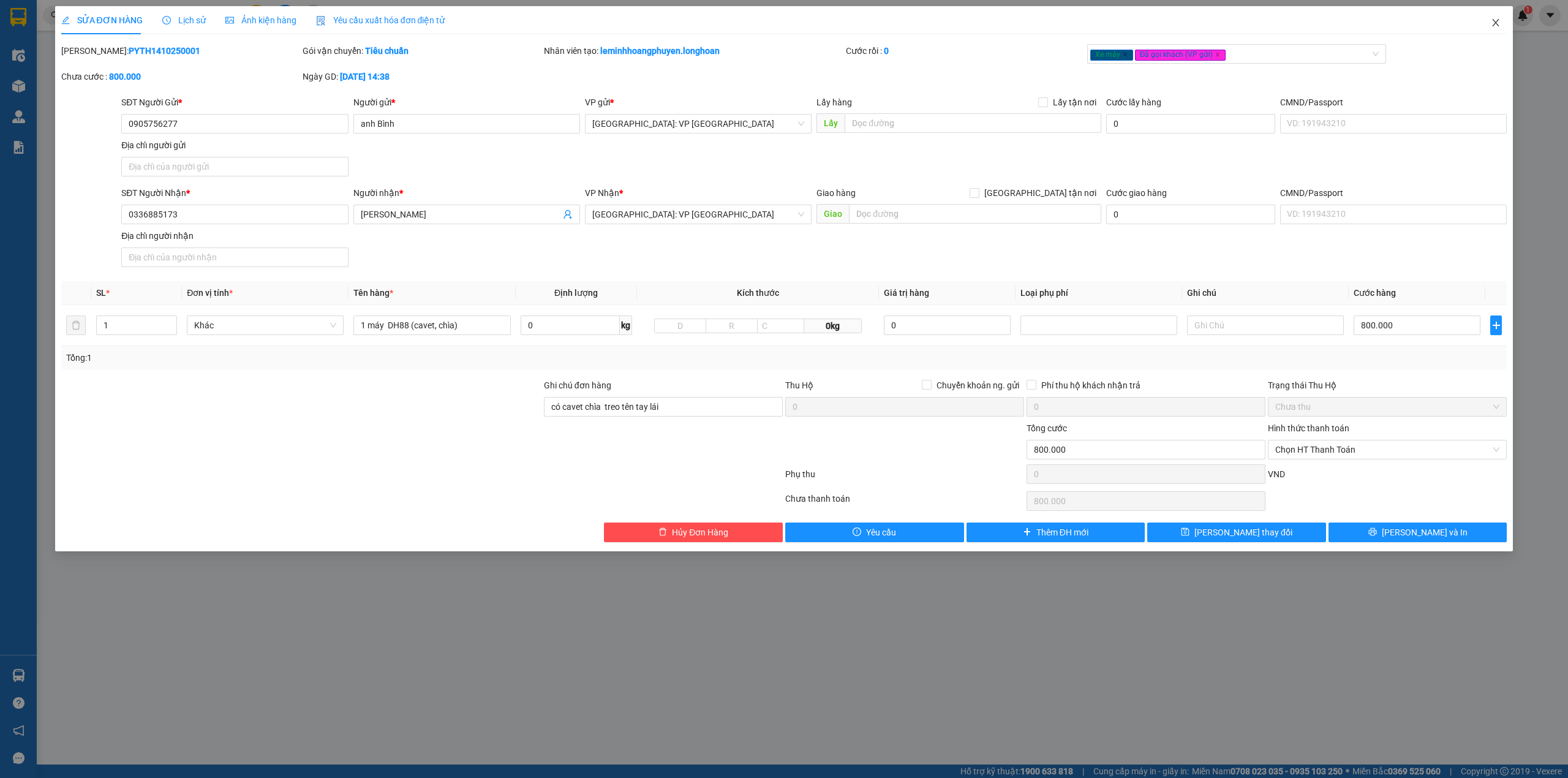
click at [1491, 19] on icon "close" at bounding box center [1496, 22] width 10 height 10
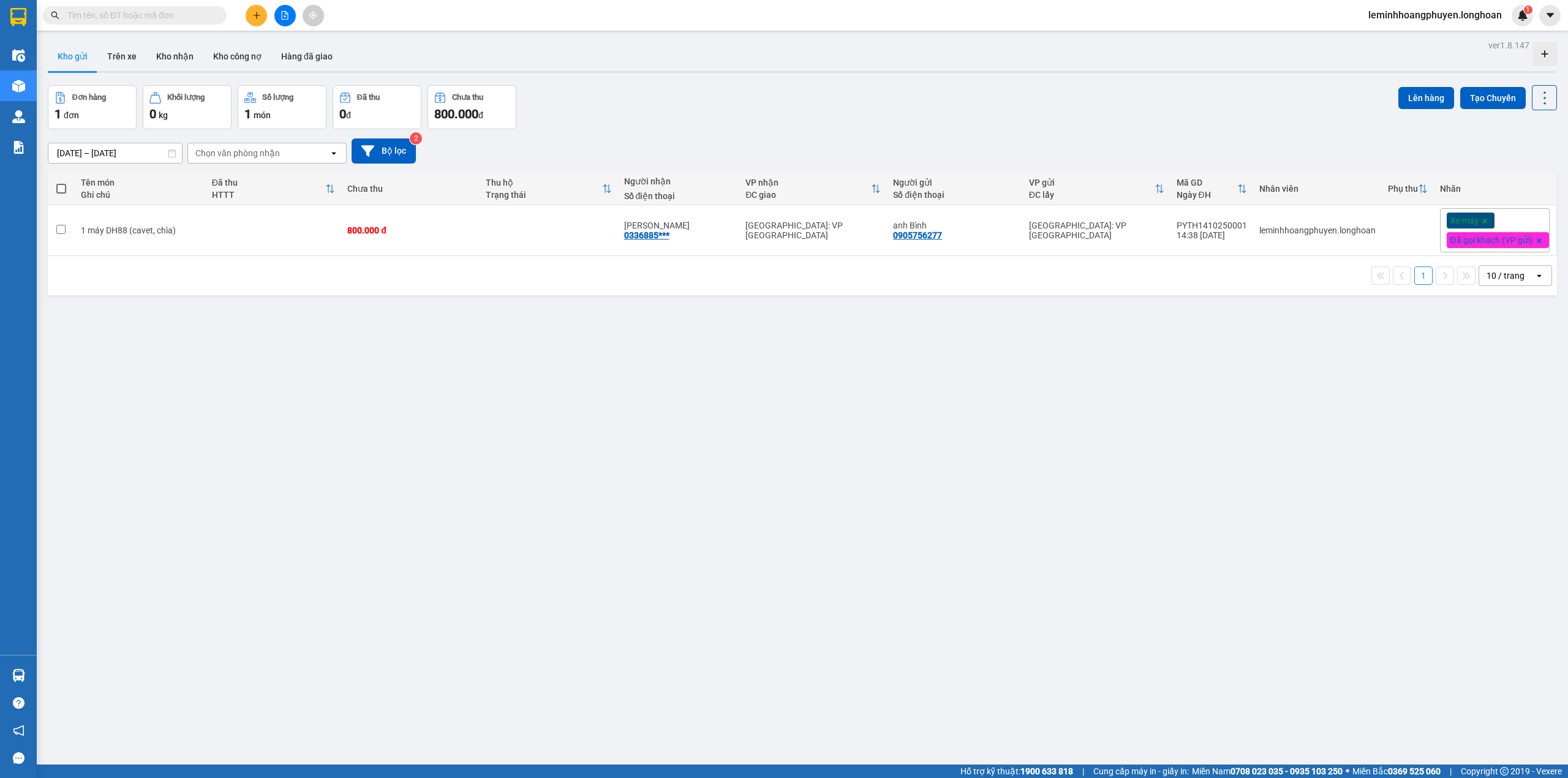
click at [263, 488] on div "ver 1.8.147 Kho gửi Trên xe Kho nhận Kho công nợ Hàng đã giao Đơn hàng 1 đơn Kh…" at bounding box center [802, 426] width 1520 height 778
click at [385, 453] on div "ver 1.8.147 Kho gửi Trên xe Kho nhận Kho công nợ Hàng đã giao Đơn hàng 1 đơn Kh…" at bounding box center [802, 426] width 1520 height 778
click at [267, 611] on div "ver 1.8.147 Kho gửi Trên xe Kho nhận Kho công nợ Hàng đã giao Đơn hàng 1 đơn Kh…" at bounding box center [802, 426] width 1520 height 778
click at [172, 506] on div "ver 1.8.147 Kho gửi Trên xe Kho nhận Kho công nợ Hàng đã giao Đơn hàng 1 đơn Kh…" at bounding box center [802, 426] width 1520 height 778
click at [1456, 228] on icon at bounding box center [1460, 230] width 8 height 8
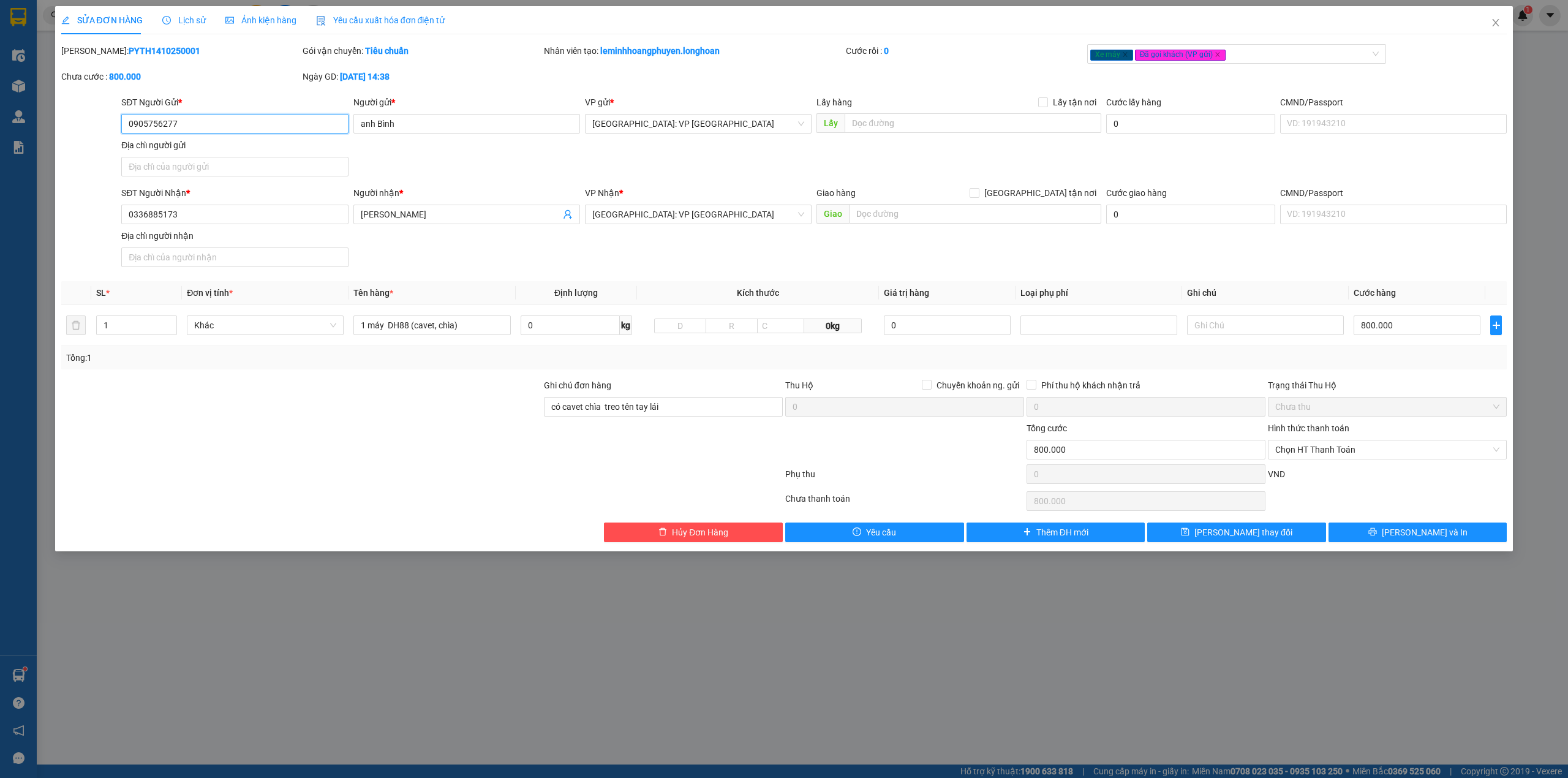
type input "0905756277"
type input "anh Bình"
type input "0336885173"
type input "[PERSON_NAME]"
type input "có cavet chìa treo tên tay lái"
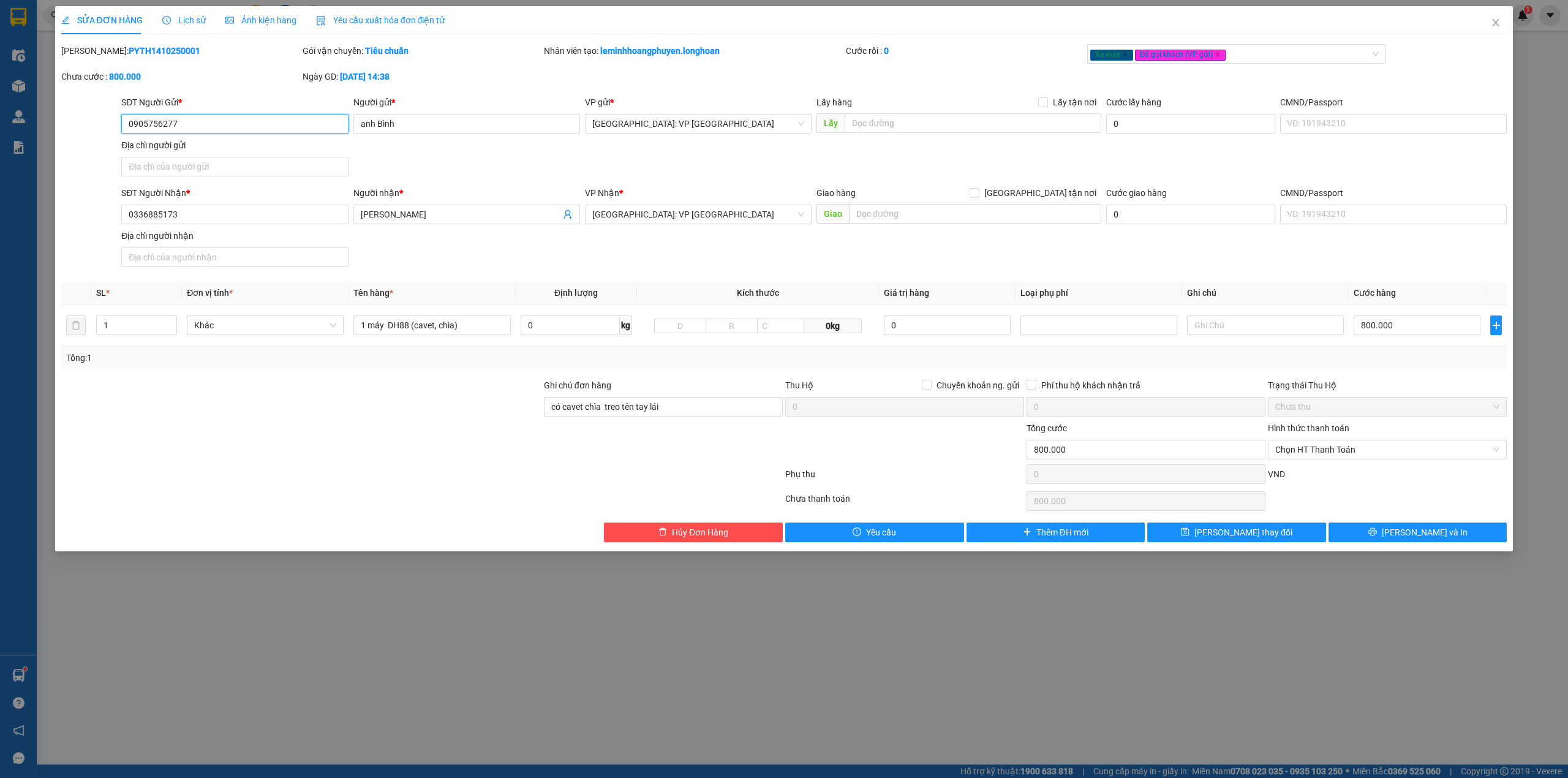
type input "0"
type input "800.000"
click at [1498, 20] on icon "close" at bounding box center [1496, 22] width 10 height 10
